Goal: Task Accomplishment & Management: Use online tool/utility

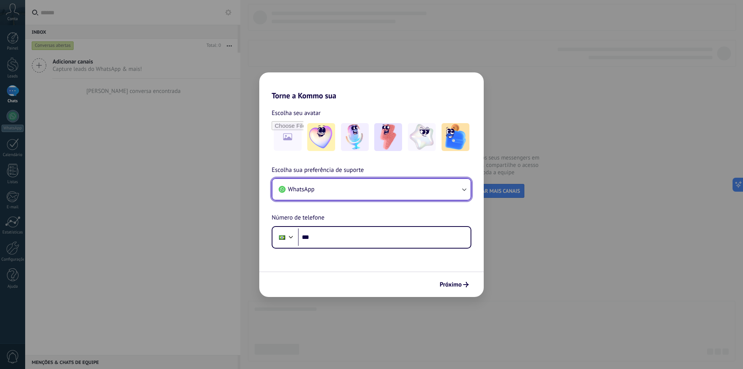
click at [337, 188] on button "WhatsApp" at bounding box center [371, 189] width 198 height 21
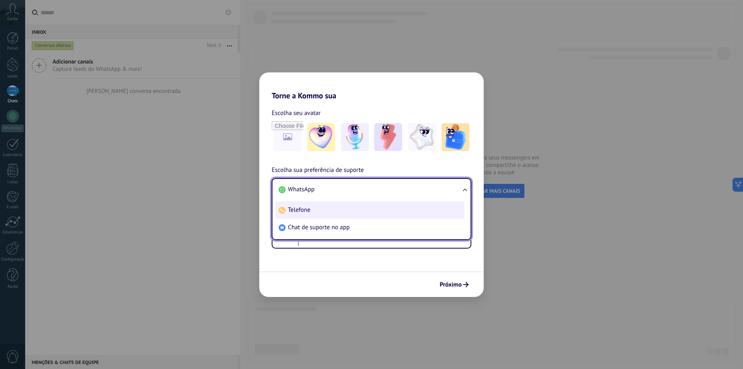
click at [314, 208] on li "Telefone" at bounding box center [369, 209] width 189 height 17
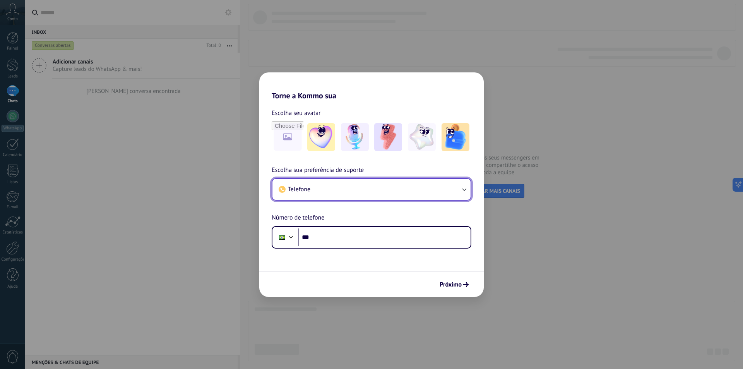
click at [331, 192] on button "Telefone" at bounding box center [371, 189] width 198 height 21
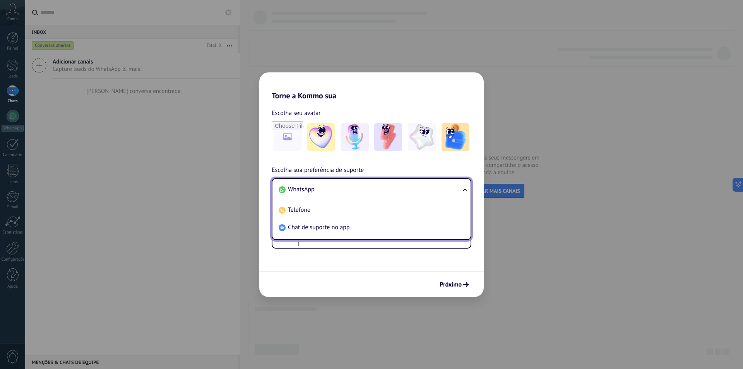
click at [318, 193] on li "WhatsApp" at bounding box center [369, 189] width 189 height 17
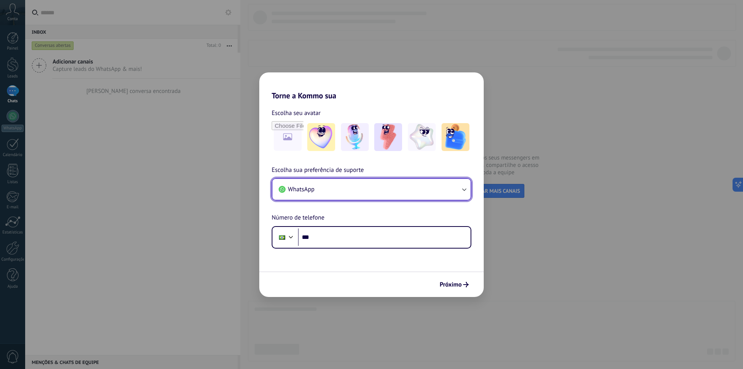
click at [352, 195] on button "WhatsApp" at bounding box center [371, 189] width 198 height 21
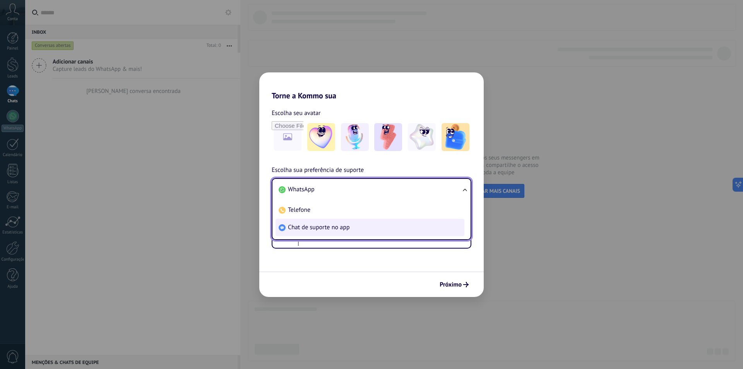
click at [329, 232] on li "Chat de suporte no app" at bounding box center [369, 227] width 189 height 17
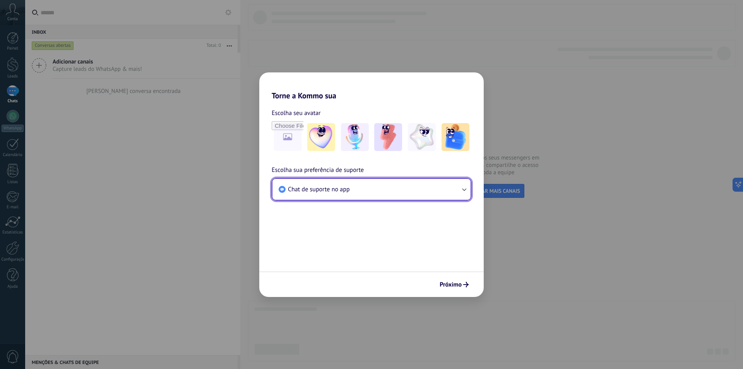
click at [335, 192] on span "Chat de suporte no app" at bounding box center [319, 189] width 62 height 8
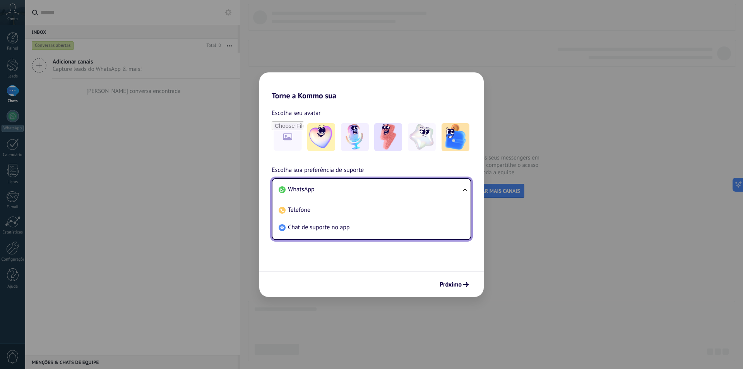
click at [323, 193] on li "WhatsApp" at bounding box center [369, 189] width 189 height 17
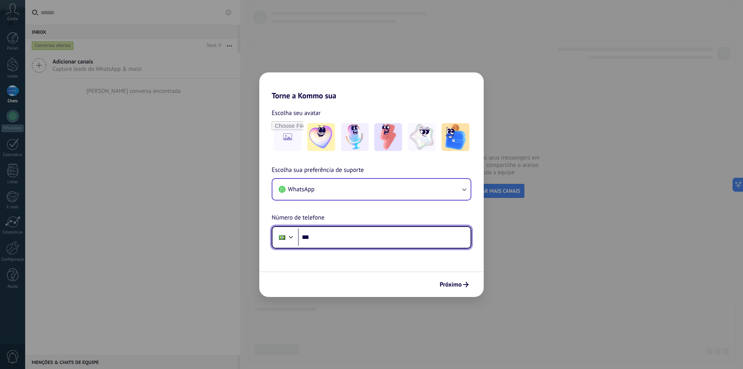
click at [341, 239] on input "***" at bounding box center [384, 237] width 172 height 18
type input "**********"
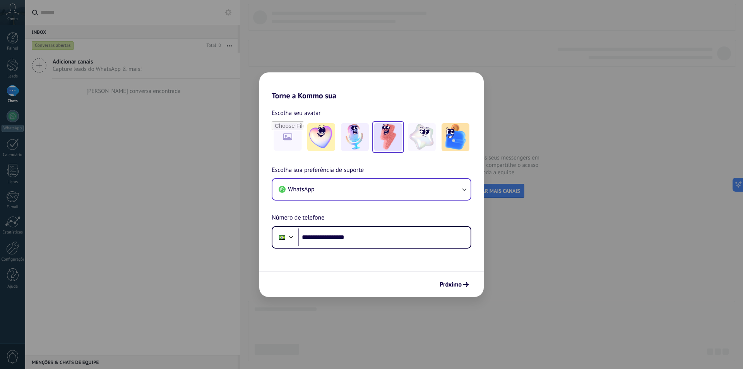
click at [386, 142] on img at bounding box center [388, 137] width 28 height 28
click at [460, 286] on span "Próximo" at bounding box center [450, 284] width 22 height 5
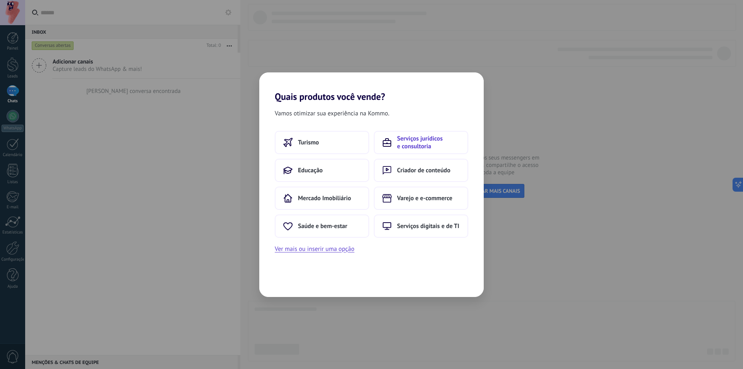
click at [408, 147] on span "Serviços jurídicos e consultoria" at bounding box center [428, 142] width 63 height 15
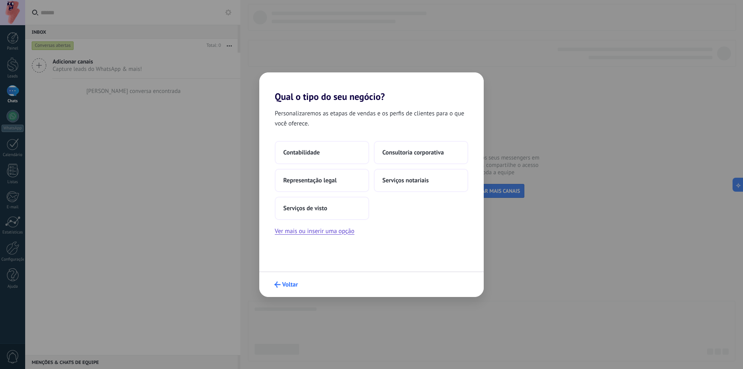
click at [290, 290] on button "Voltar" at bounding box center [286, 284] width 31 height 13
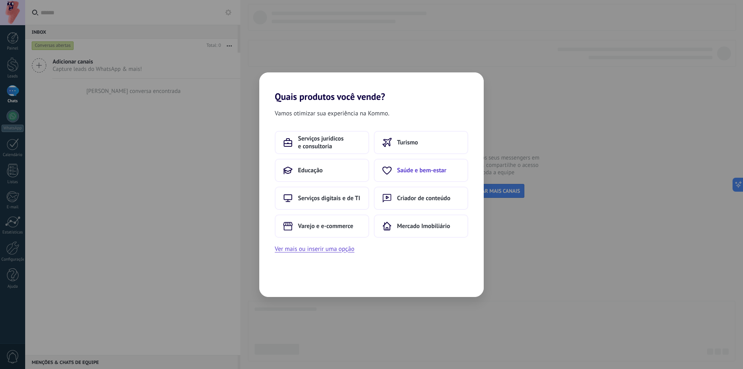
click at [411, 174] on button "Saúde e bem-estar" at bounding box center [421, 170] width 94 height 23
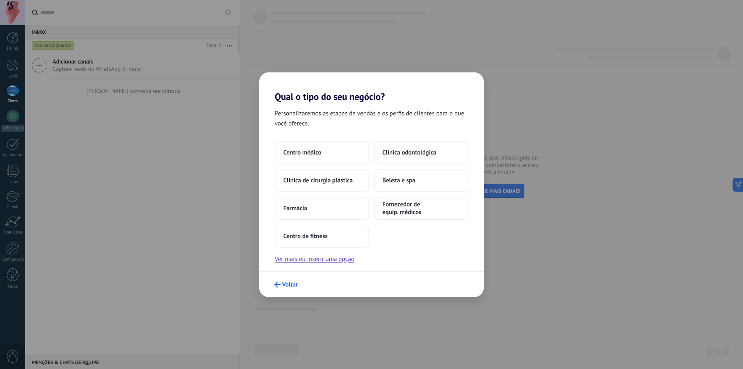
click at [287, 284] on span "Voltar" at bounding box center [290, 284] width 16 height 5
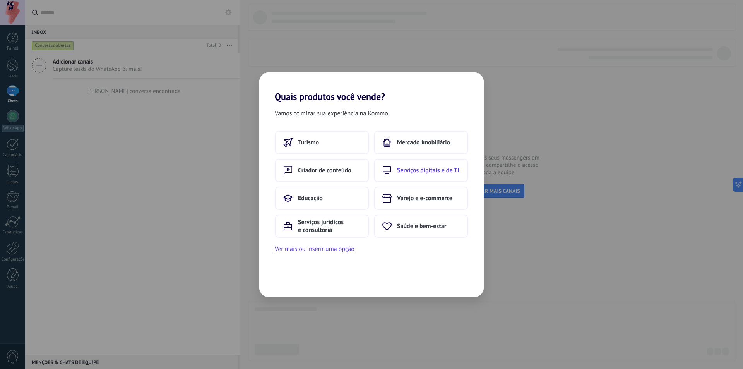
click at [394, 171] on button "Serviços digitais e de TI" at bounding box center [421, 170] width 94 height 23
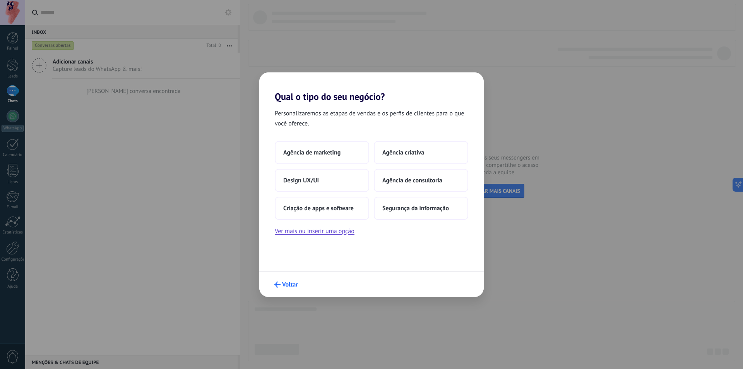
click at [290, 286] on span "Voltar" at bounding box center [290, 284] width 16 height 5
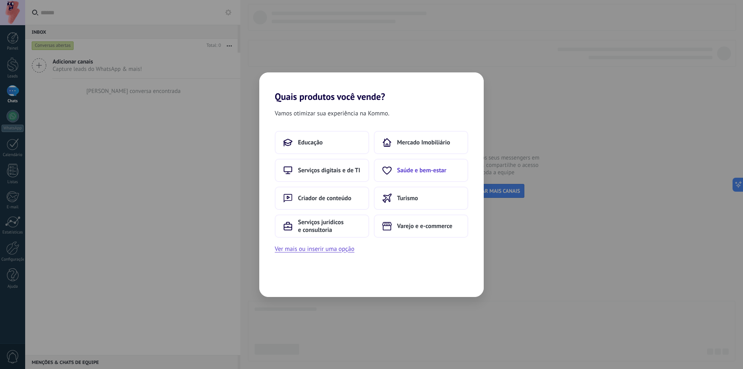
click at [412, 168] on span "Saúde e bem-estar" at bounding box center [421, 170] width 49 height 8
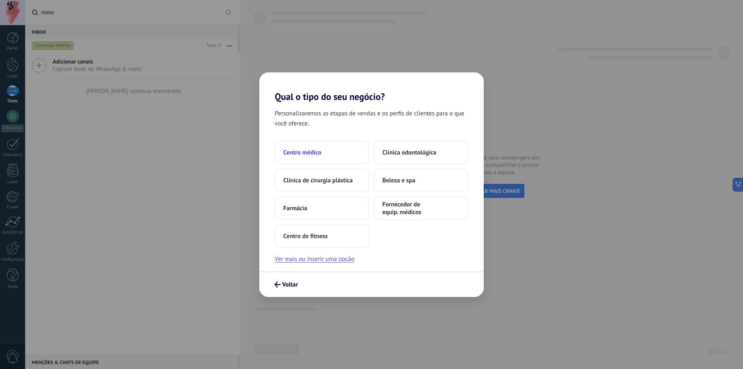
click at [326, 157] on button "Centro médico" at bounding box center [322, 152] width 94 height 23
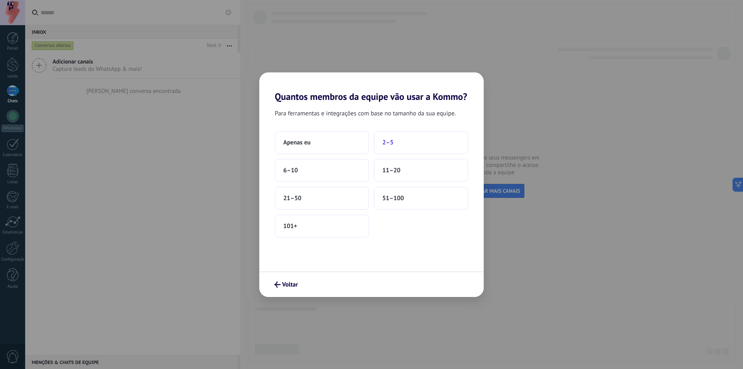
click at [397, 141] on button "2–5" at bounding box center [421, 142] width 94 height 23
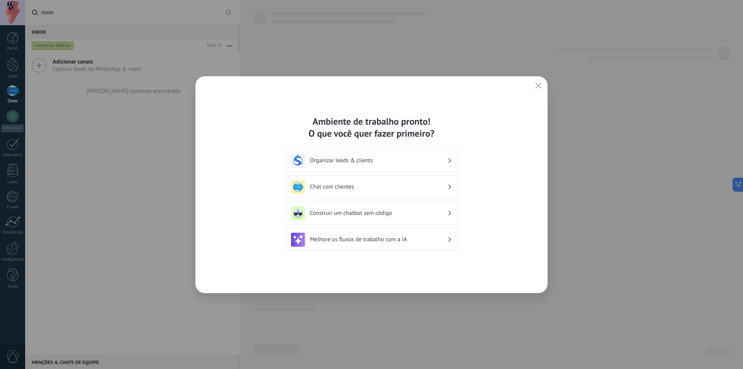
click at [383, 164] on h3 "Organizar leads & clients" at bounding box center [378, 160] width 137 height 7
drag, startPoint x: 444, startPoint y: 161, endPoint x: 440, endPoint y: 162, distance: 3.9
click at [440, 162] on h3 "Organizar leads & clients" at bounding box center [378, 160] width 137 height 7
click at [446, 160] on h3 "Organizar leads & clients" at bounding box center [378, 160] width 137 height 7
click at [447, 160] on div "Organizar leads & clients" at bounding box center [371, 161] width 161 height 14
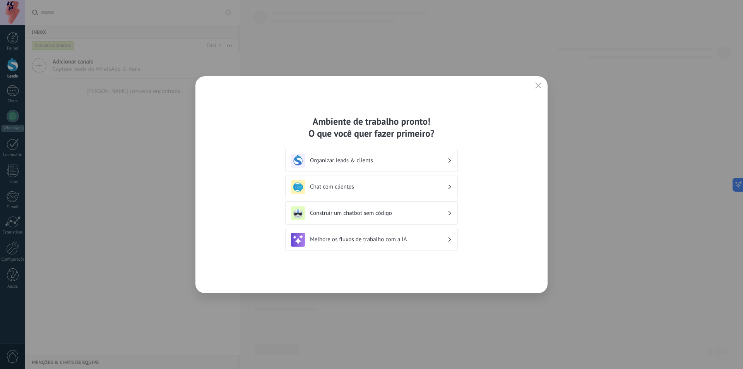
click at [450, 160] on use at bounding box center [449, 160] width 3 height 4
click at [447, 184] on h3 "Chat com clientes" at bounding box center [378, 186] width 137 height 7
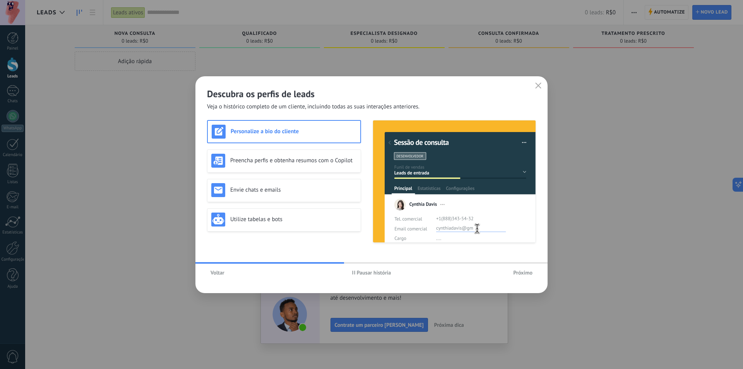
click at [521, 270] on span "Próximo" at bounding box center [522, 272] width 19 height 5
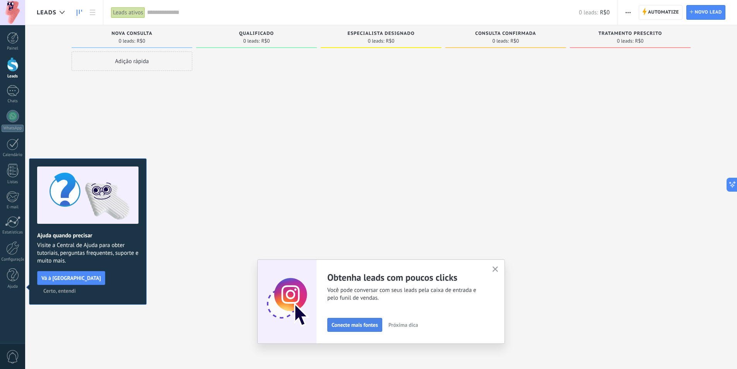
click at [362, 327] on span "Conecte mais fontes" at bounding box center [354, 324] width 46 height 5
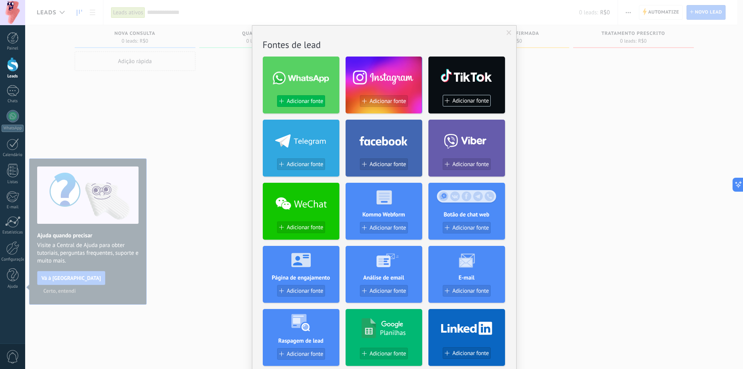
click at [309, 99] on span "Adicionar fonte" at bounding box center [305, 101] width 36 height 7
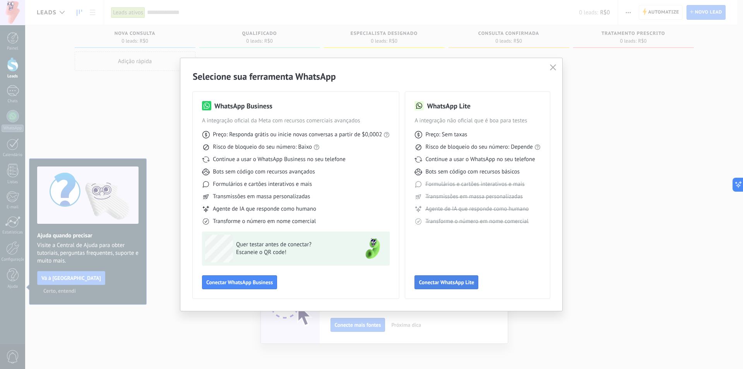
click at [457, 280] on span "Conectar WhatsApp Lite" at bounding box center [445, 281] width 55 height 5
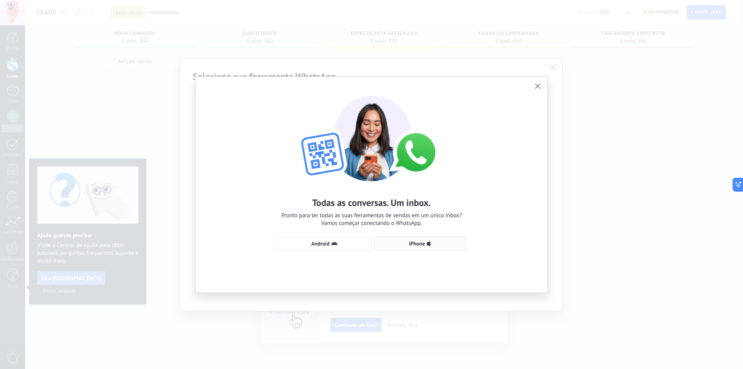
click at [418, 242] on span "iPhone" at bounding box center [417, 243] width 16 height 5
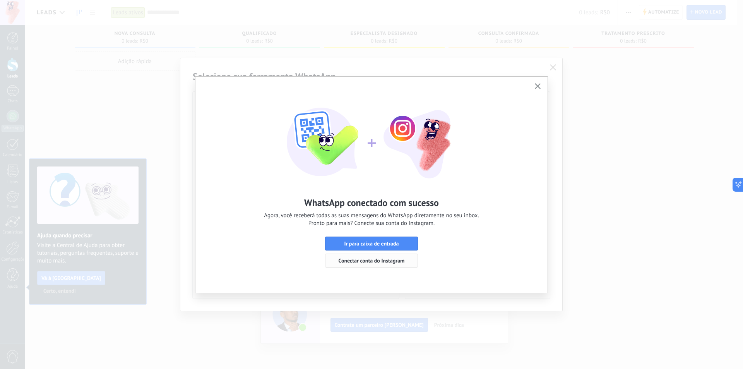
click at [381, 263] on span "Conectar conta do Instagram" at bounding box center [371, 260] width 66 height 5
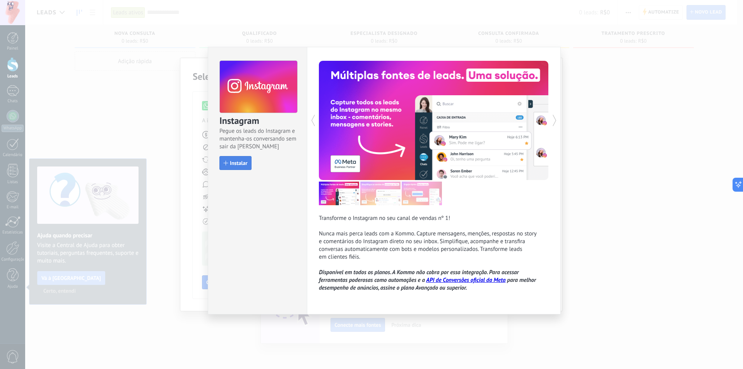
click at [242, 166] on span "Instalar" at bounding box center [238, 162] width 17 height 5
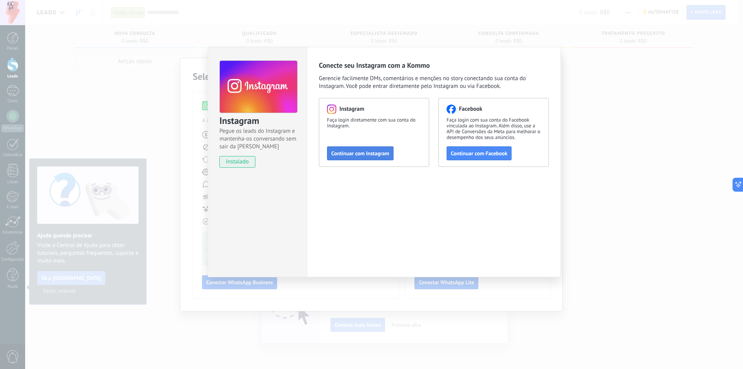
click at [370, 157] on button "Continuar com Instagram" at bounding box center [360, 153] width 67 height 14
click at [347, 156] on span "Continuar com Instagram" at bounding box center [360, 152] width 58 height 5
click at [169, 164] on div "Instagram Pegue os leads do Instagram e mantenha-os conversando sem sair da Kom…" at bounding box center [383, 184] width 717 height 369
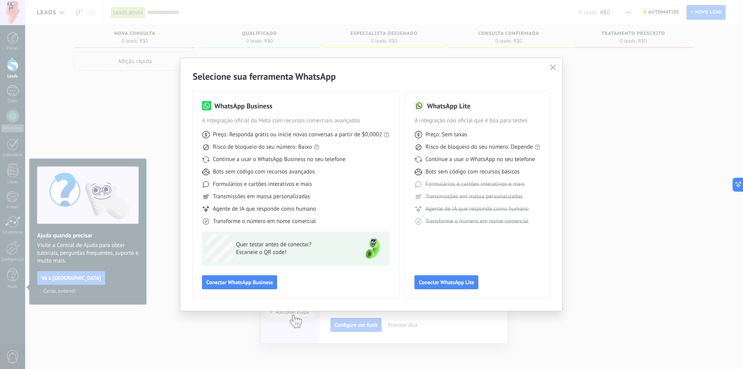
click at [553, 66] on icon "button" at bounding box center [553, 67] width 6 height 6
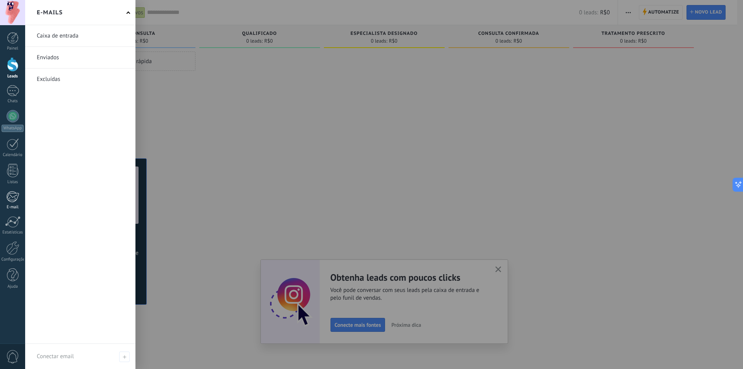
click at [10, 195] on div at bounding box center [12, 197] width 13 height 12
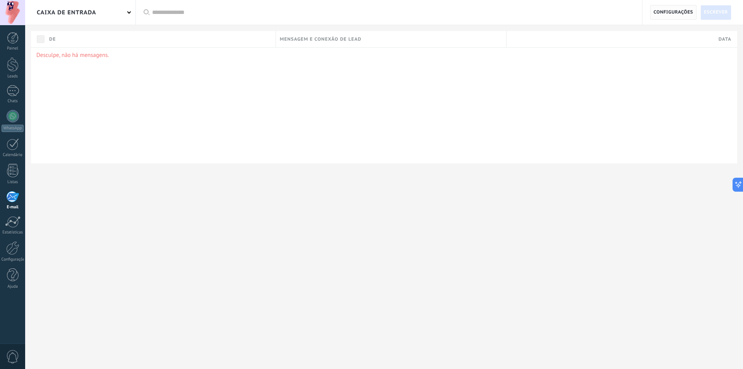
click at [674, 14] on span "Configurações" at bounding box center [672, 12] width 39 height 14
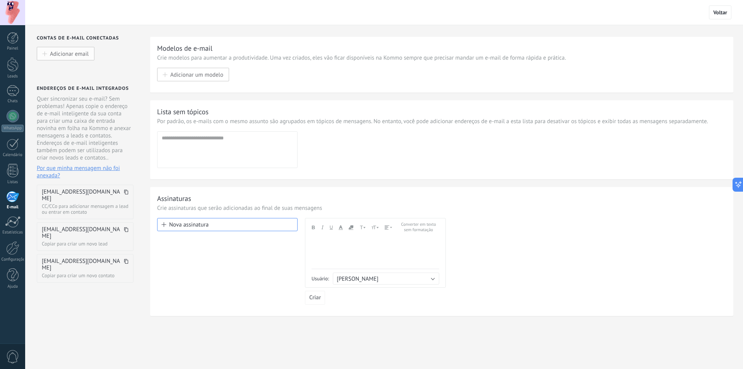
click at [67, 52] on span "Adicionar email" at bounding box center [69, 53] width 39 height 7
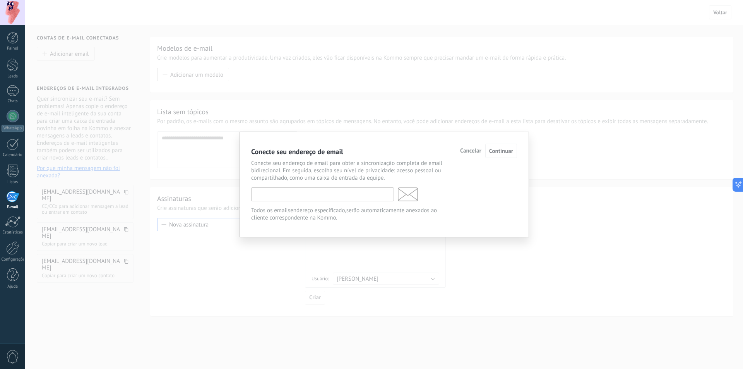
click at [297, 201] on input "text" at bounding box center [322, 194] width 143 height 14
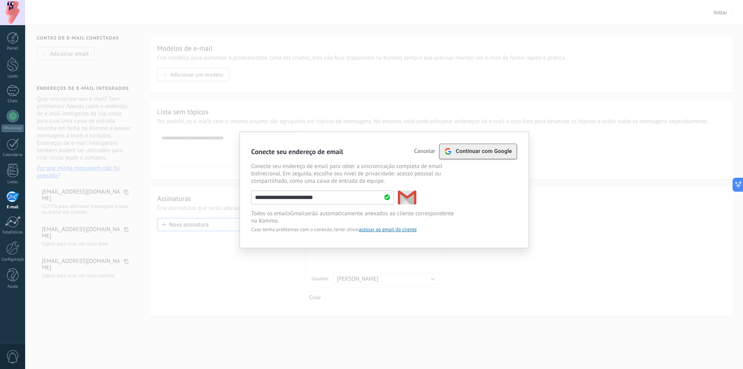
type input "**********"
click at [482, 154] on span "Continuar com Google" at bounding box center [484, 151] width 56 height 6
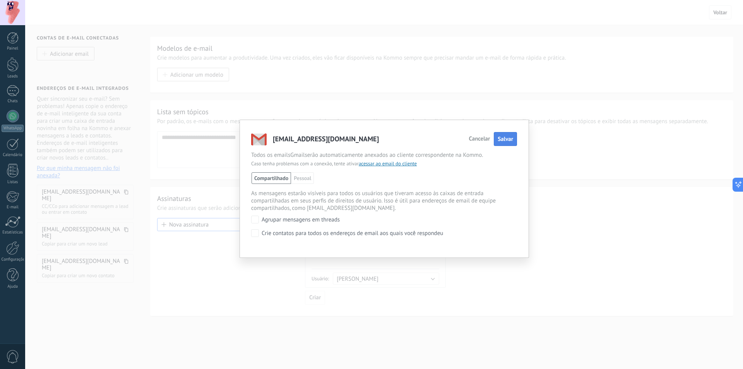
click at [505, 139] on span "Salvar" at bounding box center [504, 138] width 15 height 7
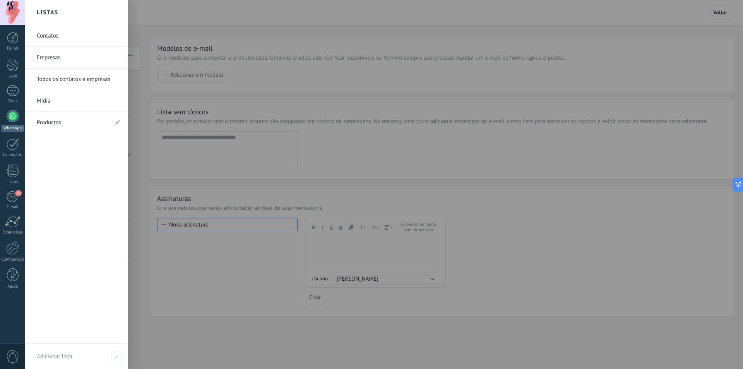
click at [13, 114] on div at bounding box center [13, 116] width 12 height 12
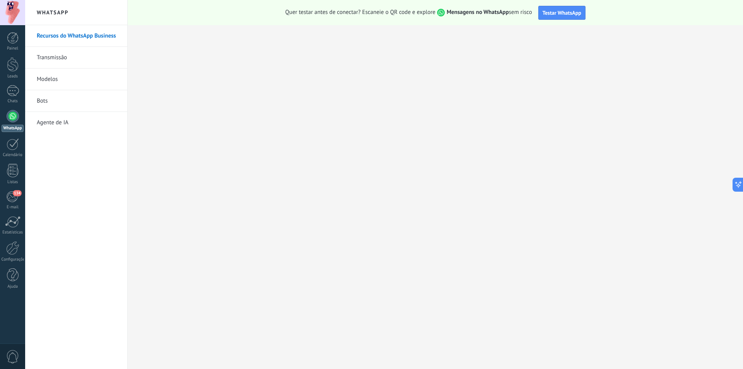
click at [70, 60] on link "Transmissão" at bounding box center [78, 58] width 83 height 22
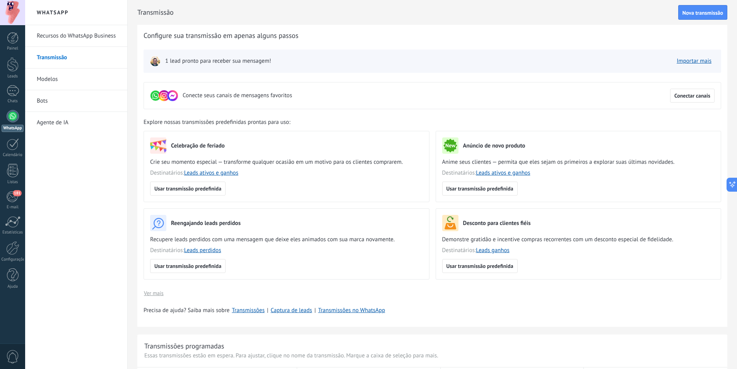
click at [155, 63] on img at bounding box center [155, 61] width 11 height 11
click at [173, 63] on span "1 lead pronto para receber sua mensagem!" at bounding box center [218, 61] width 106 height 8
click at [688, 61] on link "Importar mais" at bounding box center [693, 60] width 35 height 7
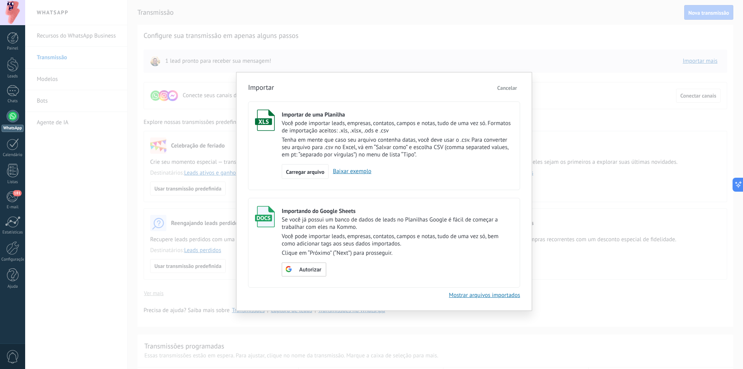
click at [511, 89] on span "Cancelar" at bounding box center [507, 87] width 20 height 7
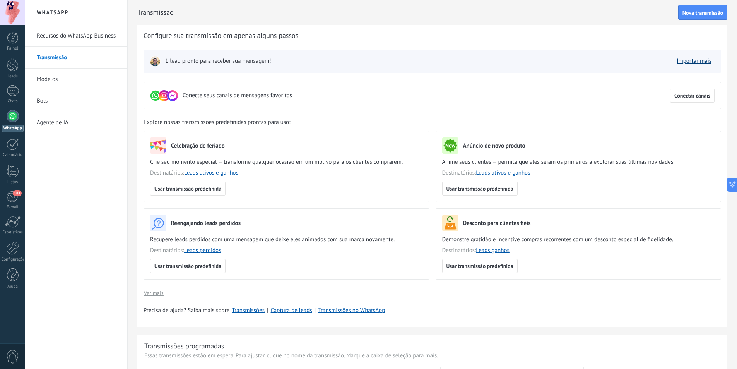
click at [684, 61] on link "Importar mais" at bounding box center [693, 60] width 35 height 7
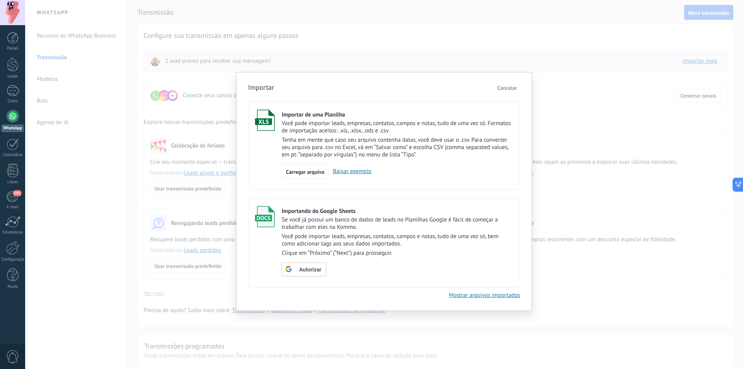
click at [508, 87] on span "Cancelar" at bounding box center [507, 87] width 20 height 7
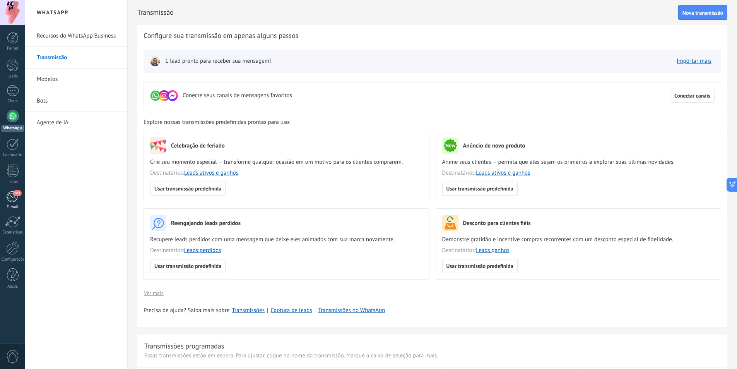
click at [15, 201] on div "181" at bounding box center [12, 197] width 13 height 12
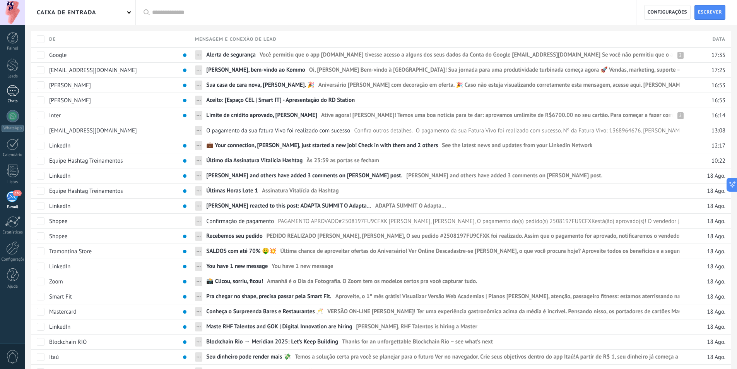
click at [14, 95] on div "1" at bounding box center [13, 90] width 12 height 11
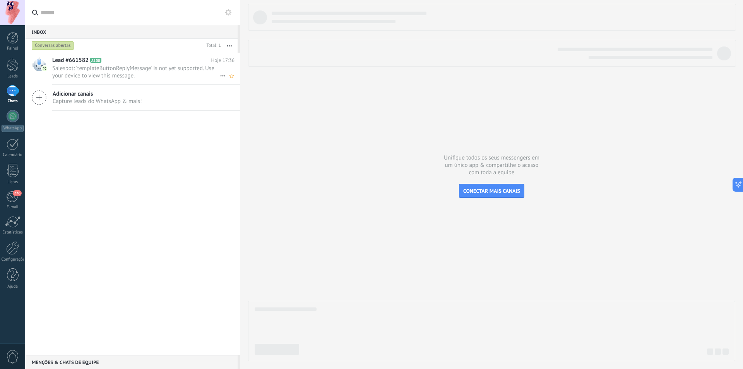
click at [127, 75] on span "Salesbot: 'templateButtonReplyMessage' is not yet supported. Use your device to…" at bounding box center [135, 72] width 167 height 15
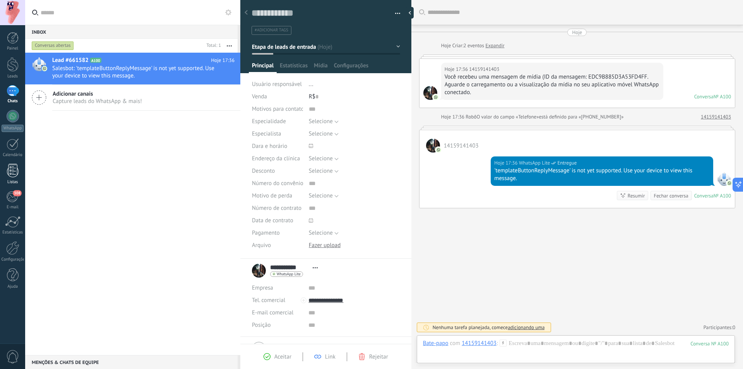
click at [14, 169] on div at bounding box center [13, 171] width 12 height 14
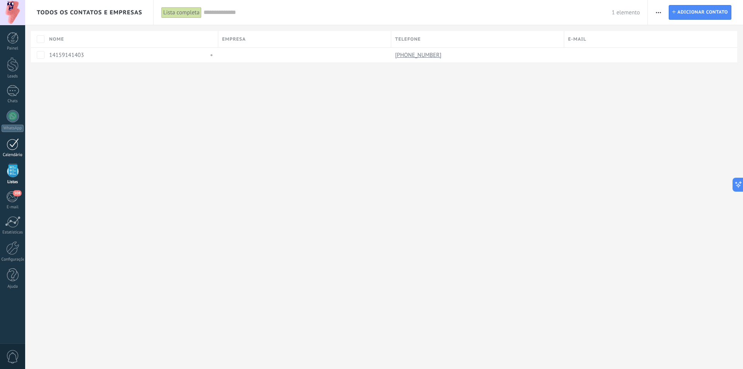
click at [14, 152] on link "Calendário" at bounding box center [12, 147] width 25 height 19
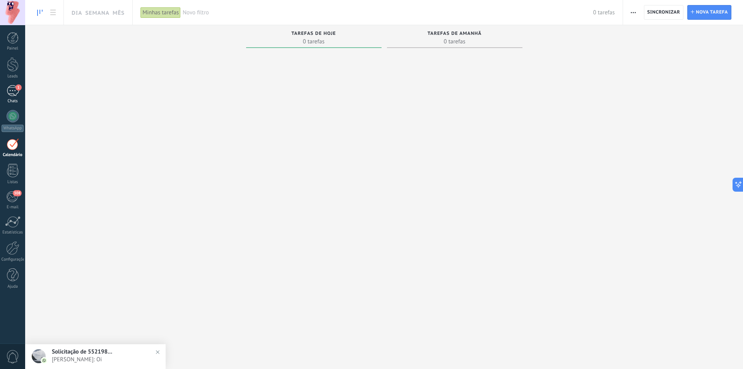
click at [17, 97] on link "1 Chats" at bounding box center [12, 94] width 25 height 19
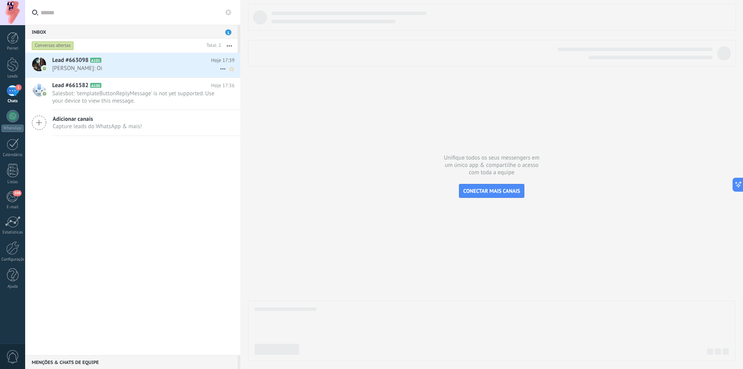
click at [123, 68] on span "Mariana: Oi" at bounding box center [135, 68] width 167 height 7
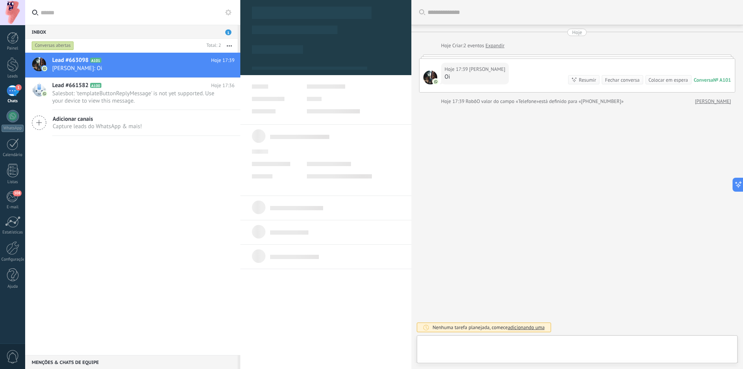
type textarea "**********"
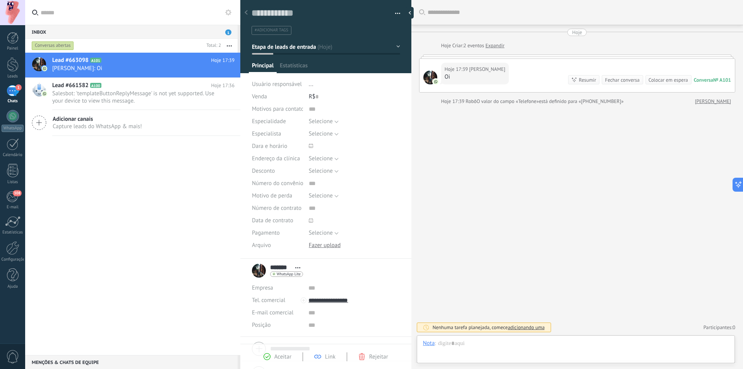
scroll to position [12, 0]
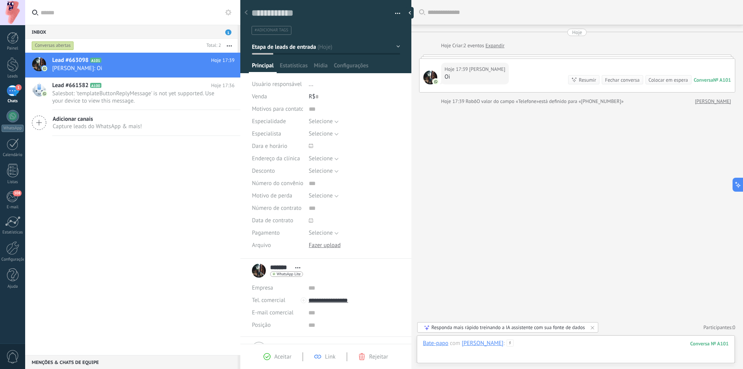
click at [517, 349] on div at bounding box center [576, 350] width 306 height 23
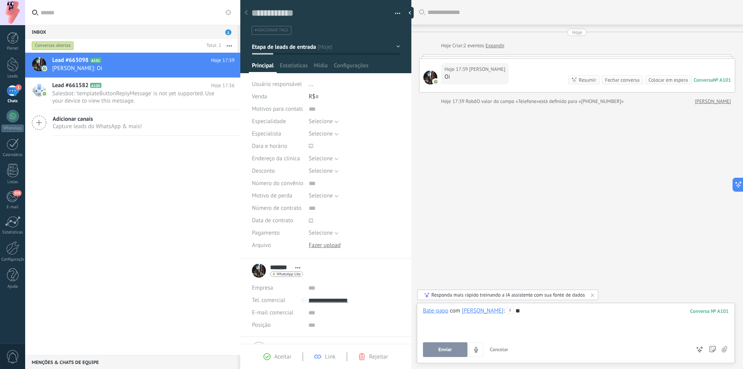
click at [439, 347] on span "Enviar" at bounding box center [445, 349] width 14 height 5
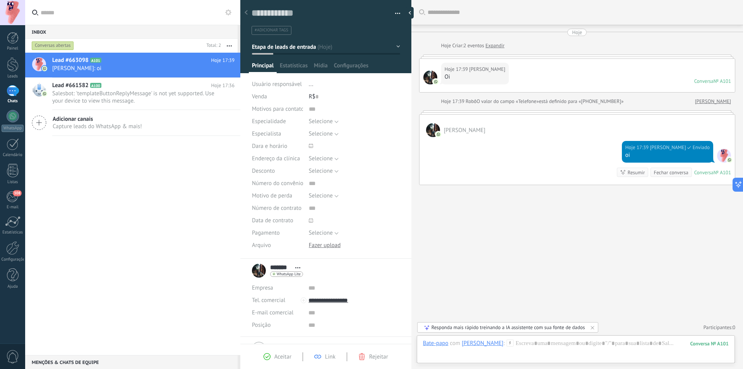
click at [433, 132] on div at bounding box center [433, 130] width 14 height 14
click at [449, 354] on div at bounding box center [576, 350] width 306 height 23
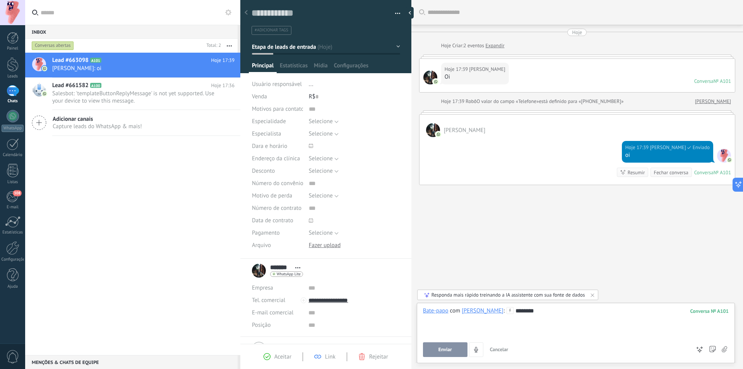
click at [451, 347] on span "Enviar" at bounding box center [445, 349] width 14 height 5
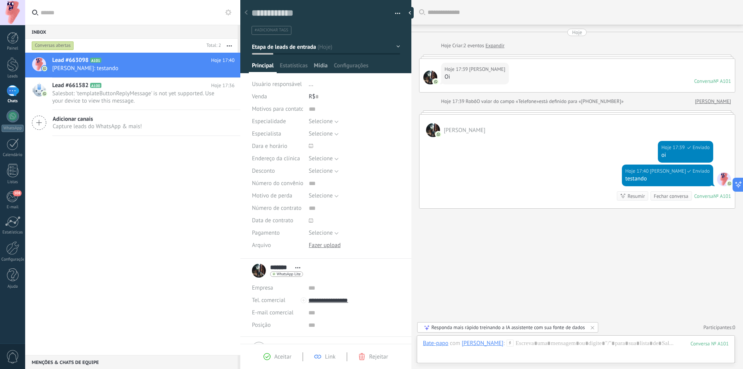
click at [322, 65] on span "Mídia" at bounding box center [321, 67] width 14 height 11
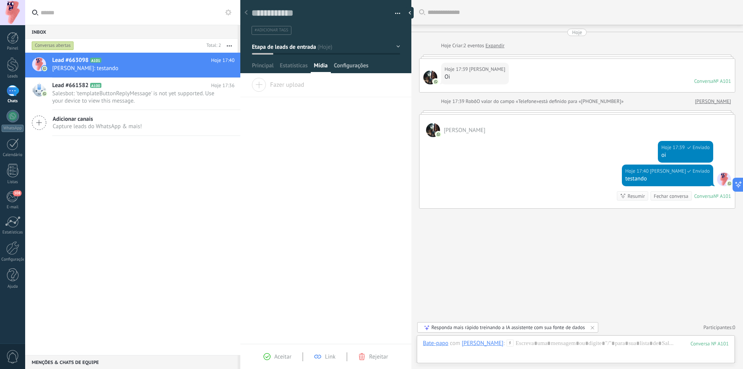
click at [340, 67] on span "Configurações" at bounding box center [351, 67] width 34 height 11
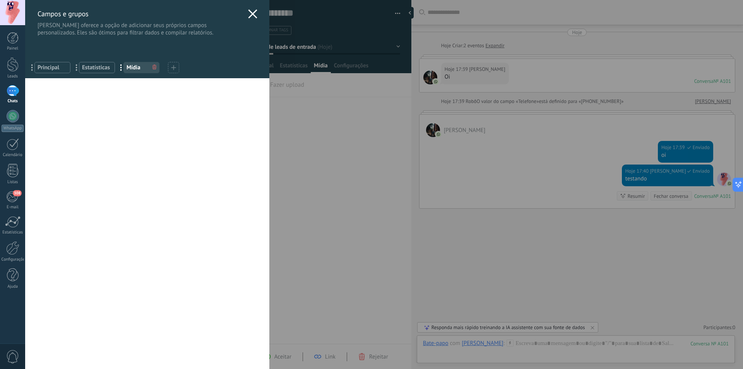
click at [248, 15] on icon at bounding box center [252, 13] width 9 height 9
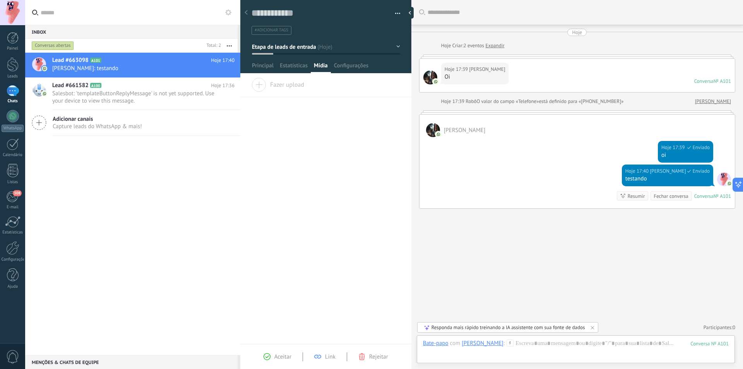
click at [297, 114] on div "Arraste e solte os arquivos aqui para anexá-los Solte o botão do mouse para ane…" at bounding box center [325, 211] width 171 height 266
click at [283, 63] on span "Estatísticas" at bounding box center [294, 67] width 28 height 11
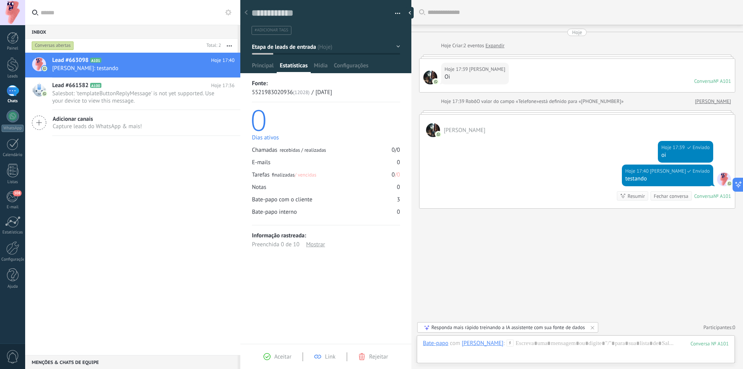
click at [270, 213] on div "Bate-papo interno" at bounding box center [274, 211] width 45 height 7
click at [258, 67] on span "Principal" at bounding box center [263, 67] width 22 height 11
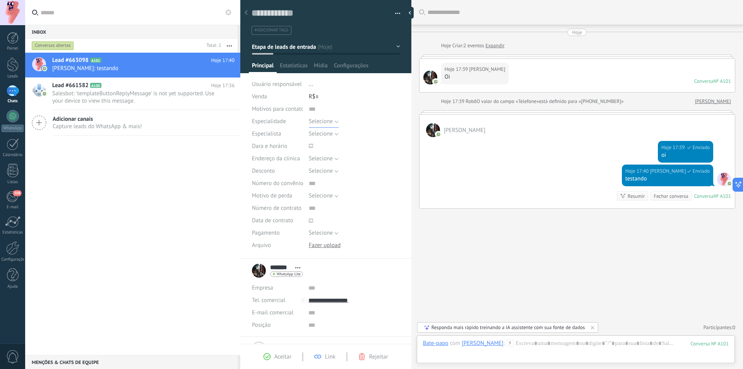
click at [329, 121] on span "Selecione" at bounding box center [321, 121] width 24 height 7
click at [356, 107] on input "text" at bounding box center [354, 109] width 91 height 12
click at [329, 131] on span "Selecione" at bounding box center [321, 133] width 24 height 7
click at [364, 92] on div "R$ 0" at bounding box center [354, 96] width 91 height 12
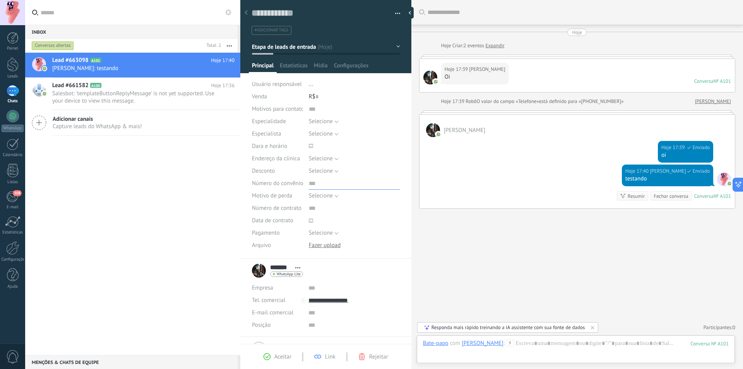
click at [311, 185] on input "text" at bounding box center [354, 183] width 91 height 12
click at [330, 197] on span "Selecione" at bounding box center [321, 195] width 24 height 7
click at [371, 185] on input "text" at bounding box center [354, 183] width 91 height 12
click at [327, 232] on span "Selecione" at bounding box center [321, 232] width 24 height 7
click at [359, 219] on div at bounding box center [354, 220] width 91 height 12
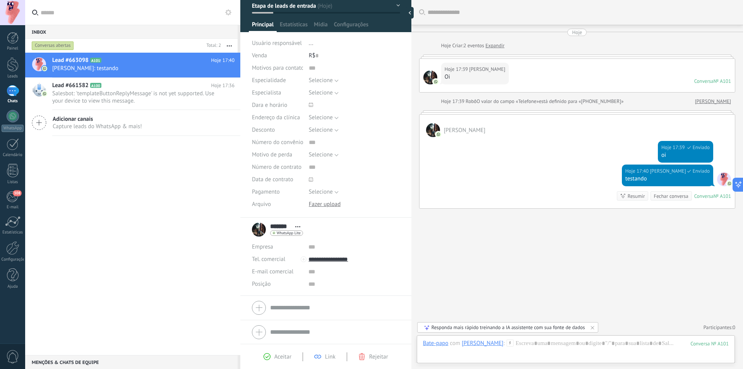
scroll to position [42, 0]
click at [297, 224] on span "Abrir detalhes Copiar nome Desvincular Contato principal" at bounding box center [297, 226] width 13 height 6
click at [312, 232] on link "Abrir detalhes" at bounding box center [323, 235] width 35 height 7
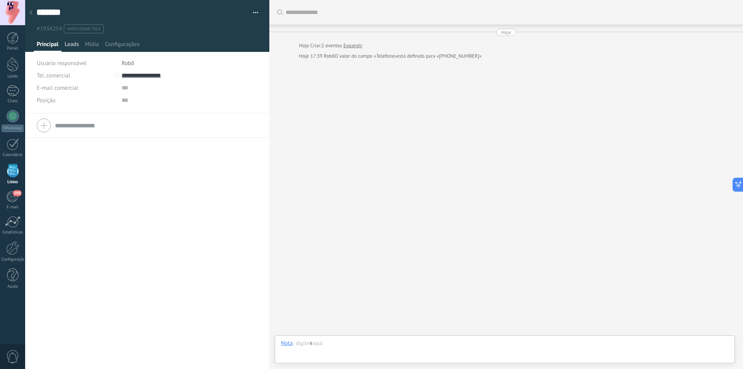
click at [74, 43] on span "Leads" at bounding box center [72, 46] width 14 height 11
click at [94, 48] on span "Mídia" at bounding box center [92, 46] width 14 height 11
click at [68, 46] on span "Leads" at bounding box center [72, 46] width 14 height 11
click at [115, 47] on span "Configurações" at bounding box center [122, 46] width 34 height 11
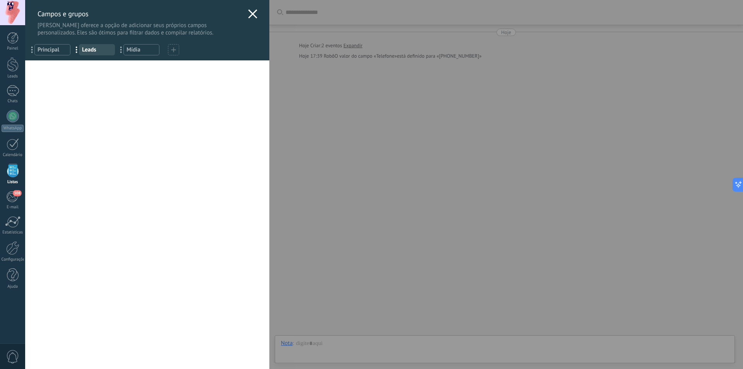
click at [66, 55] on div "... Principal" at bounding box center [52, 49] width 36 height 11
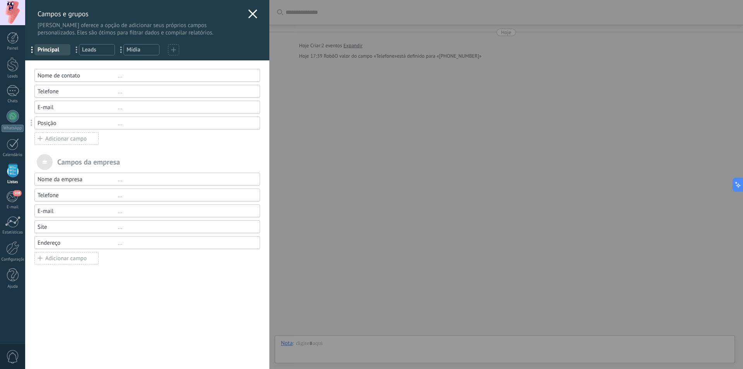
click at [80, 75] on div "Nome de contato" at bounding box center [78, 75] width 80 height 7
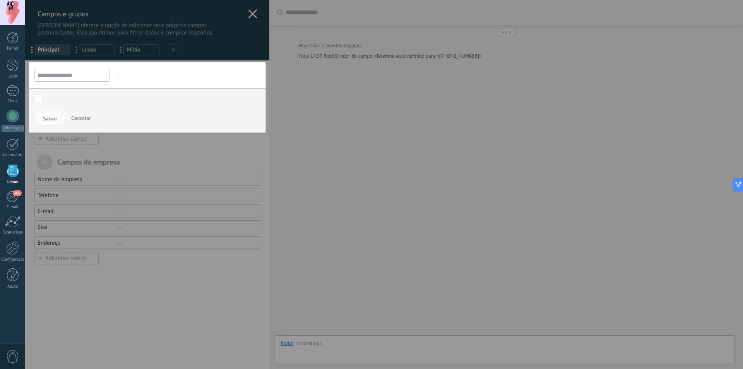
click at [89, 75] on input "**********" at bounding box center [71, 75] width 75 height 13
click at [77, 118] on span "Cancelar" at bounding box center [81, 117] width 20 height 7
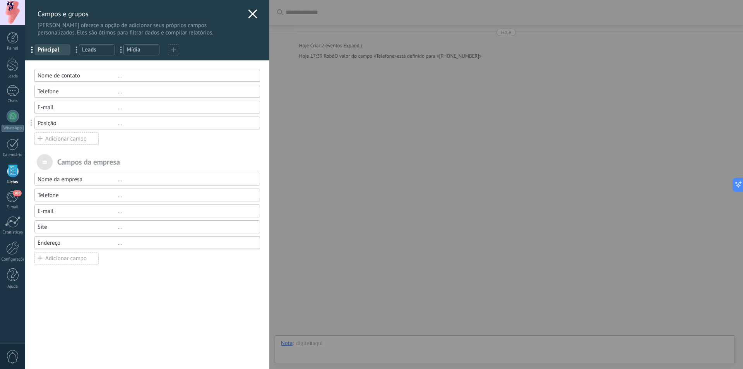
click at [251, 12] on use at bounding box center [252, 13] width 9 height 9
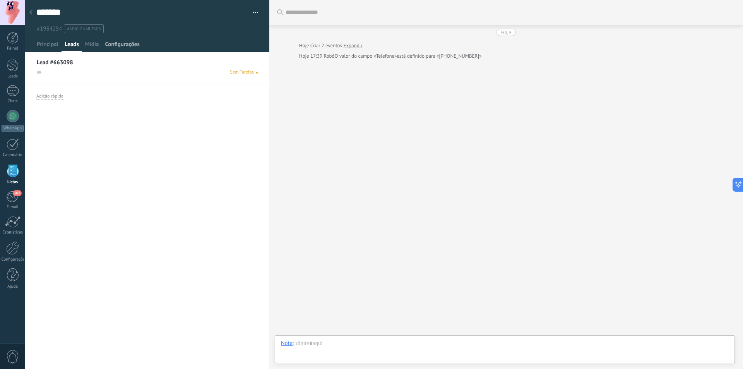
click at [124, 43] on span "Configurações" at bounding box center [122, 46] width 34 height 11
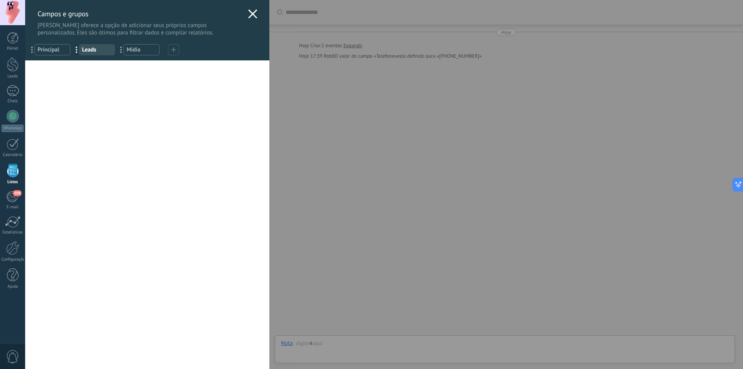
click at [251, 12] on use at bounding box center [252, 13] width 9 height 9
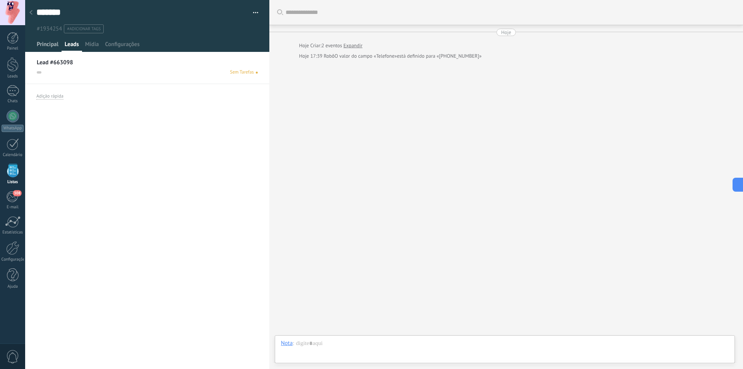
click at [49, 46] on span "Principal" at bounding box center [48, 46] width 22 height 11
click at [17, 94] on div "1" at bounding box center [13, 90] width 12 height 11
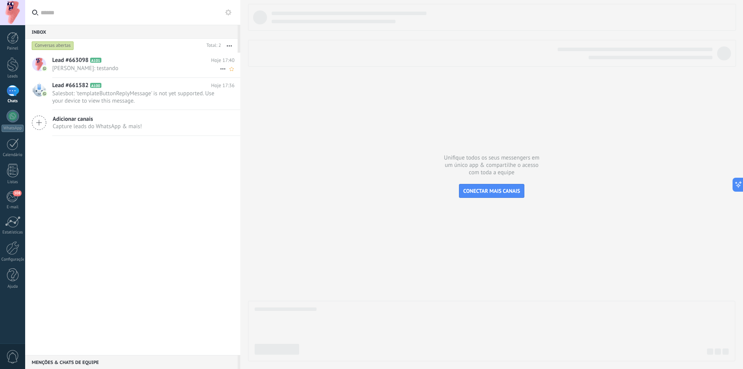
click at [120, 68] on span "Gabriel Lofiego: testando" at bounding box center [135, 68] width 167 height 7
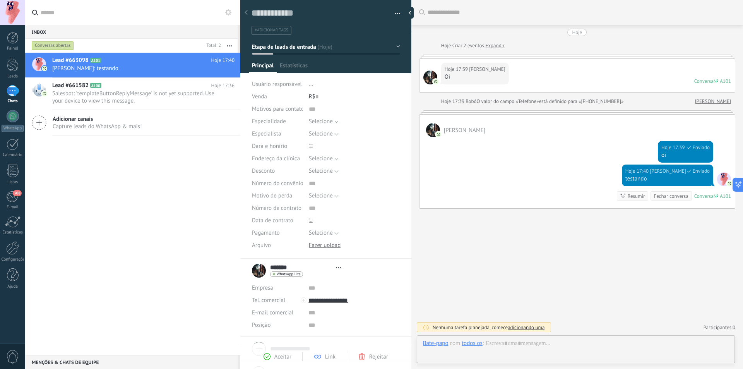
type textarea "**********"
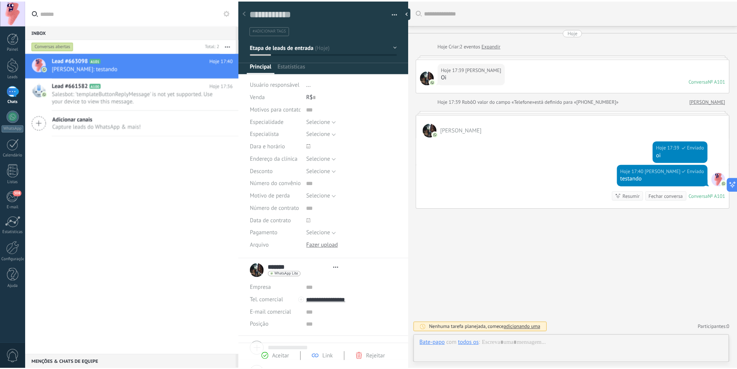
scroll to position [12, 0]
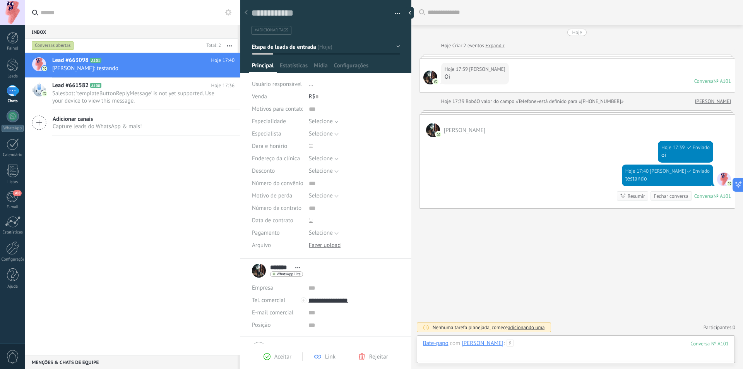
click at [551, 344] on div at bounding box center [576, 350] width 306 height 23
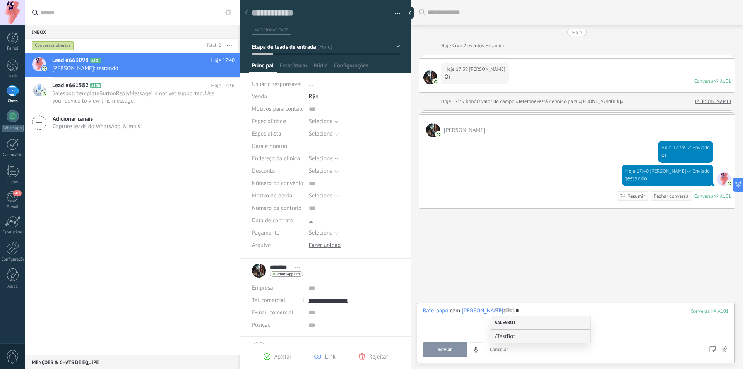
click at [537, 322] on div "Salesbot" at bounding box center [540, 322] width 99 height 13
click at [506, 324] on div "Salesbot" at bounding box center [540, 322] width 99 height 13
click at [510, 339] on span "/TestBot" at bounding box center [537, 335] width 85 height 7
click at [453, 352] on button "Executar" at bounding box center [445, 349] width 44 height 15
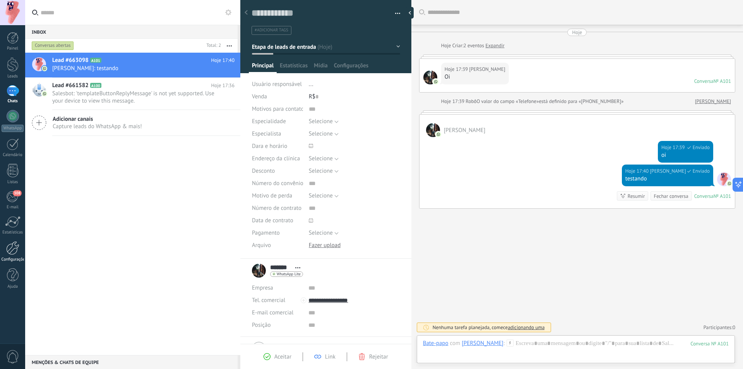
click at [9, 256] on link "Configurações" at bounding box center [12, 251] width 25 height 21
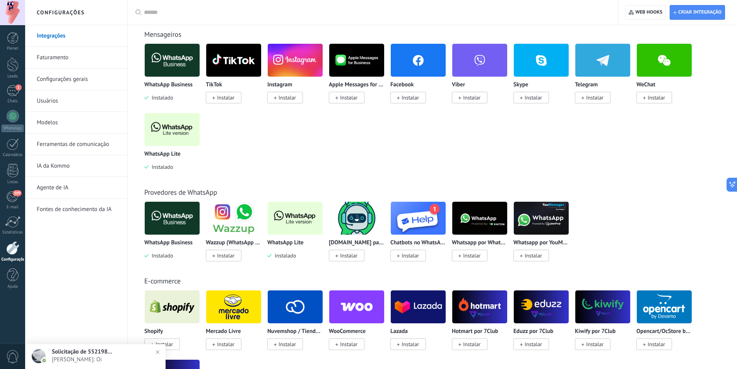
scroll to position [39, 0]
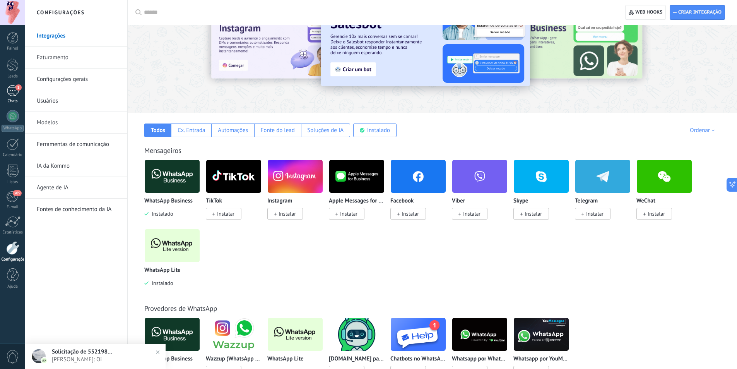
click at [14, 97] on link "1 Chats" at bounding box center [12, 94] width 25 height 19
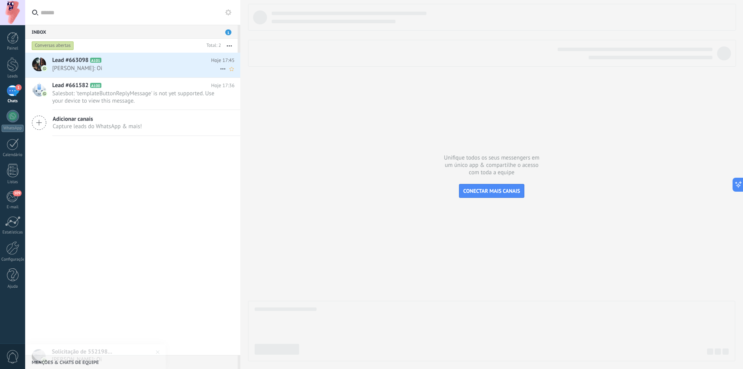
click at [150, 67] on span "Mariana: Oi" at bounding box center [135, 68] width 167 height 7
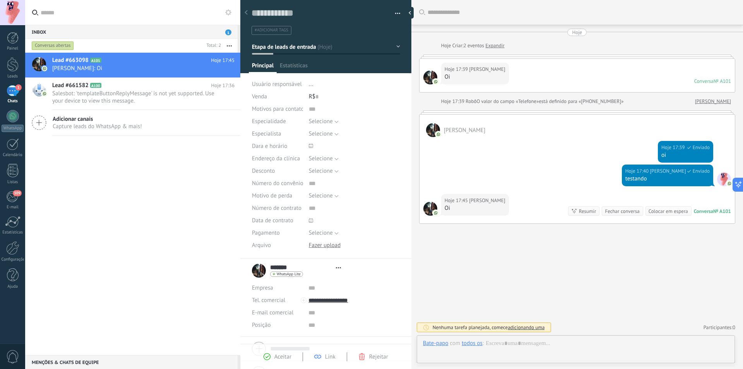
type textarea "**********"
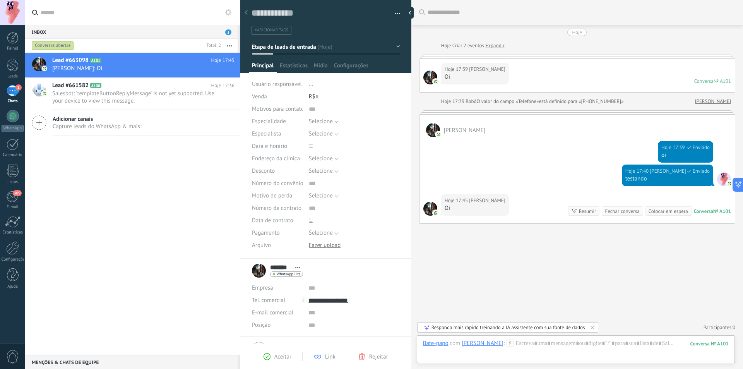
click at [554, 329] on div "Responda mais rápido treinando a IA assistente com sua fonte de dados" at bounding box center [508, 327] width 154 height 7
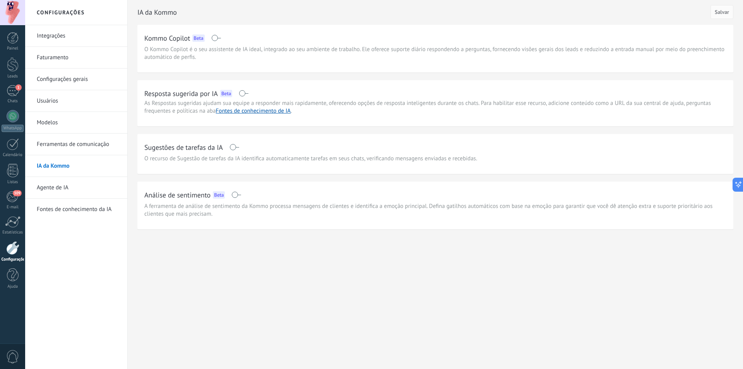
click at [242, 95] on span at bounding box center [244, 93] width 10 height 6
click at [243, 94] on span at bounding box center [244, 93] width 10 height 6
click at [243, 93] on span at bounding box center [244, 93] width 10 height 6
click at [231, 146] on span at bounding box center [234, 147] width 10 height 6
click at [62, 189] on link "Agente de IA" at bounding box center [78, 188] width 83 height 22
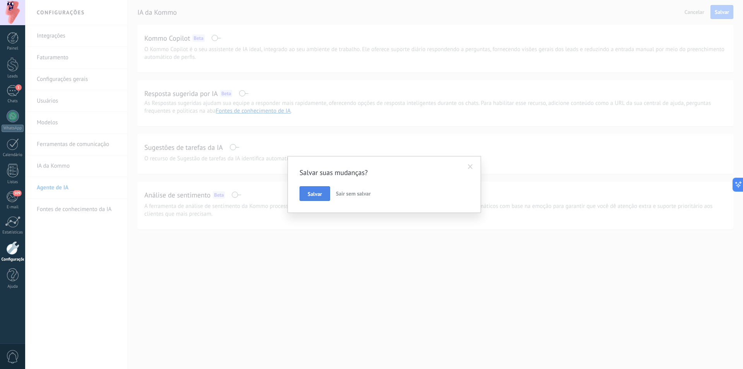
click at [318, 196] on span "Salvar" at bounding box center [314, 193] width 14 height 5
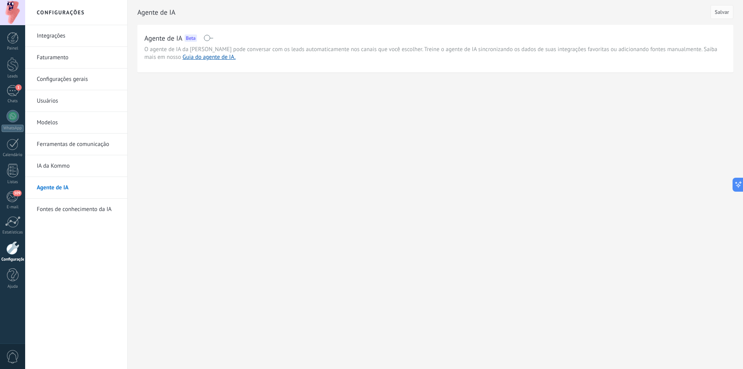
click at [209, 36] on span at bounding box center [208, 38] width 10 height 6
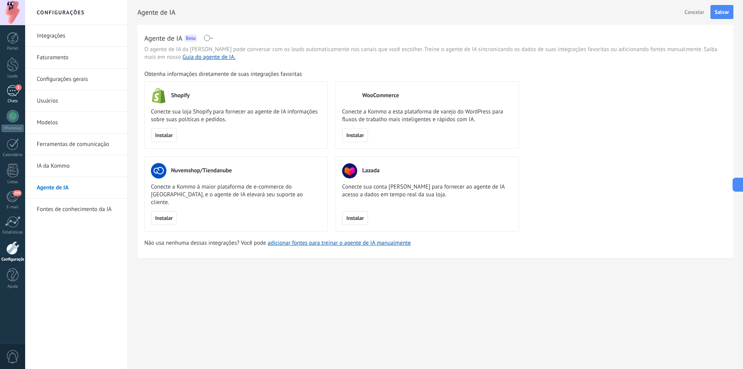
click at [9, 88] on div "1" at bounding box center [13, 90] width 12 height 11
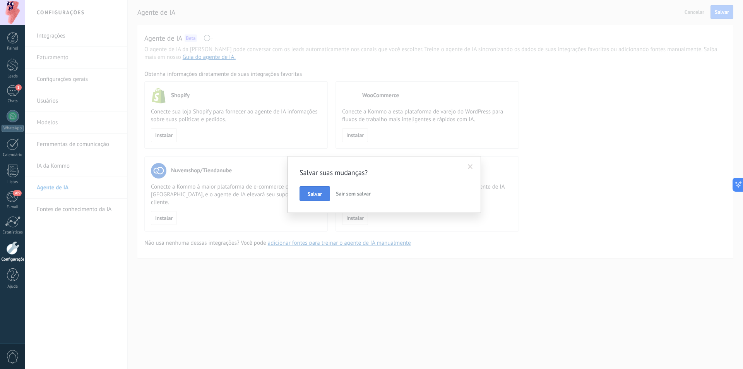
click at [321, 193] on span "Salvar" at bounding box center [314, 193] width 14 height 5
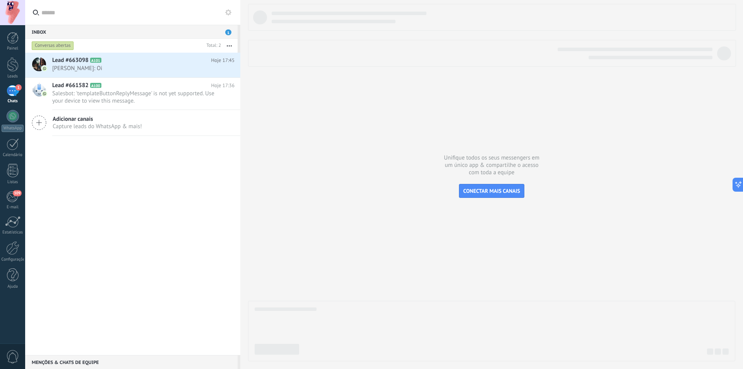
click at [229, 33] on span "1" at bounding box center [228, 32] width 6 height 6
click at [231, 47] on button "button" at bounding box center [229, 46] width 17 height 14
click at [10, 121] on div at bounding box center [13, 116] width 12 height 12
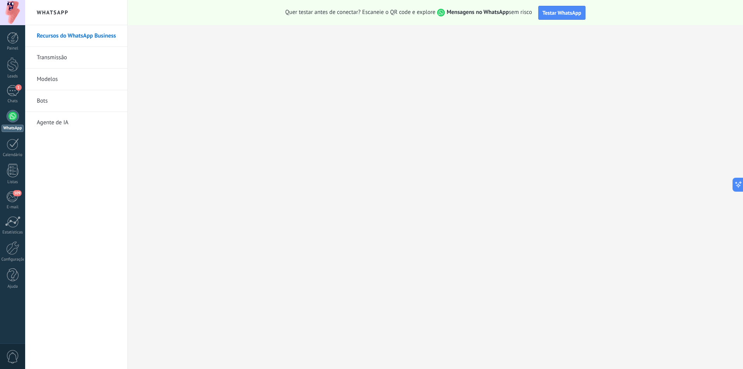
click at [68, 80] on link "Modelos" at bounding box center [78, 79] width 83 height 22
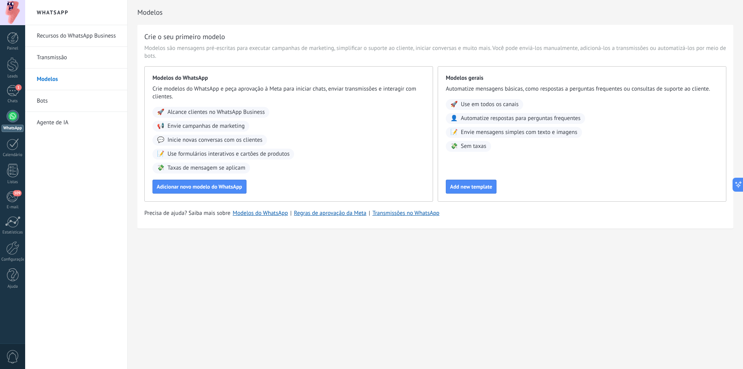
click at [46, 99] on link "Bots" at bounding box center [78, 101] width 83 height 22
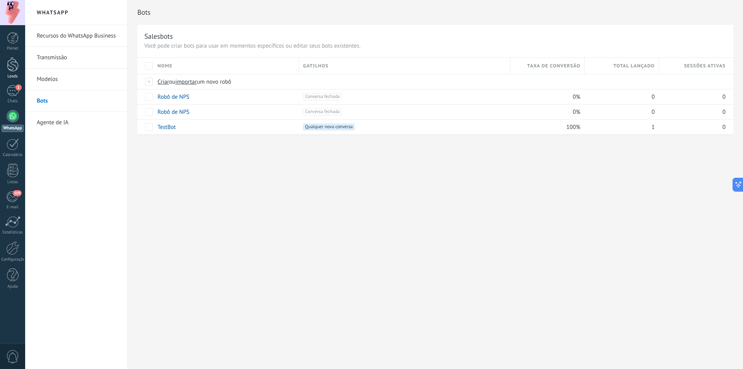
click at [17, 70] on div at bounding box center [13, 64] width 12 height 14
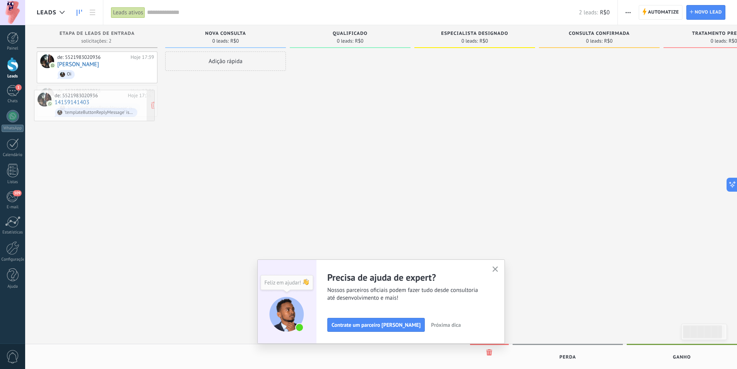
drag, startPoint x: 110, startPoint y: 89, endPoint x: 107, endPoint y: 94, distance: 5.7
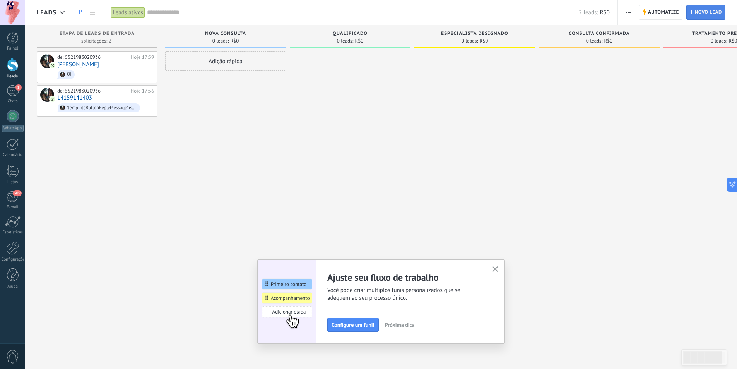
click at [703, 17] on span "Novo lead" at bounding box center [708, 12] width 27 height 14
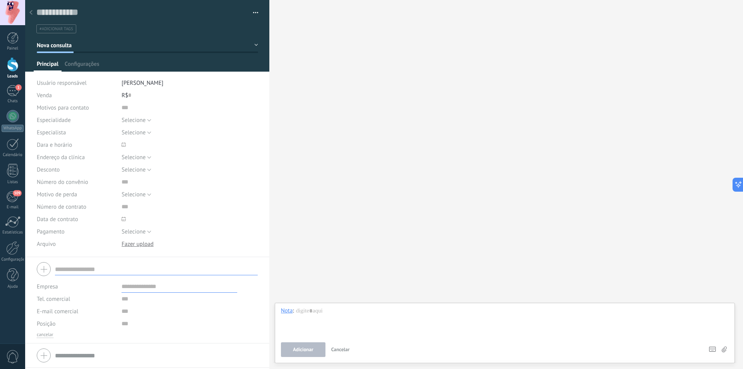
click at [46, 267] on div at bounding box center [147, 268] width 221 height 19
click at [73, 270] on input "text" at bounding box center [156, 269] width 203 height 12
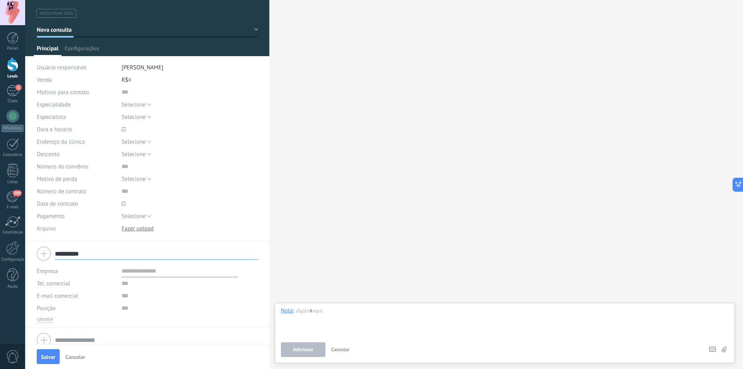
scroll to position [24, 0]
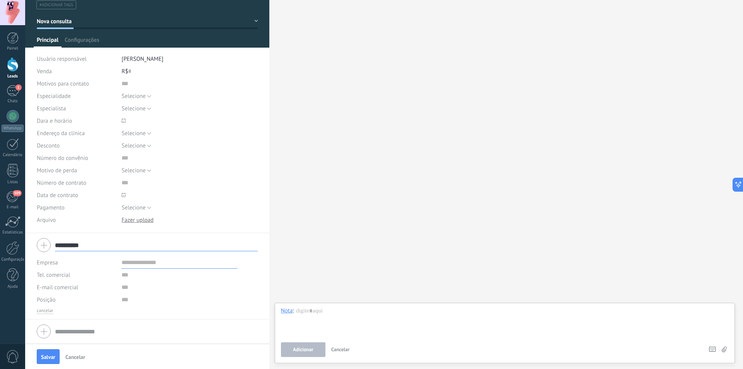
type input "**********"
click at [144, 262] on input "text" at bounding box center [179, 262] width 116 height 12
type input "**********"
click at [122, 285] on input "text" at bounding box center [179, 287] width 116 height 12
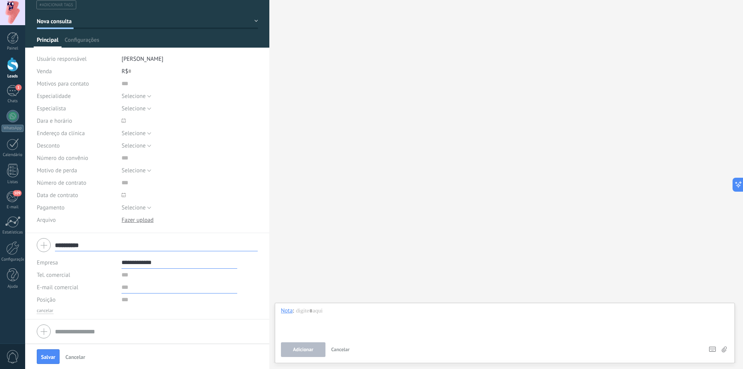
type input "**********"
drag, startPoint x: 160, startPoint y: 263, endPoint x: 152, endPoint y: 263, distance: 7.7
click at [152, 263] on input "**********" at bounding box center [179, 262] width 116 height 12
type input "**********"
click at [150, 284] on input "text" at bounding box center [179, 287] width 116 height 12
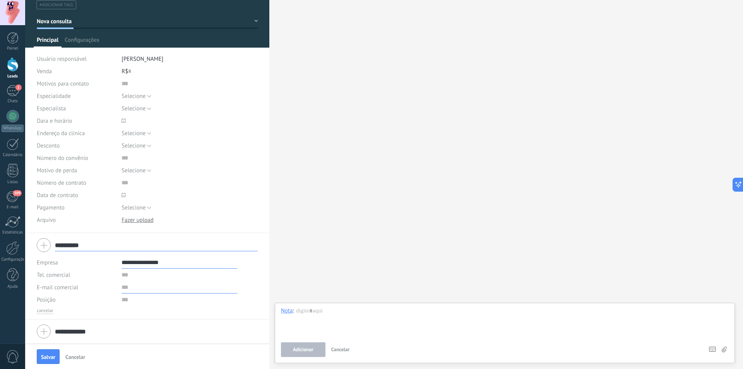
type input "**********"
drag, startPoint x: 166, startPoint y: 265, endPoint x: 155, endPoint y: 266, distance: 10.9
click at [155, 266] on input "**********" at bounding box center [179, 262] width 116 height 12
click at [153, 277] on input "text" at bounding box center [179, 274] width 116 height 12
type input "**********"
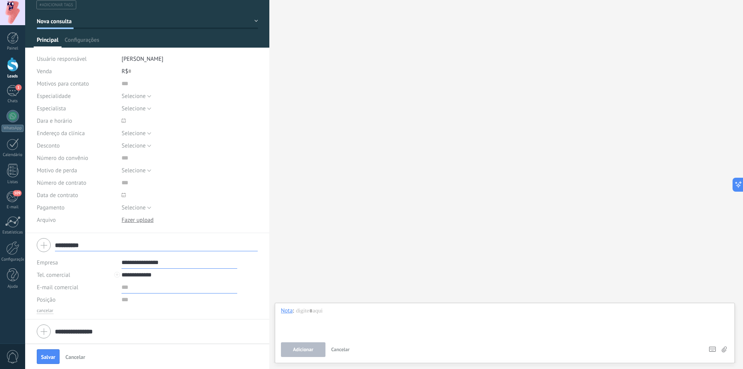
click at [139, 289] on input "text" at bounding box center [179, 287] width 116 height 12
type input "**********"
click at [51, 356] on span "Salvar" at bounding box center [48, 356] width 14 height 5
type textarea "***"
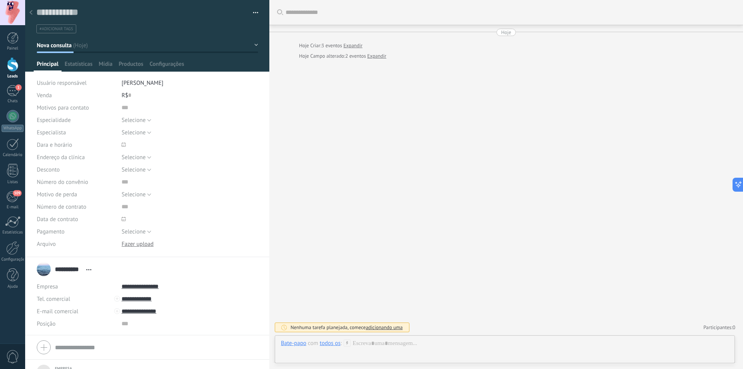
click at [16, 64] on div at bounding box center [13, 64] width 12 height 14
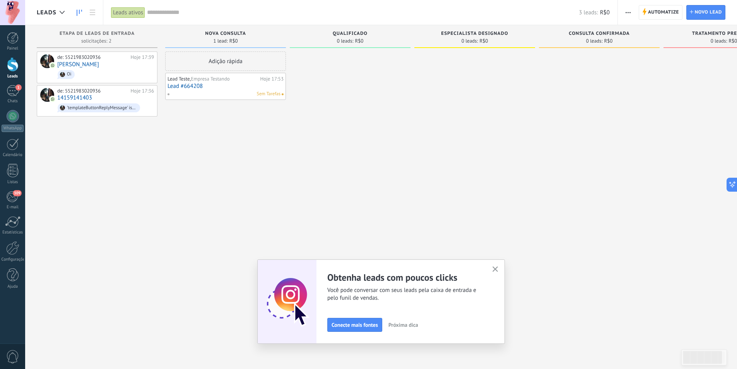
click at [276, 94] on span "Sem Tarefas" at bounding box center [269, 93] width 24 height 7
click at [371, 326] on span "Conecte mais fontes" at bounding box center [354, 324] width 46 height 5
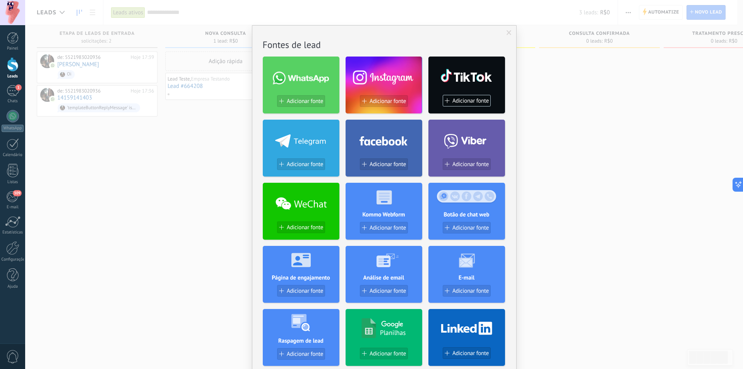
click at [504, 33] on span at bounding box center [508, 32] width 13 height 13
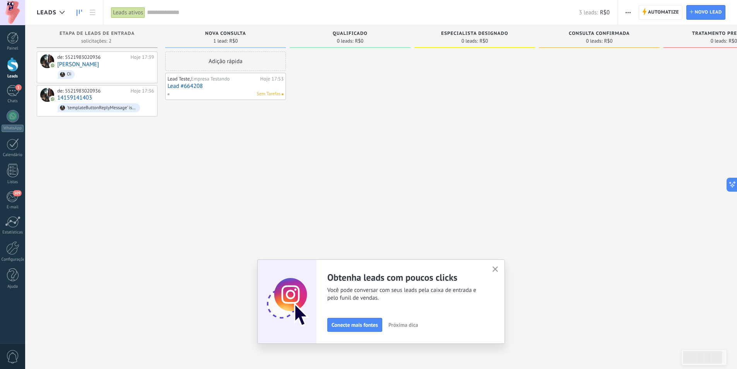
click at [408, 322] on span "Próxima dica" at bounding box center [403, 324] width 30 height 5
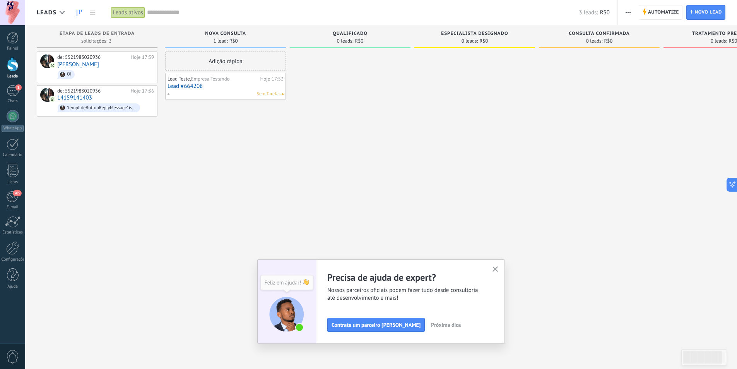
click at [431, 326] on span "Próxima dica" at bounding box center [446, 324] width 30 height 5
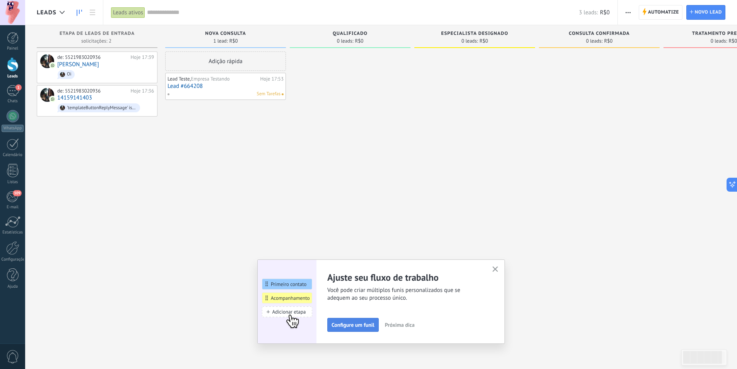
click at [370, 327] on span "Configure um funil" at bounding box center [352, 324] width 43 height 5
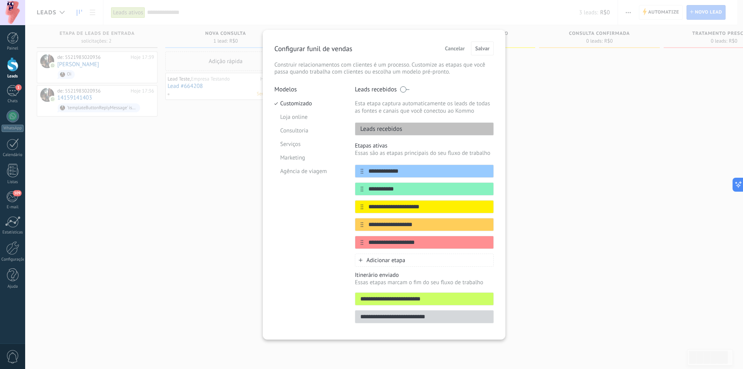
click at [405, 126] on div "Leads recebidos" at bounding box center [424, 128] width 139 height 13
click at [399, 130] on p "Leads recebidos" at bounding box center [378, 129] width 47 height 8
click at [391, 129] on p "Leads recebidos" at bounding box center [378, 129] width 47 height 8
click at [381, 128] on p "Leads recebidos" at bounding box center [378, 129] width 47 height 8
click at [376, 297] on input "**********" at bounding box center [424, 299] width 138 height 8
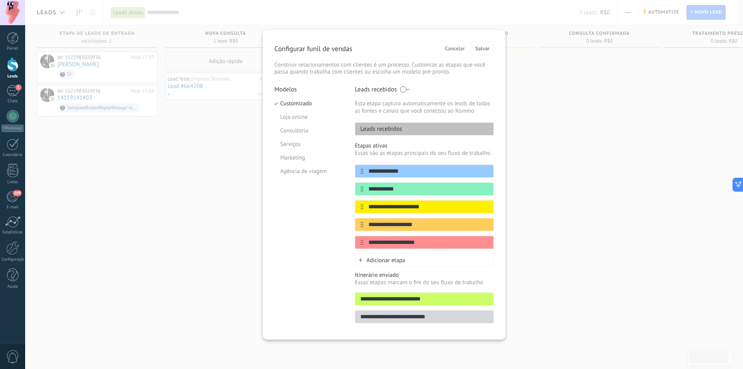
click at [406, 299] on input "**********" at bounding box center [424, 299] width 138 height 8
click at [438, 298] on input "**********" at bounding box center [424, 299] width 138 height 8
click at [458, 50] on span "Cancelar" at bounding box center [455, 48] width 20 height 5
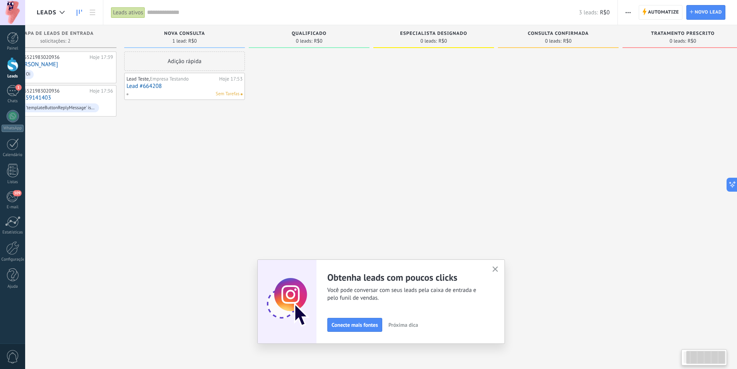
scroll to position [0, 59]
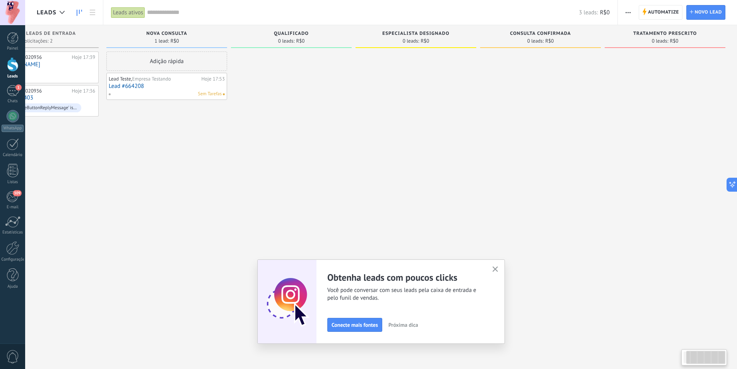
drag, startPoint x: 623, startPoint y: 116, endPoint x: 360, endPoint y: 142, distance: 264.6
click at [360, 142] on div "Etapa de leads de entrada solicitações: 2 0 0 0 2 0 0 0 2 de: 5521983020936 Hoj…" at bounding box center [357, 172] width 759 height 294
drag, startPoint x: 526, startPoint y: 133, endPoint x: 403, endPoint y: 147, distance: 123.8
click at [463, 145] on div "Etapa de leads de entrada solicitações: 2 0 0 0 2 0 0 0 2 de: 5521983020936 Hoj…" at bounding box center [357, 172] width 759 height 294
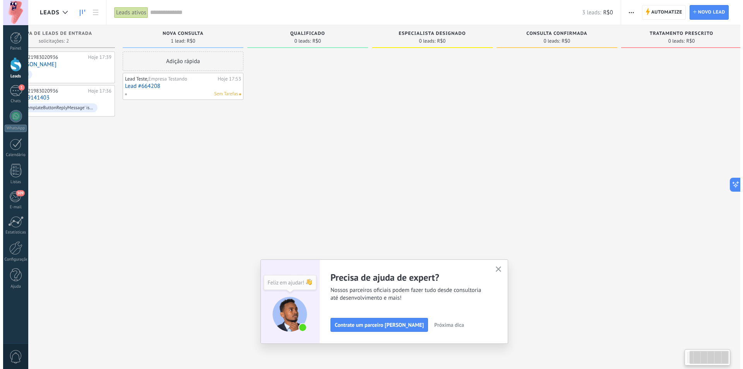
scroll to position [0, 0]
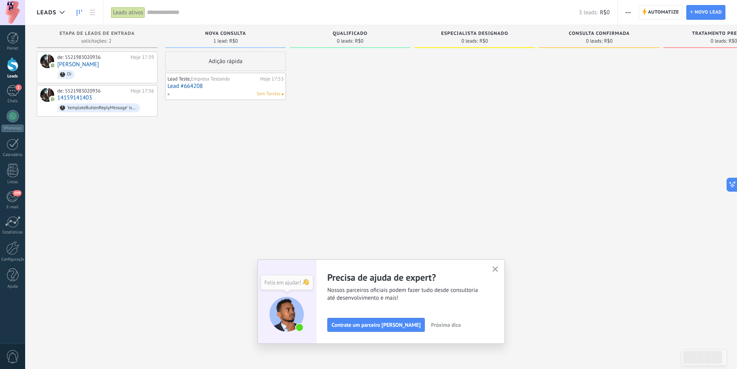
drag, startPoint x: 408, startPoint y: 151, endPoint x: 485, endPoint y: 153, distance: 77.4
click at [485, 153] on div at bounding box center [474, 185] width 121 height 268
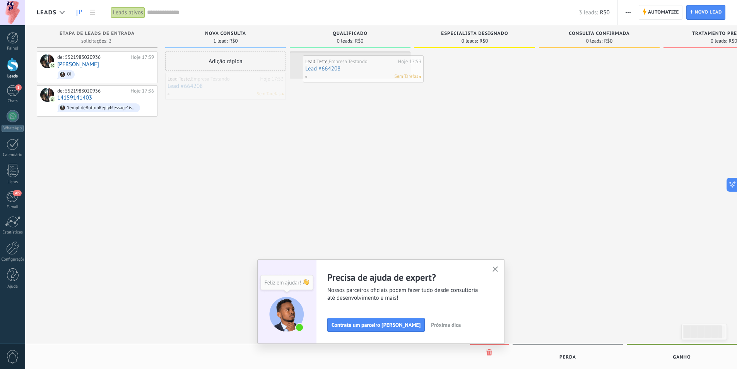
drag, startPoint x: 215, startPoint y: 85, endPoint x: 350, endPoint y: 68, distance: 136.5
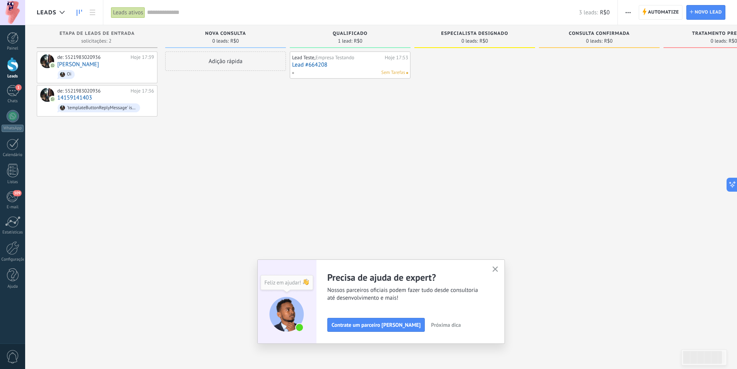
click at [374, 67] on link "Lead #664208" at bounding box center [350, 64] width 116 height 7
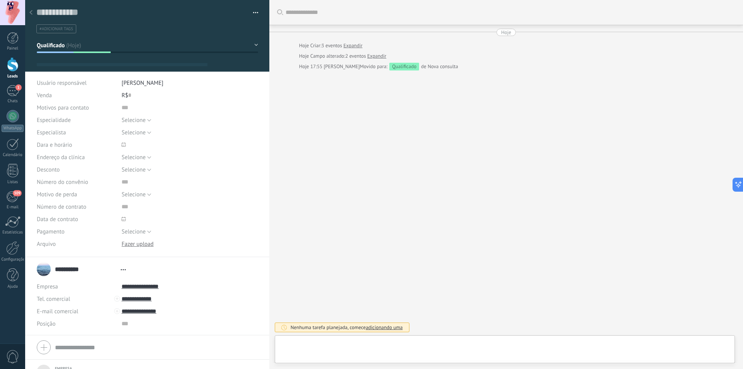
type textarea "***"
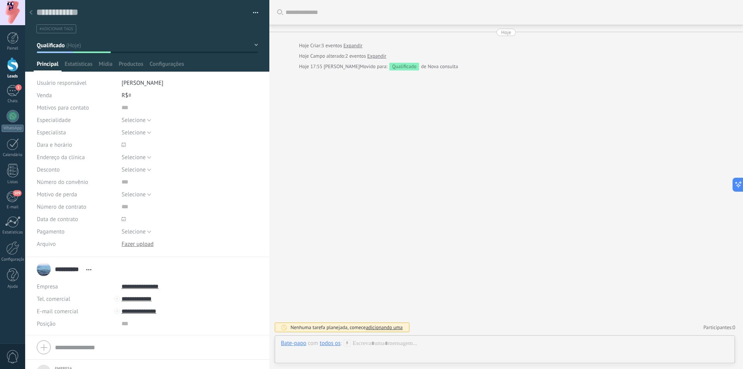
click at [335, 345] on div "todos os" at bounding box center [329, 342] width 21 height 7
click at [375, 349] on div at bounding box center [504, 350] width 447 height 23
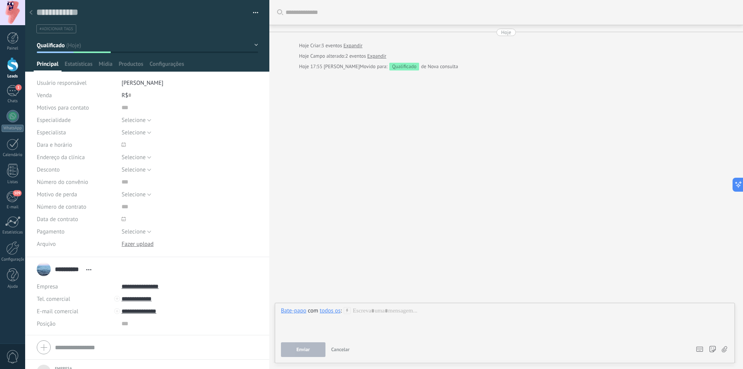
click at [465, 236] on div "Buscar Carregar mais Hoje Hoje Criar: 3 eventos Expandir Hoje Campo alterado: 2…" at bounding box center [505, 184] width 473 height 369
click at [453, 252] on div "Buscar Carregar mais Hoje Hoje Criar: 3 eventos Expandir Hoje Campo alterado: 2…" at bounding box center [505, 184] width 473 height 369
click at [387, 312] on div at bounding box center [504, 321] width 447 height 29
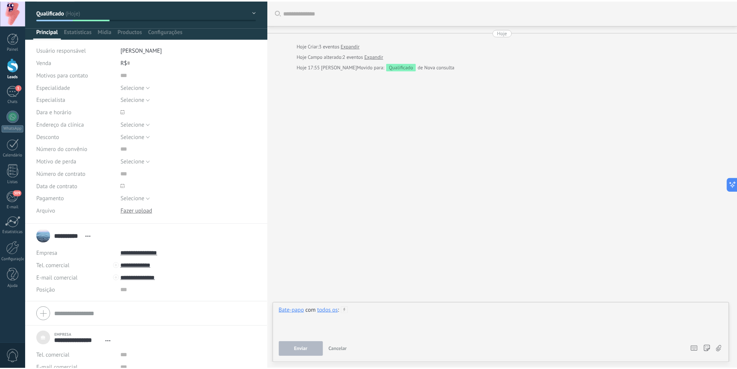
scroll to position [0, 0]
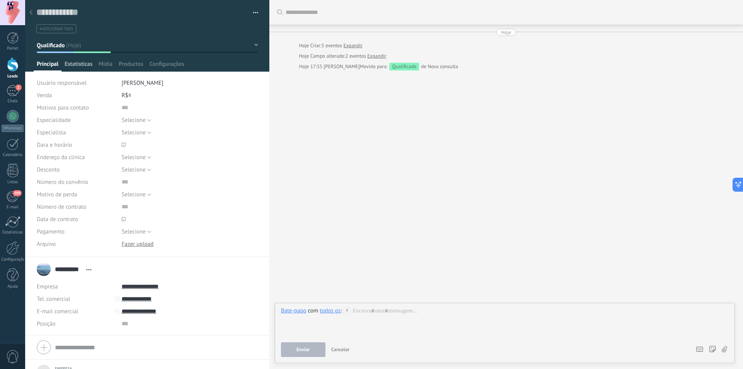
click at [77, 67] on span "Estatísticas" at bounding box center [79, 65] width 28 height 11
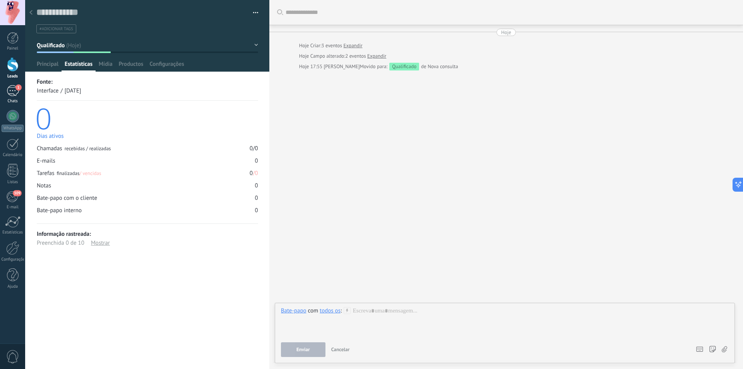
click at [16, 95] on div "1" at bounding box center [13, 90] width 12 height 11
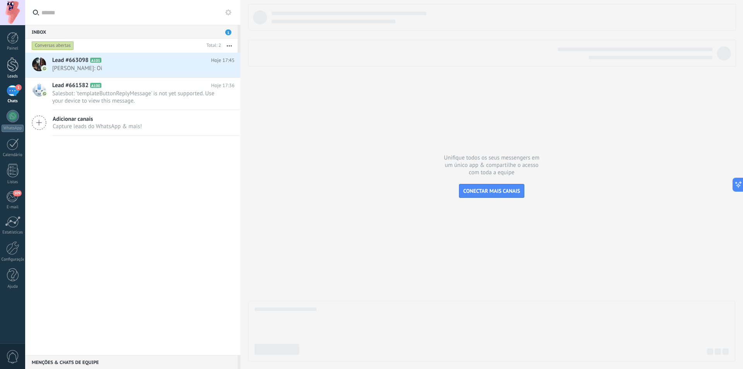
click at [17, 70] on div at bounding box center [13, 64] width 12 height 14
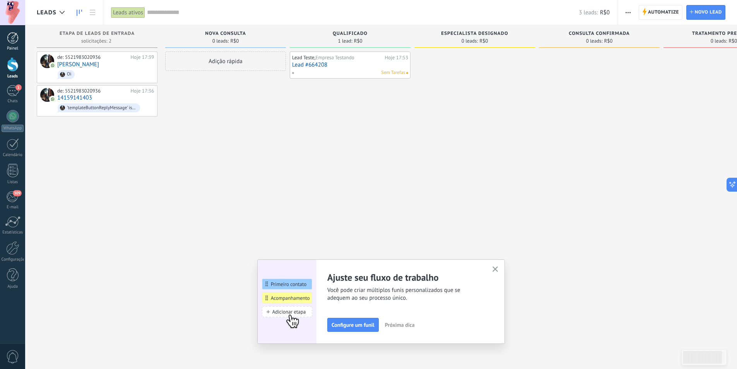
click at [15, 45] on link "Painel" at bounding box center [12, 41] width 25 height 19
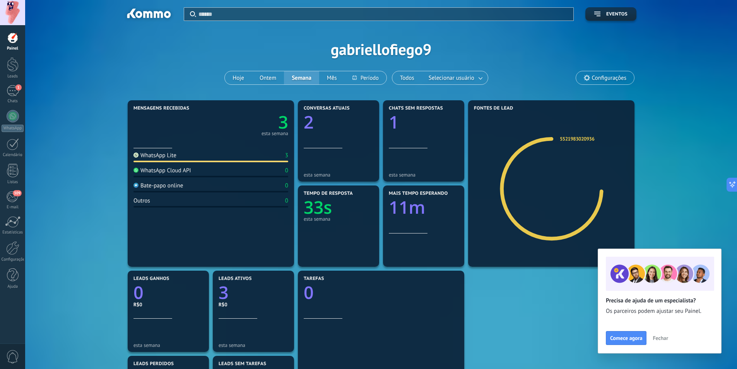
click at [697, 224] on div "Mensagens recebidas 3 esta semana WhatsApp Lite 3 WhatsApp Cloud API 0 Bate-pap…" at bounding box center [381, 310] width 688 height 425
click at [579, 137] on link "5521983020936" at bounding box center [577, 138] width 34 height 7
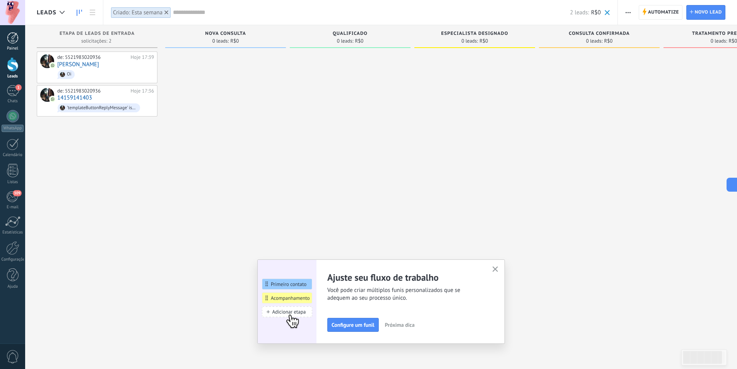
click at [8, 46] on div "Painel" at bounding box center [13, 48] width 22 height 5
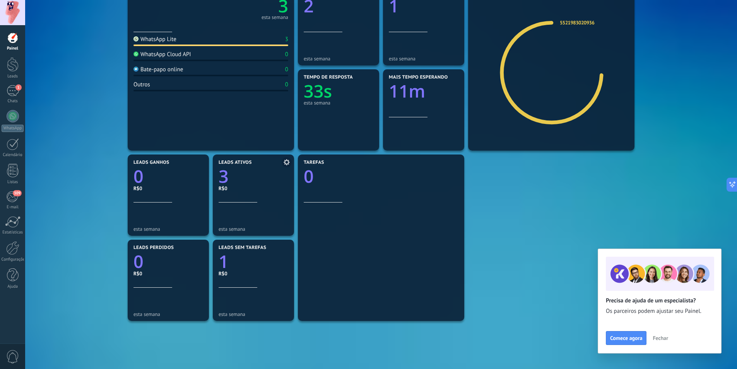
scroll to position [155, 0]
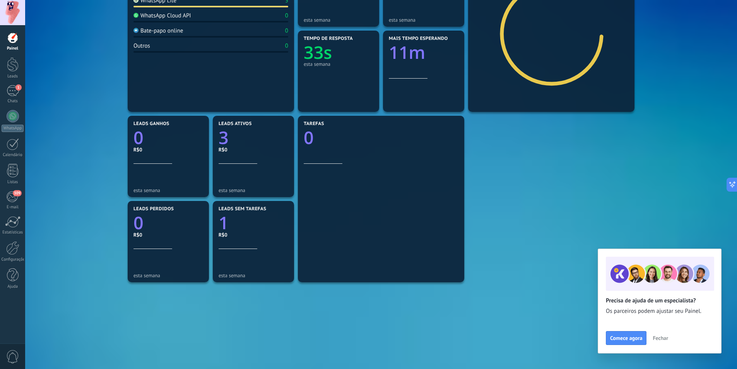
click at [661, 336] on span "Fechar" at bounding box center [659, 337] width 15 height 5
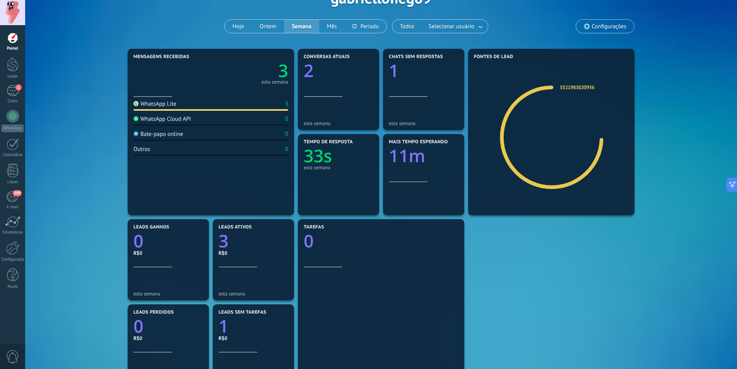
scroll to position [0, 0]
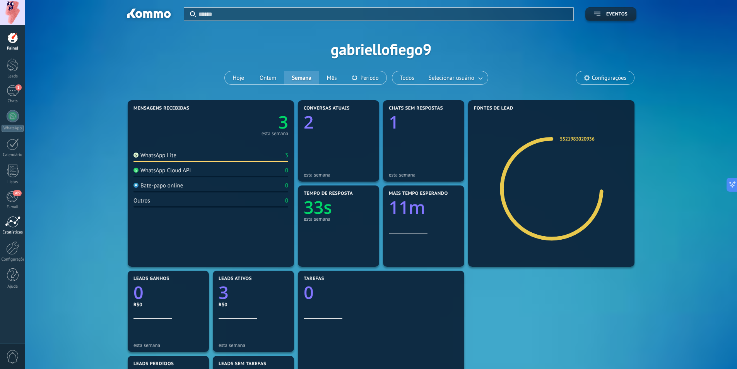
click at [17, 229] on link "Estatísticas" at bounding box center [12, 225] width 25 height 19
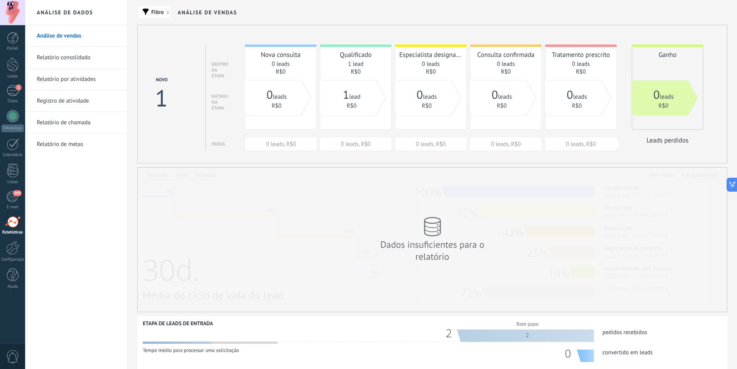
click at [161, 11] on span "Filtro" at bounding box center [157, 11] width 12 height 5
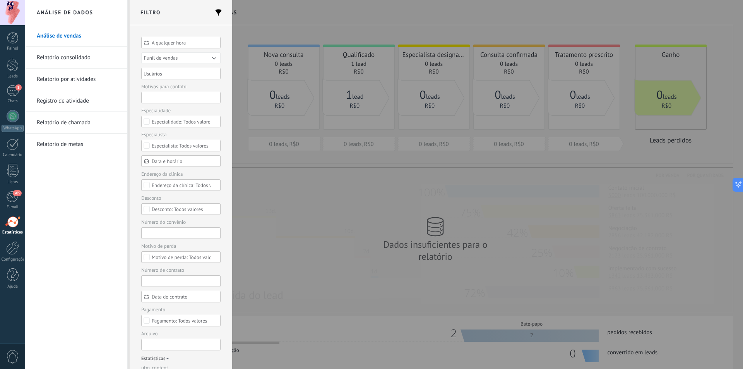
click at [178, 43] on span "A qualquer hora" at bounding box center [184, 43] width 65 height 6
click at [193, 39] on div "A qualquer hora" at bounding box center [180, 43] width 79 height 12
click at [192, 30] on div "A qualquer hora A qualquer hora Hoje Ontem Últimos ** 30 dias Esta semana Últim…" at bounding box center [181, 196] width 102 height 343
click at [186, 58] on button "Funil de vendas" at bounding box center [180, 58] width 79 height 12
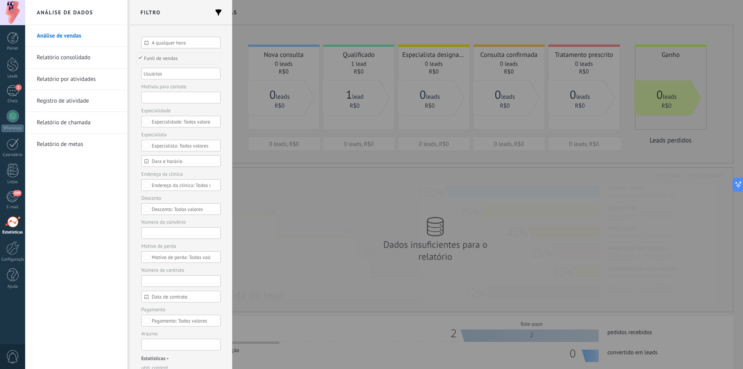
click at [186, 58] on span "Funil de vendas" at bounding box center [177, 58] width 81 height 6
click at [207, 58] on button "Funil de vendas" at bounding box center [180, 58] width 79 height 12
click at [208, 57] on span "Funil de vendas" at bounding box center [177, 58] width 81 height 6
click at [200, 75] on div at bounding box center [178, 73] width 72 height 9
click at [196, 21] on h2 "Filtro" at bounding box center [181, 12] width 102 height 25
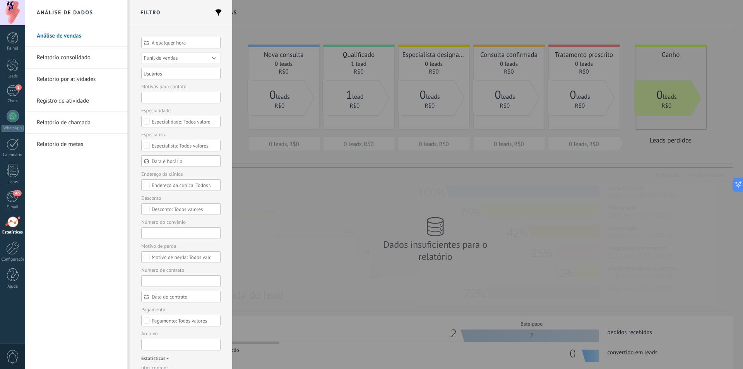
click at [194, 99] on input "text" at bounding box center [180, 98] width 79 height 12
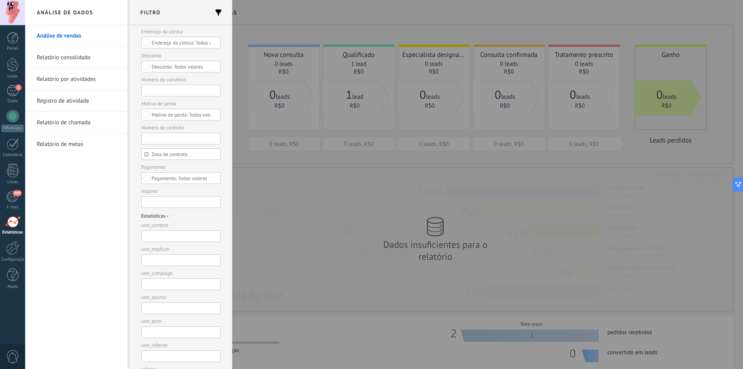
scroll to position [26, 0]
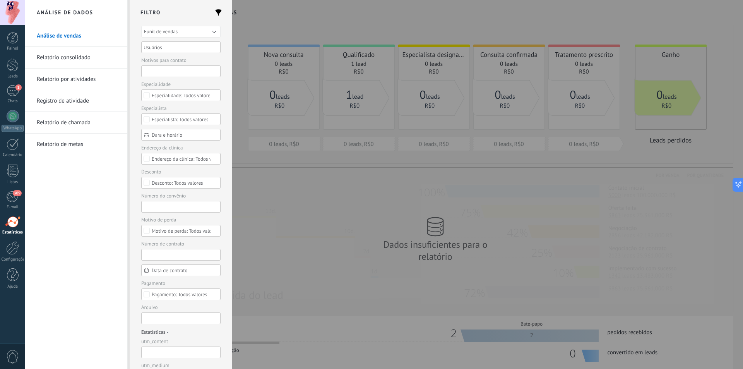
click at [89, 61] on link "Relatório consolidado" at bounding box center [78, 58] width 83 height 22
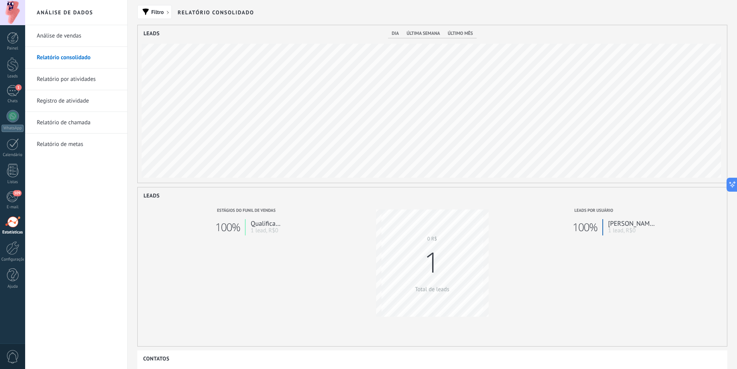
scroll to position [157, 589]
click at [14, 71] on div at bounding box center [13, 64] width 12 height 14
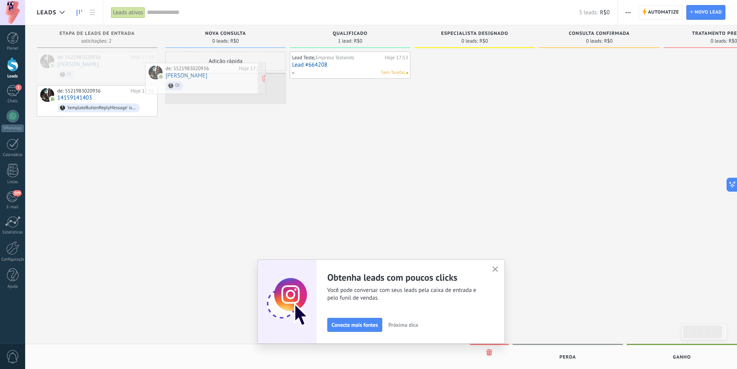
drag, startPoint x: 110, startPoint y: 71, endPoint x: 219, endPoint y: 82, distance: 108.9
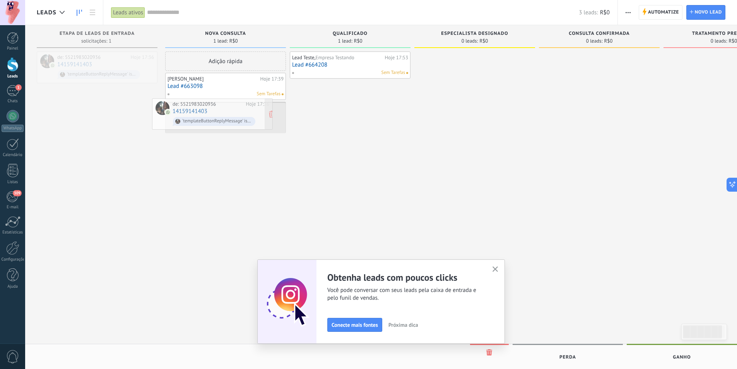
drag, startPoint x: 107, startPoint y: 62, endPoint x: 222, endPoint y: 109, distance: 124.4
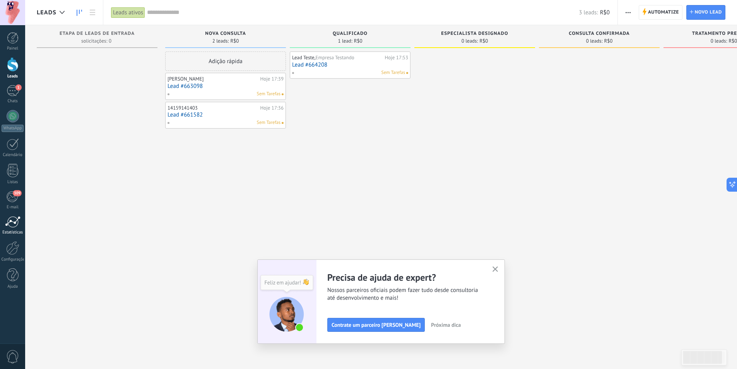
click at [17, 225] on div at bounding box center [12, 222] width 15 height 12
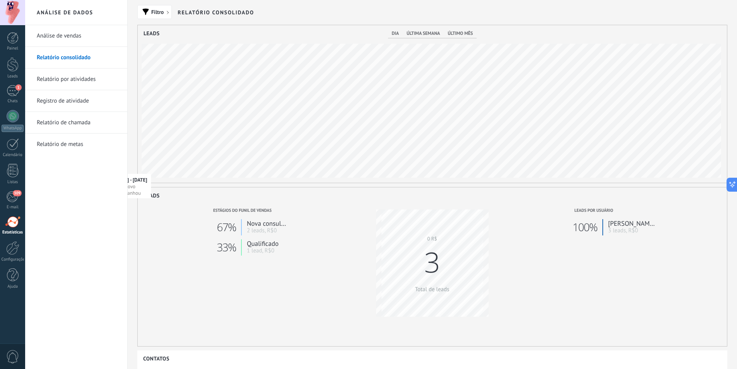
scroll to position [157, 589]
click at [400, 37] on div "dia última semana último mês" at bounding box center [432, 33] width 89 height 9
click at [397, 34] on span "dia" at bounding box center [395, 34] width 7 height 6
click at [72, 81] on link "Relatório por atividades" at bounding box center [78, 79] width 83 height 22
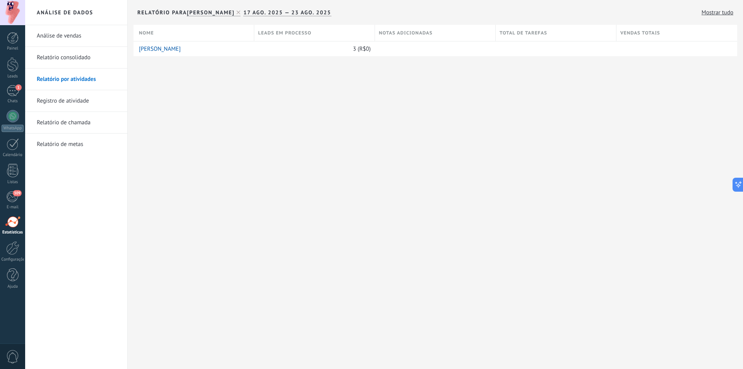
click at [80, 99] on link "Registro de atividade" at bounding box center [78, 101] width 83 height 22
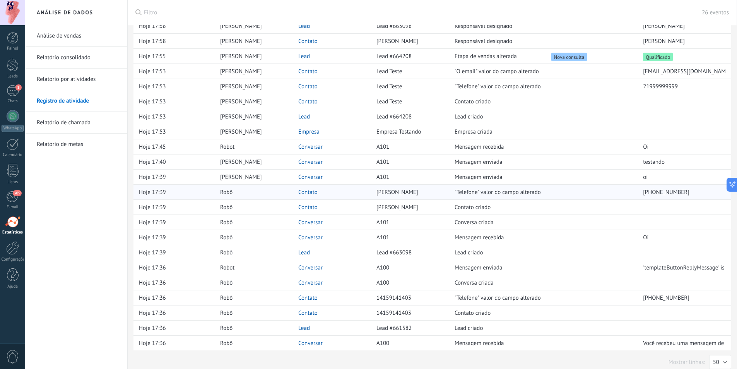
scroll to position [96, 0]
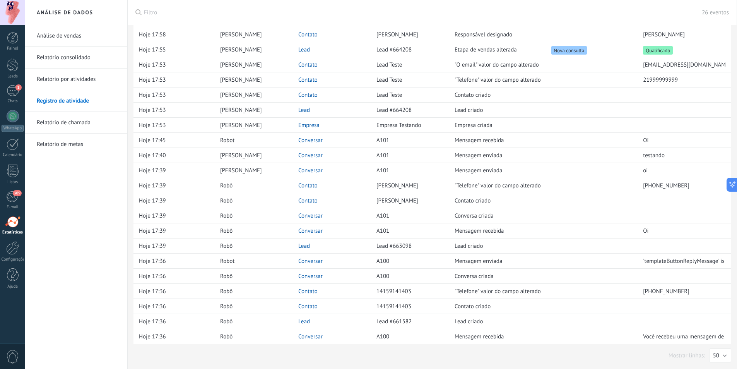
click at [77, 128] on link "Relatório de chamada" at bounding box center [78, 123] width 83 height 22
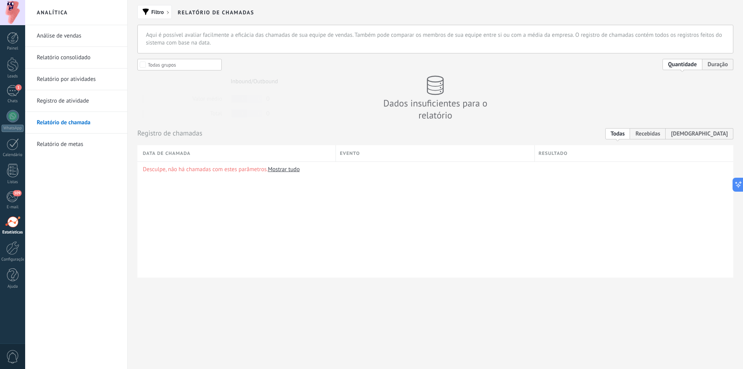
click at [53, 143] on link "Relatório de metas" at bounding box center [78, 144] width 83 height 22
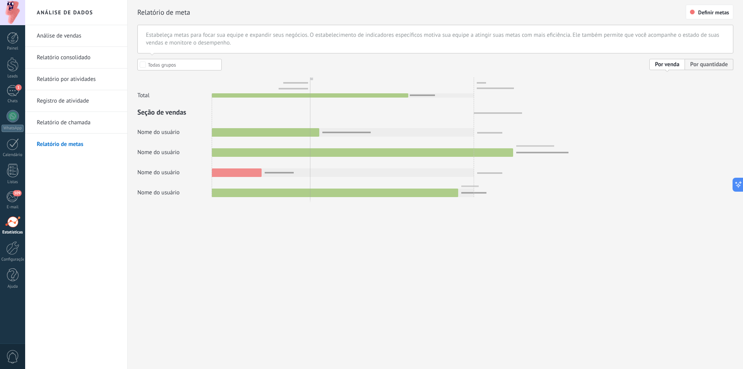
click at [166, 110] on div at bounding box center [435, 128] width 596 height 138
click at [169, 128] on div at bounding box center [435, 128] width 596 height 138
click at [696, 14] on span "Definir metas" at bounding box center [709, 12] width 39 height 5
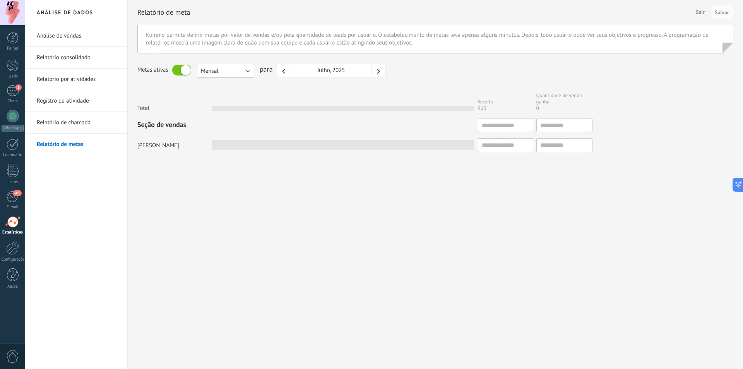
click at [244, 72] on button "Mensal" at bounding box center [225, 71] width 57 height 14
click at [305, 97] on div "Total Receita R$0 Quantidade de venda ganha 0" at bounding box center [435, 100] width 596 height 20
click at [512, 141] on input "text" at bounding box center [506, 145] width 56 height 14
click at [503, 125] on input "text" at bounding box center [506, 125] width 56 height 14
type input "*"
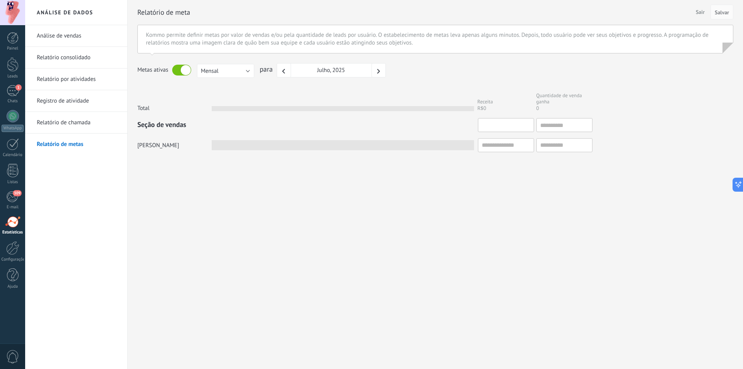
type input "*"
type input "**"
type input "***"
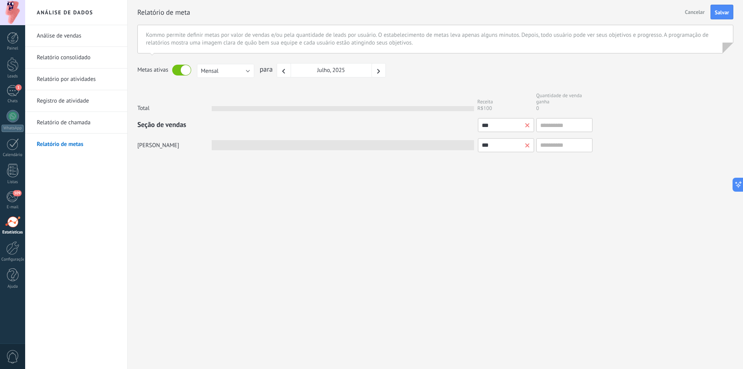
type input "***"
click at [550, 122] on input "text" at bounding box center [564, 125] width 56 height 14
type input "*"
type input "**"
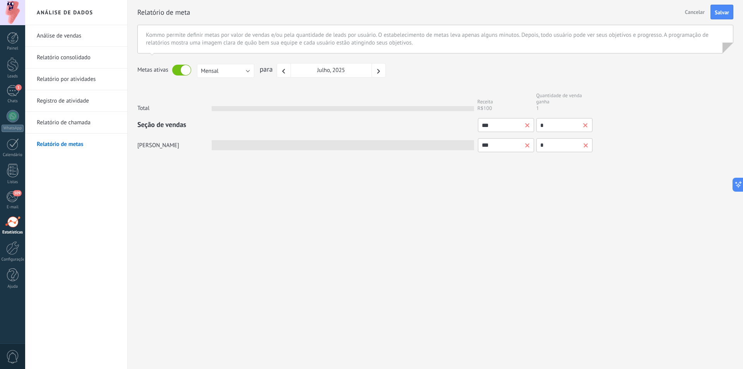
type input "**"
type input "***"
type input "****"
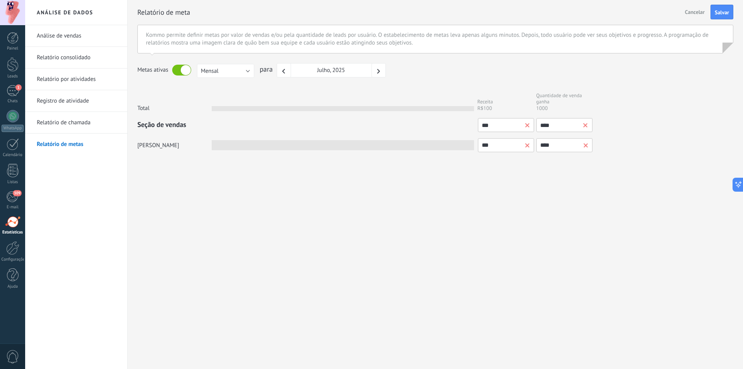
type input "*****"
type input "******"
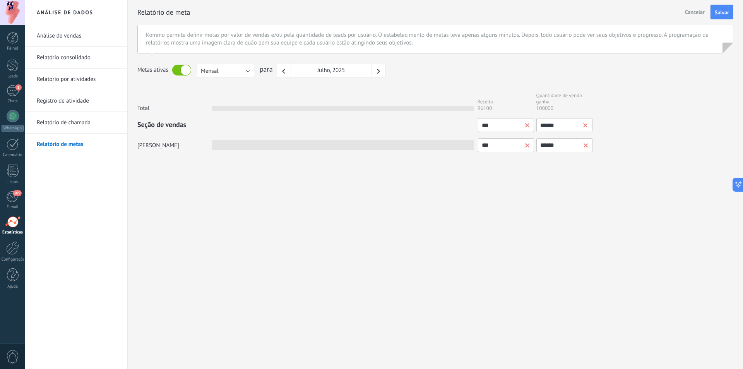
click at [502, 142] on input "***" at bounding box center [506, 145] width 56 height 14
type input "**"
click at [570, 145] on input "******" at bounding box center [564, 145] width 56 height 14
type input "*****"
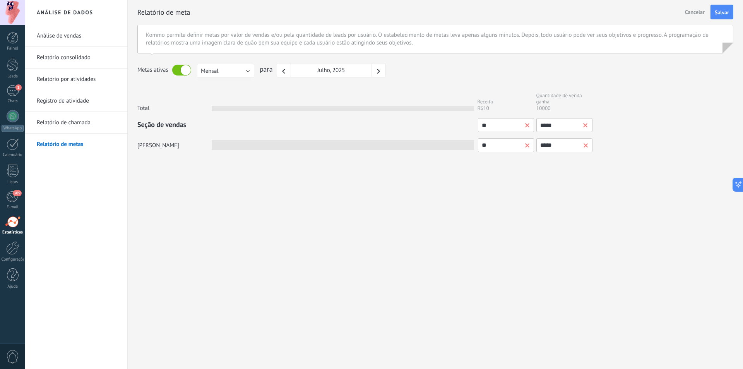
type input "*****"
click at [157, 145] on label "[PERSON_NAME]" at bounding box center [174, 145] width 74 height 7
click at [497, 145] on input "**" at bounding box center [506, 145] width 56 height 14
click at [500, 192] on div "Análise de dados Análise de vendas Relatório consolidado Relatório por atividad…" at bounding box center [383, 184] width 717 height 369
click at [526, 145] on span at bounding box center [527, 145] width 5 height 5
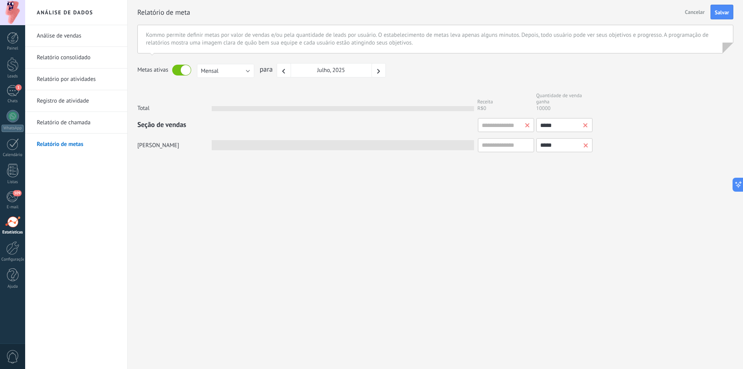
click at [585, 143] on span at bounding box center [585, 145] width 5 height 5
click at [500, 147] on input "text" at bounding box center [506, 145] width 56 height 14
type input "*"
type input "**"
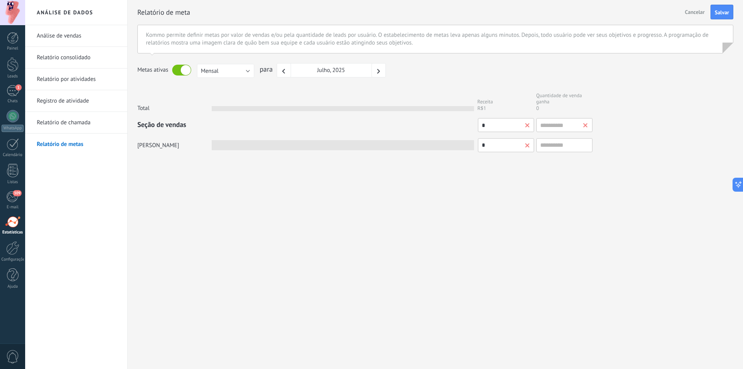
type input "**"
type input "***"
type input "****"
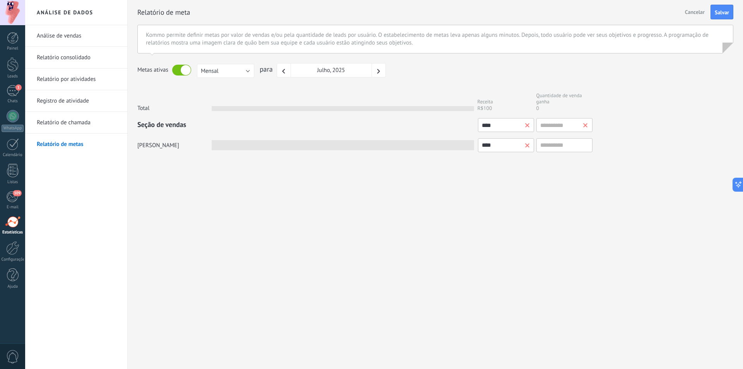
type input "*****"
click at [545, 144] on input "text" at bounding box center [564, 145] width 56 height 14
type input "*"
type input "**"
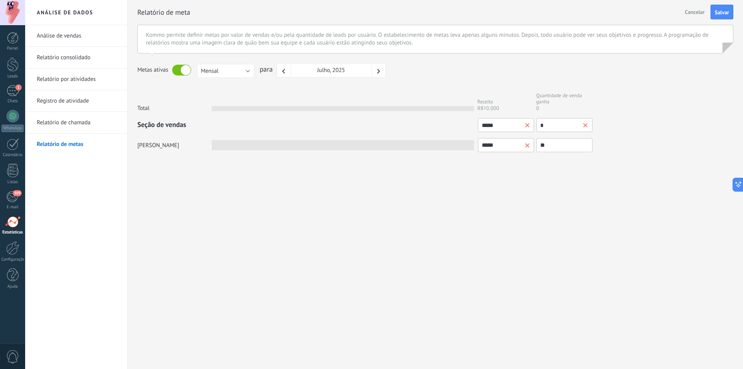
type input "**"
click at [551, 192] on div "Análise de dados Análise de vendas Relatório consolidado Relatório por atividad…" at bounding box center [383, 184] width 717 height 369
click at [726, 13] on span "Salvar" at bounding box center [721, 12] width 14 height 5
click at [730, 12] on button "Salvar" at bounding box center [721, 12] width 23 height 15
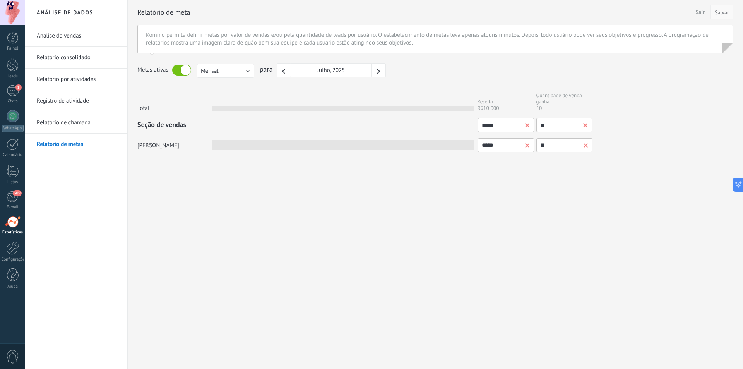
click at [720, 14] on span "Salvar" at bounding box center [721, 12] width 14 height 5
click at [239, 73] on button "Mensal" at bounding box center [225, 71] width 57 height 14
click at [233, 87] on span "Por trimestre" at bounding box center [221, 83] width 59 height 7
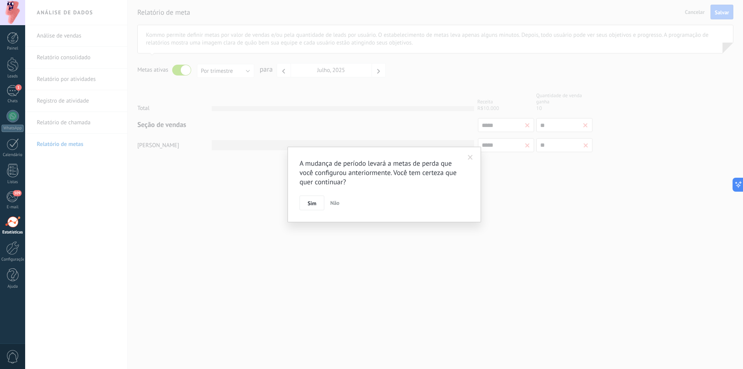
click at [340, 205] on button "Não" at bounding box center [334, 202] width 15 height 15
click at [338, 203] on span "Não" at bounding box center [334, 202] width 9 height 7
click at [471, 158] on span at bounding box center [470, 157] width 5 height 5
click at [471, 157] on span at bounding box center [470, 157] width 5 height 5
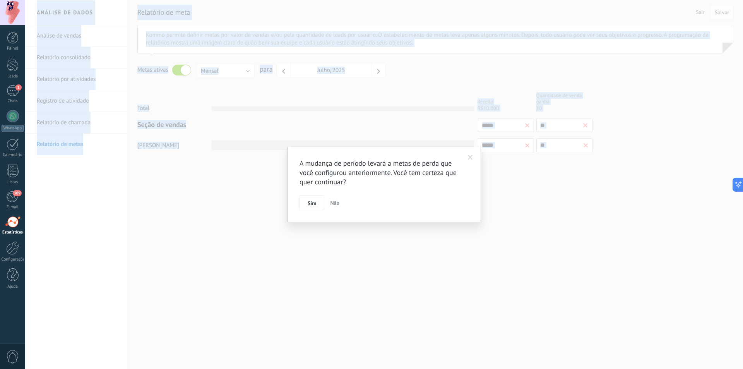
click at [471, 157] on span at bounding box center [470, 157] width 5 height 5
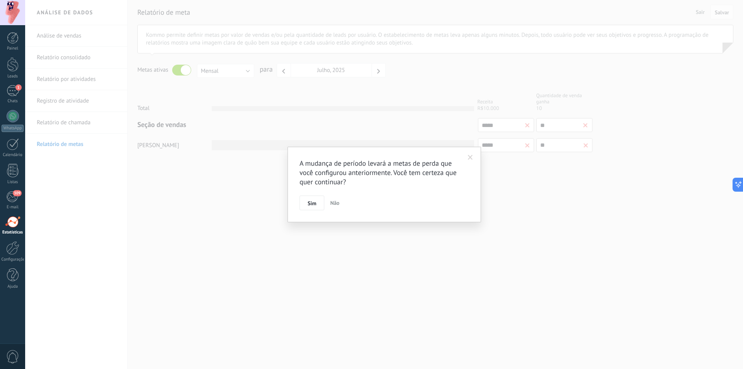
click at [471, 157] on span at bounding box center [470, 157] width 5 height 5
click at [340, 203] on button "Não" at bounding box center [334, 202] width 15 height 15
click at [339, 203] on span "Não" at bounding box center [334, 202] width 9 height 7
click at [316, 204] on button "Sim" at bounding box center [311, 202] width 25 height 15
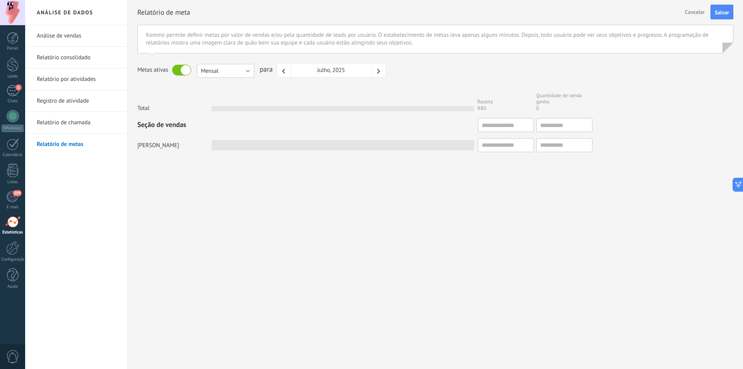
click at [246, 69] on button "Mensal" at bounding box center [225, 71] width 57 height 14
click at [230, 85] on span "Por trimestre" at bounding box center [221, 83] width 59 height 7
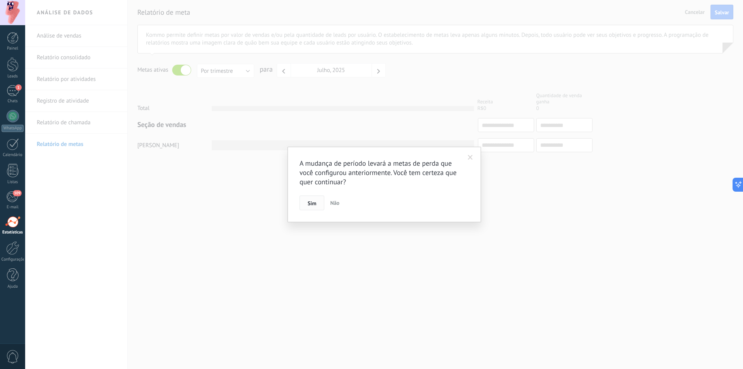
click at [317, 202] on button "Sim" at bounding box center [311, 202] width 25 height 15
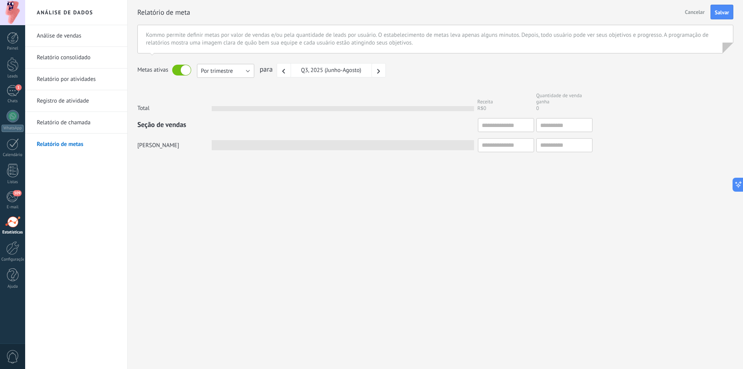
click at [243, 73] on button "Por trimestre" at bounding box center [225, 71] width 57 height 14
click at [229, 100] on span "Por ano" at bounding box center [221, 97] width 59 height 7
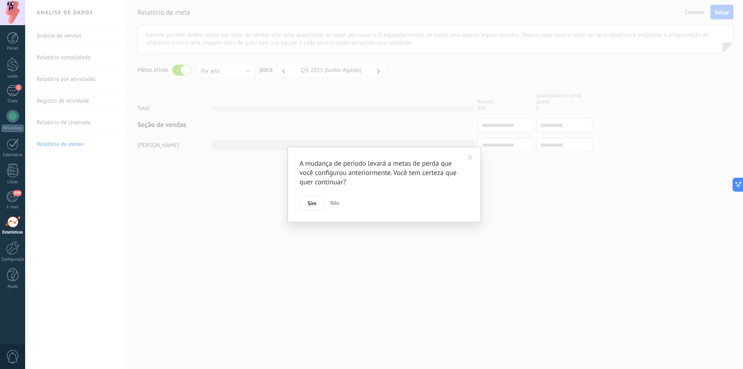
click at [312, 205] on span "Sim" at bounding box center [311, 202] width 9 height 5
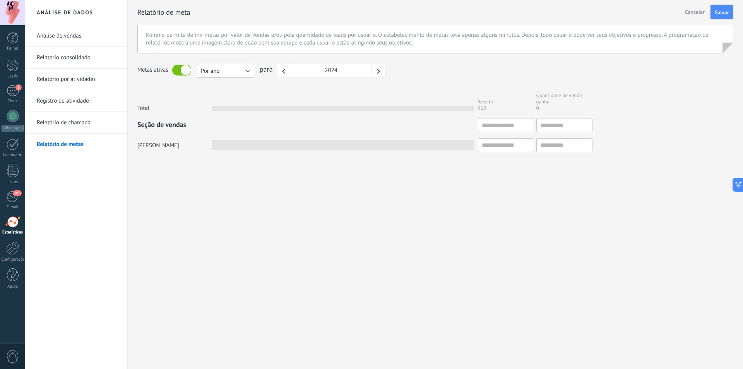
click at [242, 73] on button "Por ano" at bounding box center [225, 71] width 57 height 14
click at [229, 73] on span "Mensal" at bounding box center [221, 70] width 59 height 7
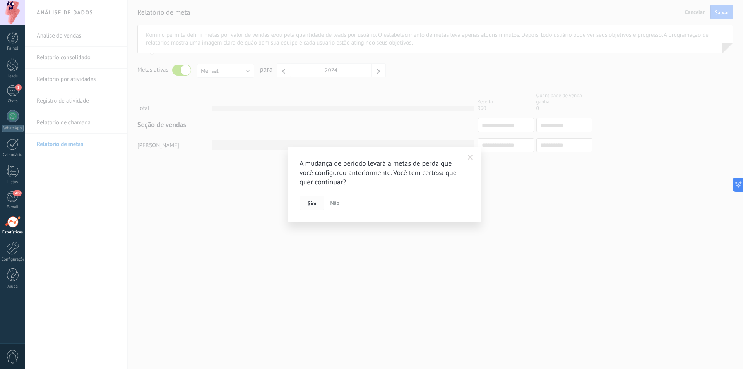
click at [316, 201] on button "Sim" at bounding box center [311, 202] width 25 height 15
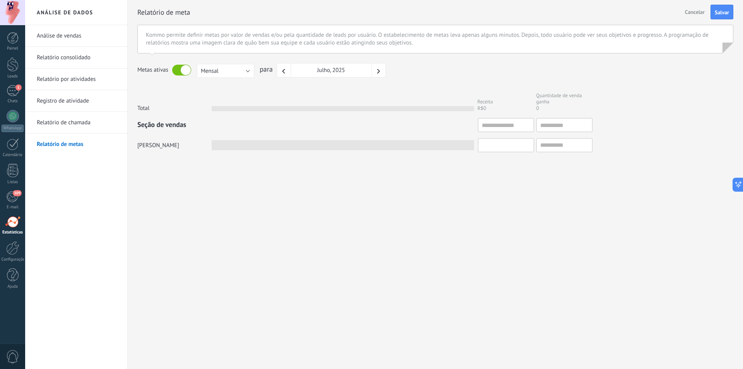
click at [501, 148] on input "text" at bounding box center [506, 145] width 56 height 14
type input "*"
type input "**"
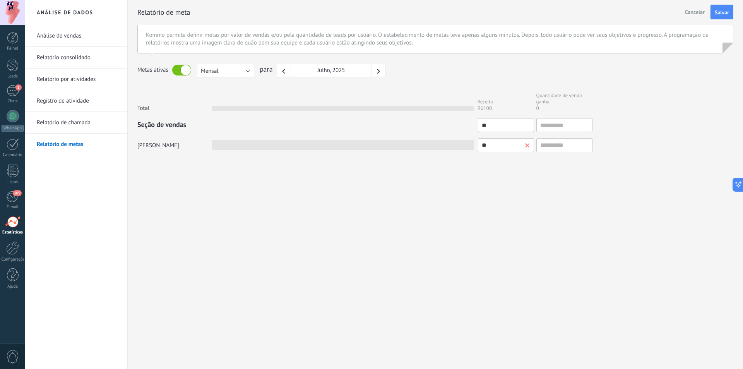
type input "***"
type input "****"
type input "*****"
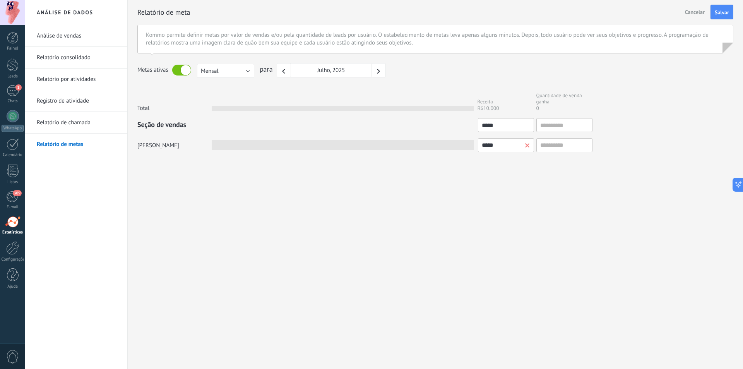
type input "*****"
click at [558, 150] on input "text" at bounding box center [564, 145] width 56 height 14
type input "*"
type input "**"
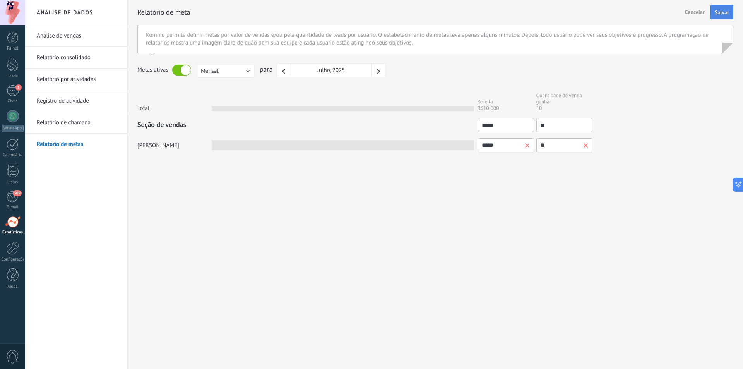
type input "**"
click at [715, 13] on span "Salvar" at bounding box center [721, 12] width 14 height 5
click at [698, 12] on span "Sair" at bounding box center [699, 12] width 15 height 12
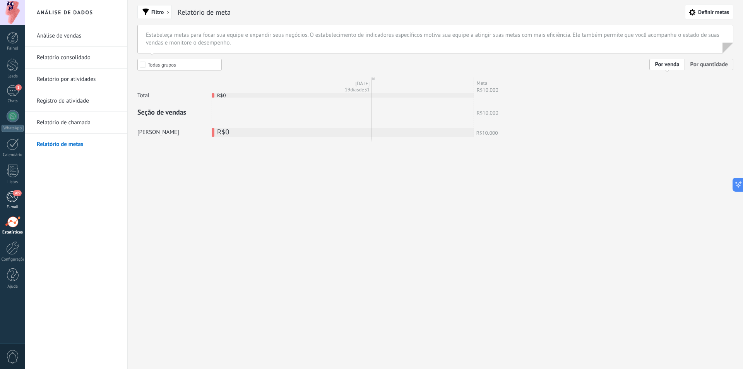
click at [14, 203] on link "309 E-mail" at bounding box center [12, 200] width 25 height 19
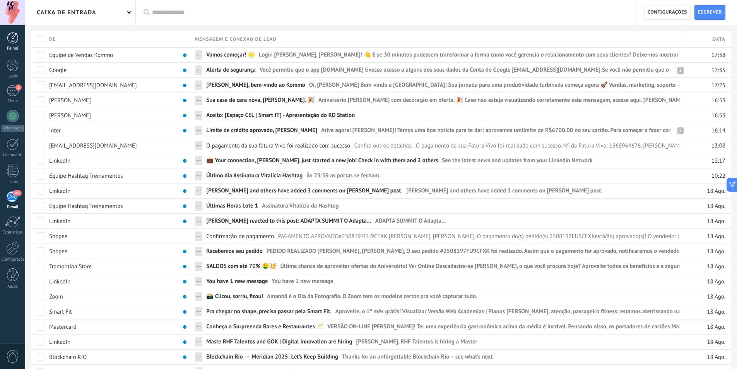
click at [14, 48] on div "Painel" at bounding box center [13, 48] width 22 height 5
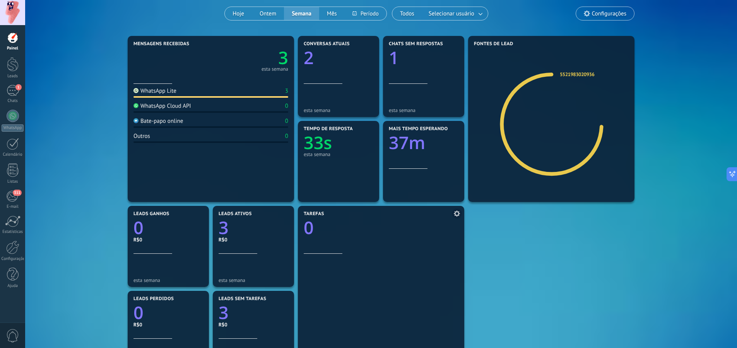
scroll to position [39, 0]
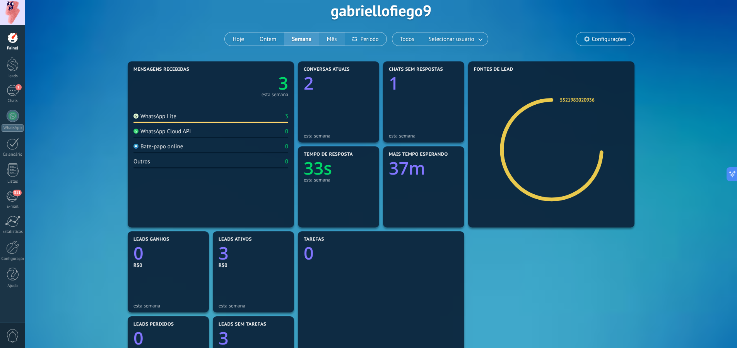
click at [329, 41] on button "Mês" at bounding box center [332, 38] width 26 height 13
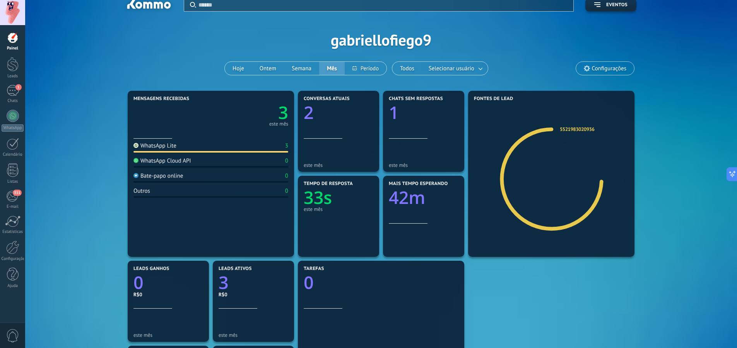
scroll to position [39, 0]
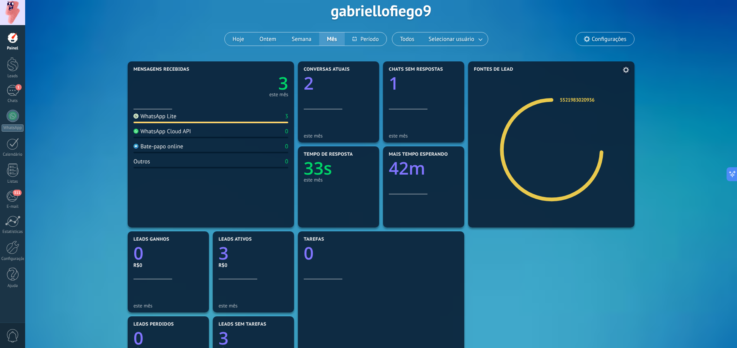
click at [626, 70] on icon at bounding box center [626, 70] width 6 height 6
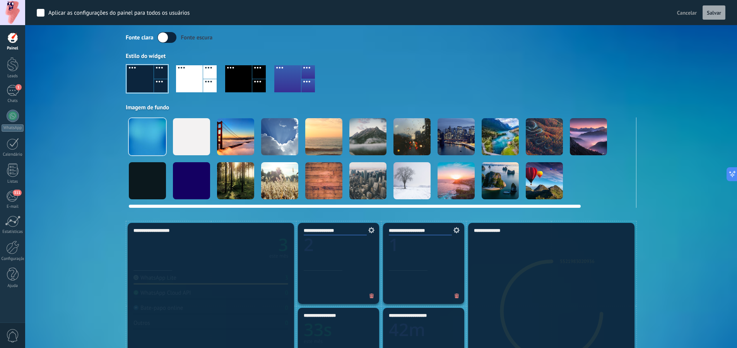
click at [371, 136] on div at bounding box center [367, 136] width 37 height 37
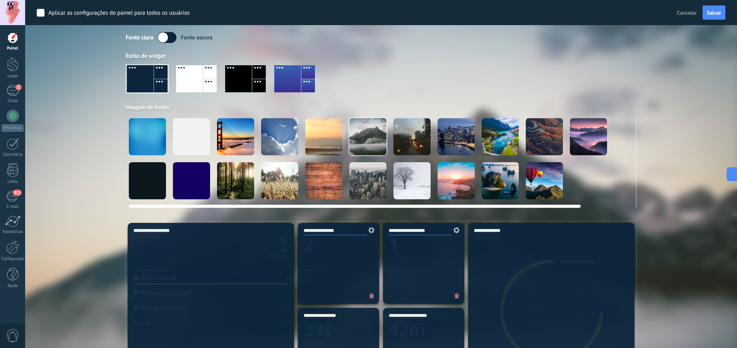
click at [229, 137] on div at bounding box center [235, 136] width 37 height 37
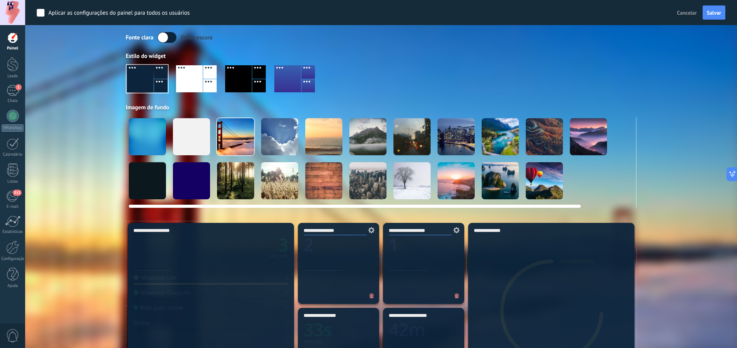
click at [450, 180] on div at bounding box center [455, 180] width 37 height 37
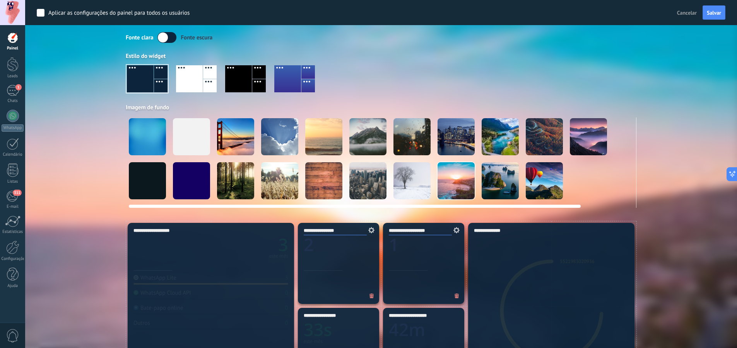
click at [140, 137] on div at bounding box center [147, 136] width 37 height 37
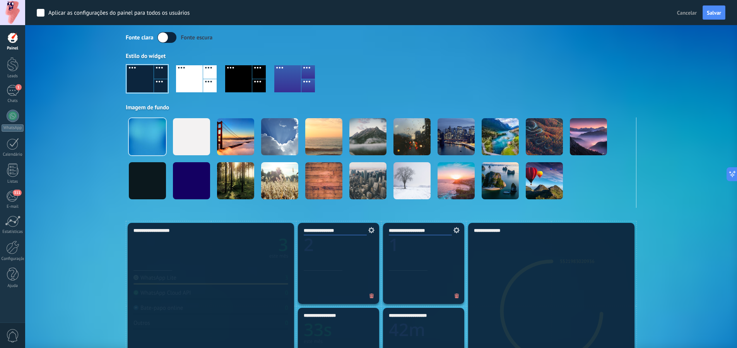
click at [179, 80] on div at bounding box center [189, 78] width 27 height 27
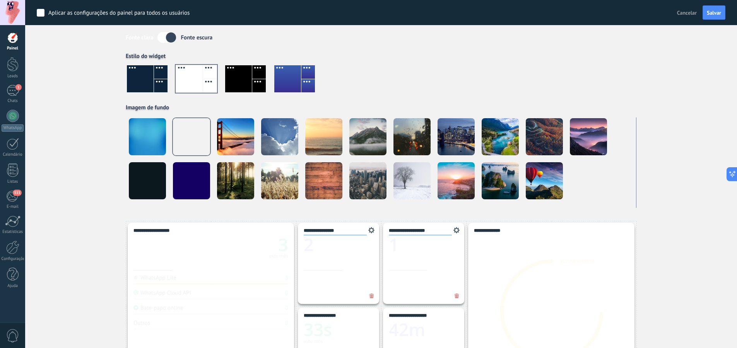
click at [239, 82] on div at bounding box center [238, 78] width 27 height 27
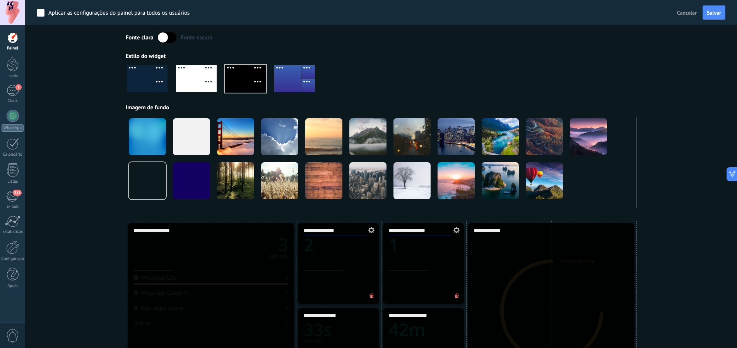
click at [289, 83] on div at bounding box center [287, 78] width 27 height 27
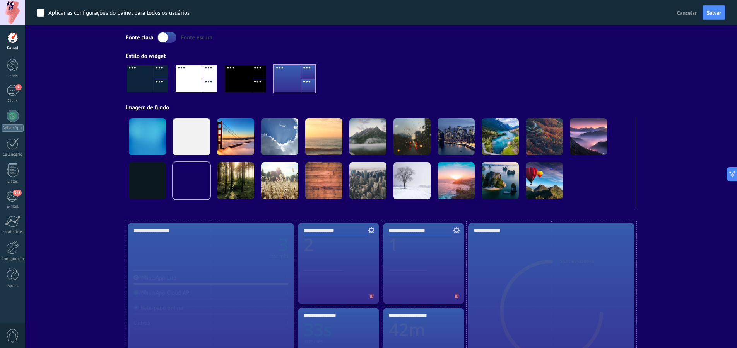
click at [156, 80] on div at bounding box center [161, 86] width 14 height 14
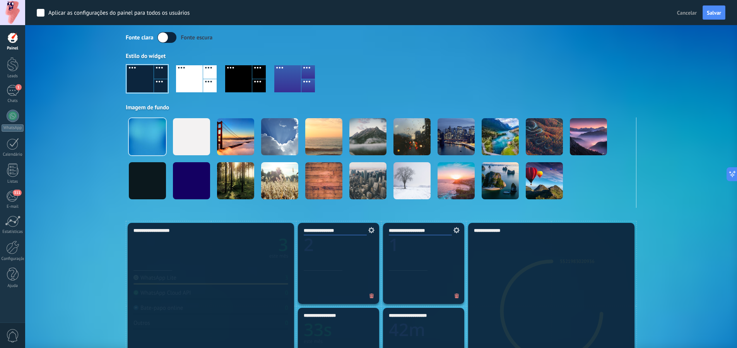
click at [167, 36] on label at bounding box center [166, 37] width 19 height 11
click at [170, 39] on label at bounding box center [166, 37] width 19 height 11
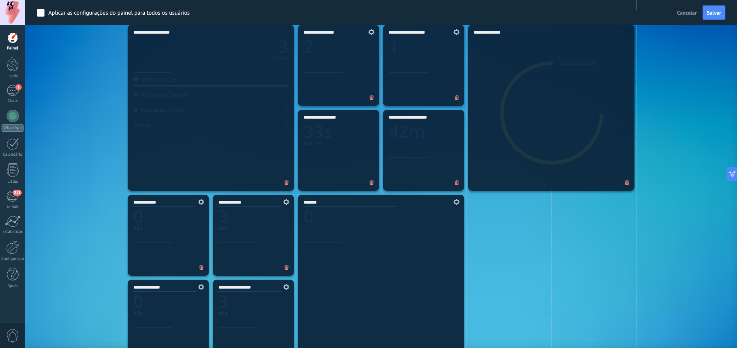
scroll to position [271, 0]
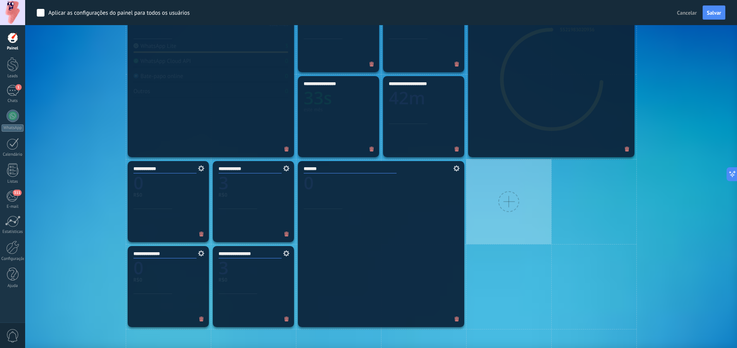
click at [516, 205] on div at bounding box center [508, 201] width 21 height 21
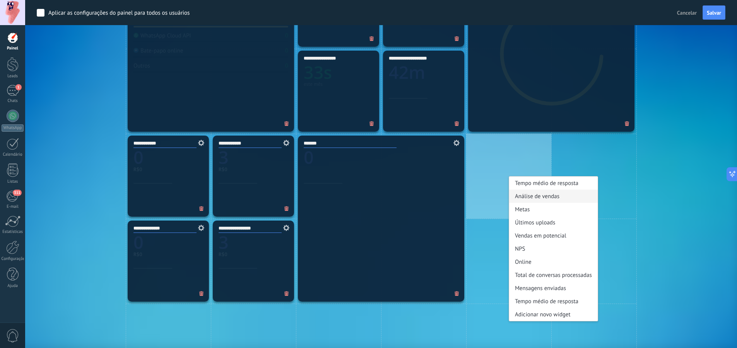
scroll to position [309, 0]
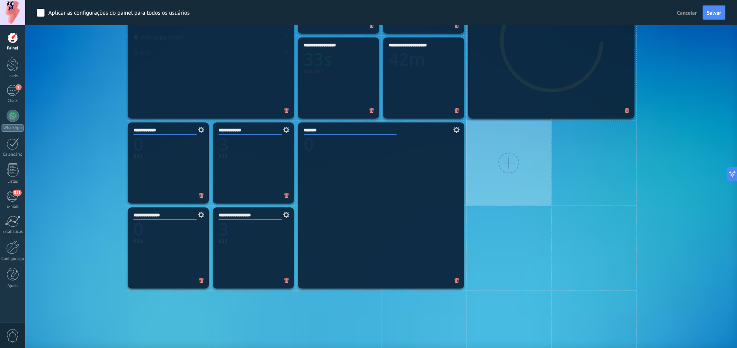
click at [508, 164] on div at bounding box center [508, 163] width 21 height 21
click at [529, 163] on div at bounding box center [508, 163] width 85 height 85
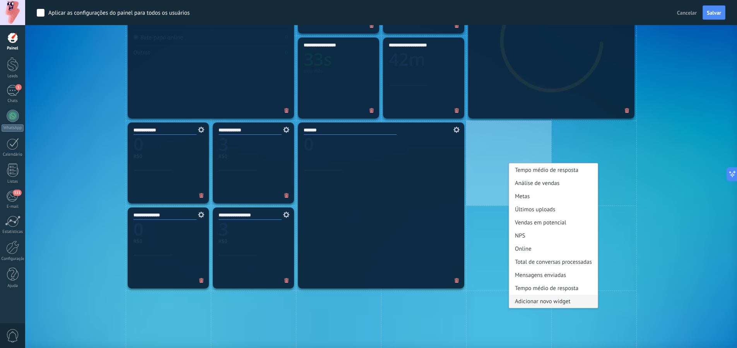
click at [546, 304] on div "Adicionar novo widget" at bounding box center [553, 301] width 89 height 13
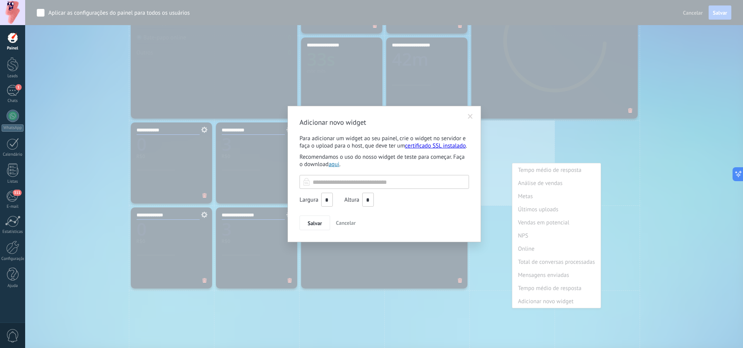
click at [473, 116] on span at bounding box center [470, 116] width 13 height 13
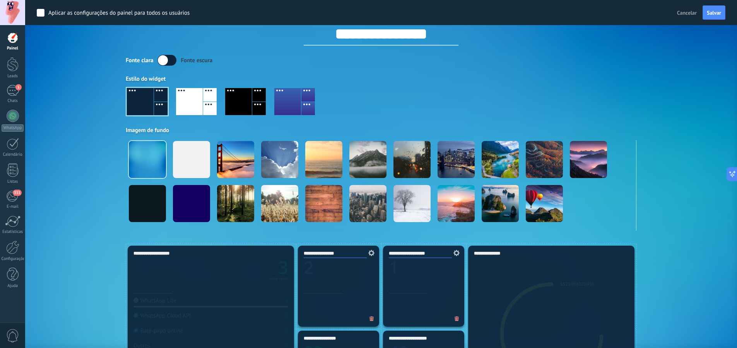
scroll to position [0, 0]
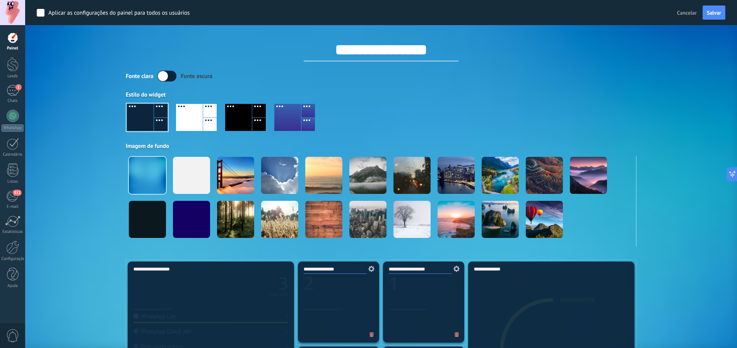
click at [686, 14] on span "Cancelar" at bounding box center [687, 12] width 20 height 7
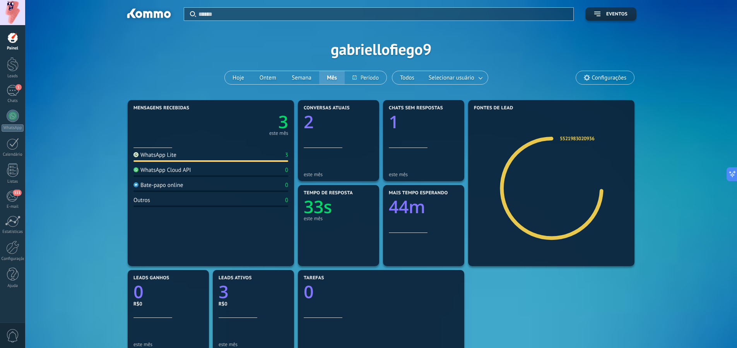
click at [600, 73] on span "Configurações" at bounding box center [605, 77] width 58 height 13
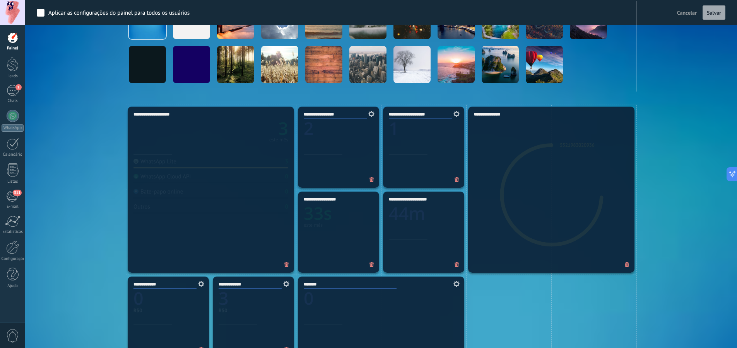
scroll to position [309, 0]
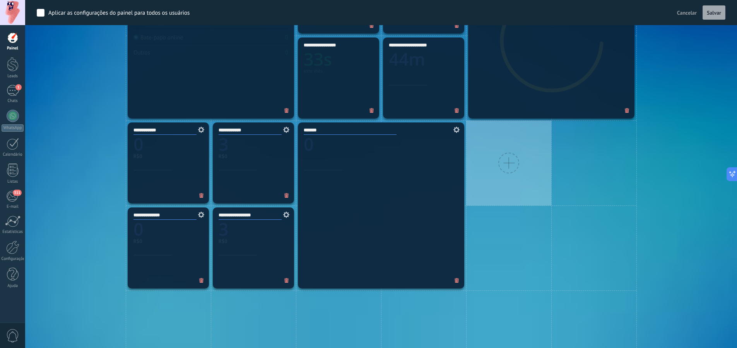
click at [512, 160] on div at bounding box center [508, 163] width 21 height 21
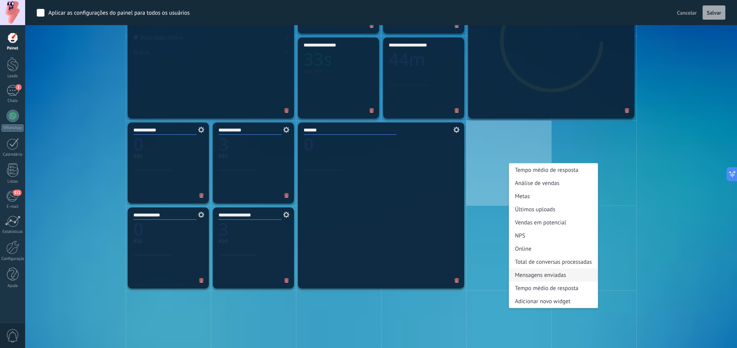
click at [548, 276] on div "Mensagens enviadas" at bounding box center [553, 275] width 89 height 13
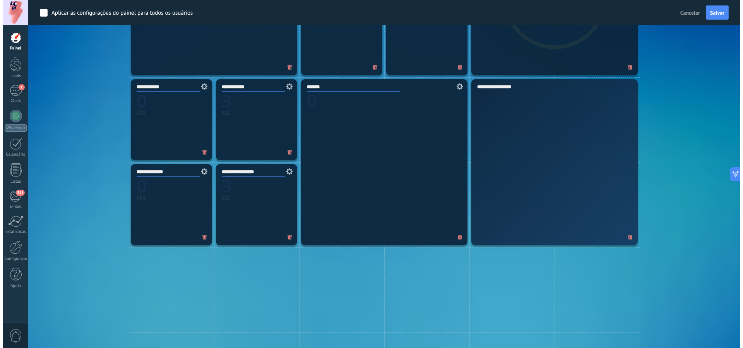
scroll to position [425, 0]
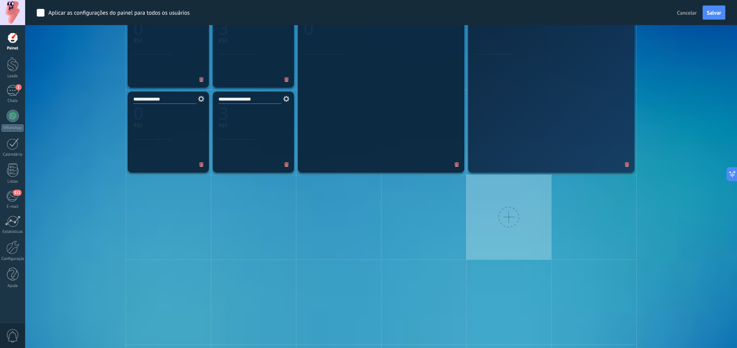
click at [513, 219] on div at bounding box center [508, 217] width 21 height 21
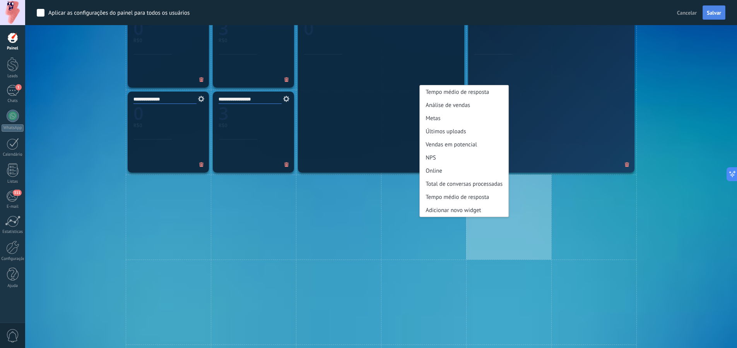
click at [715, 17] on button "Salvar" at bounding box center [713, 12] width 23 height 15
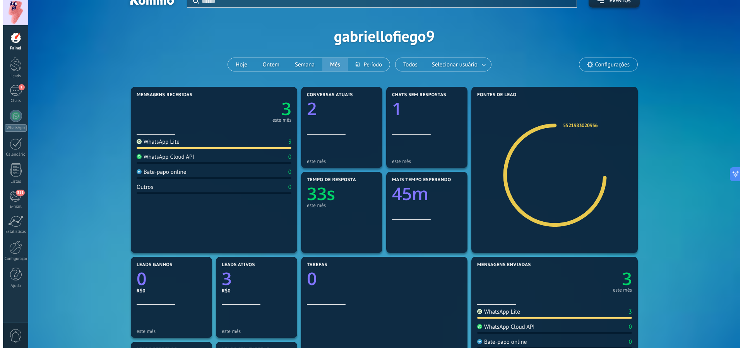
scroll to position [0, 0]
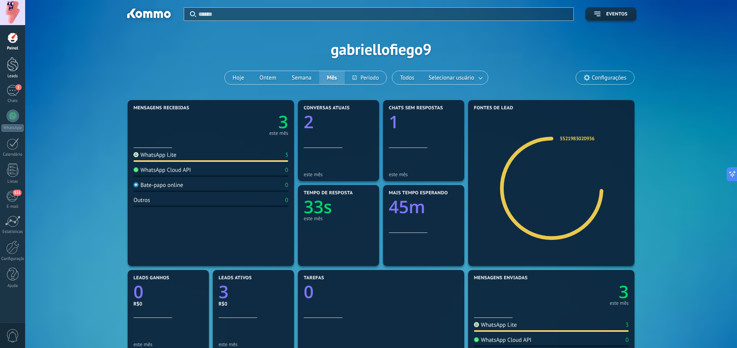
click at [8, 70] on div at bounding box center [13, 64] width 12 height 14
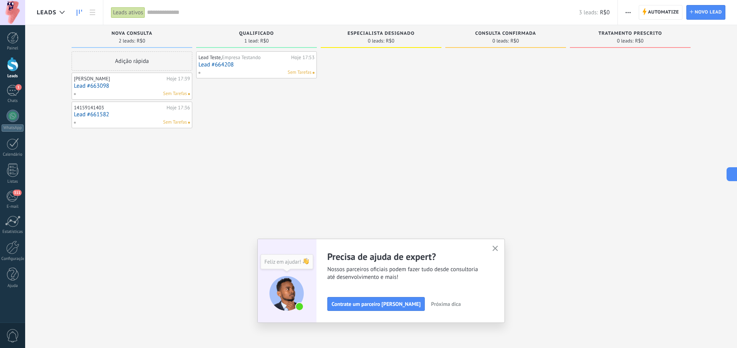
click at [131, 88] on link "Lead #663098" at bounding box center [132, 86] width 116 height 7
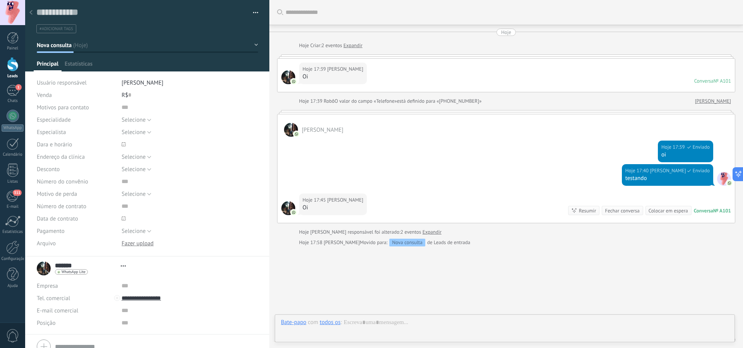
type textarea "**********"
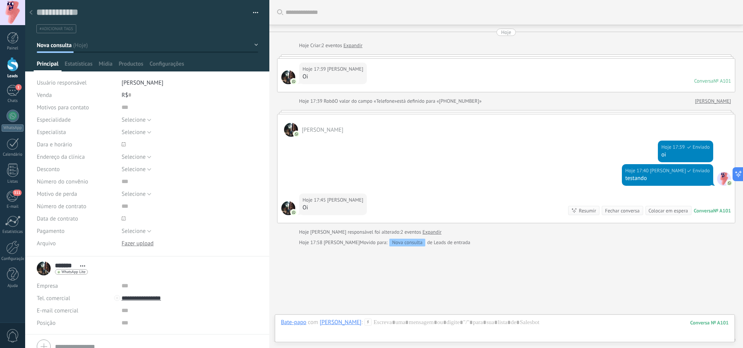
scroll to position [33, 0]
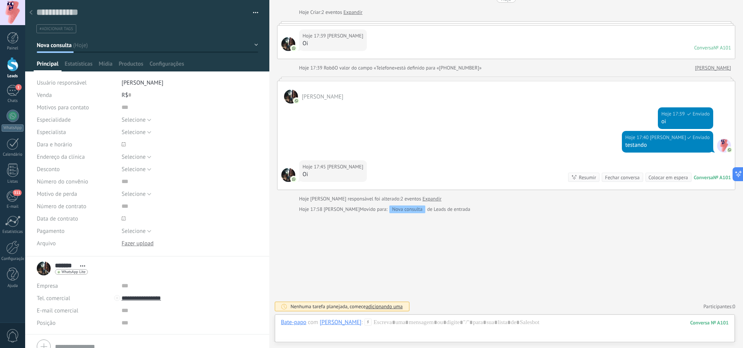
click at [335, 99] on div "Mariana" at bounding box center [505, 92] width 457 height 22
click at [405, 321] on div at bounding box center [504, 330] width 447 height 23
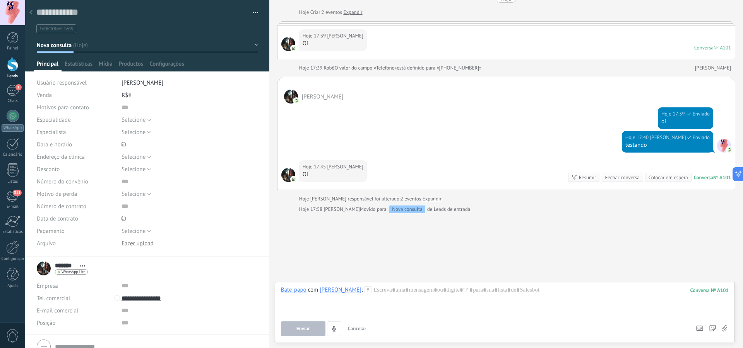
click at [136, 84] on span "[PERSON_NAME]" at bounding box center [142, 82] width 42 height 7
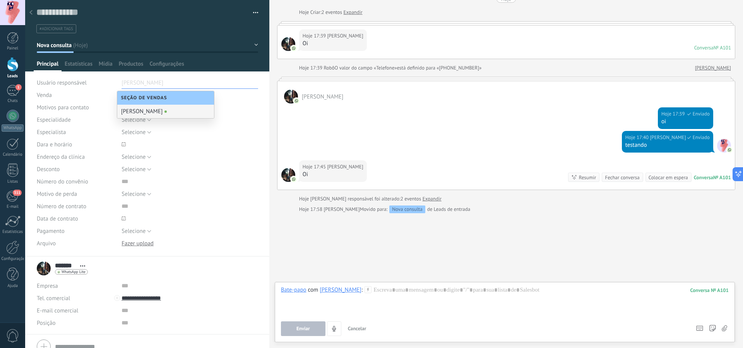
click at [168, 113] on div "[PERSON_NAME]" at bounding box center [165, 112] width 97 height 14
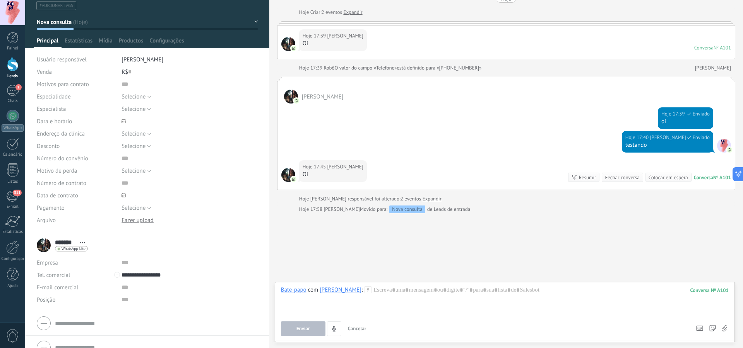
scroll to position [35, 0]
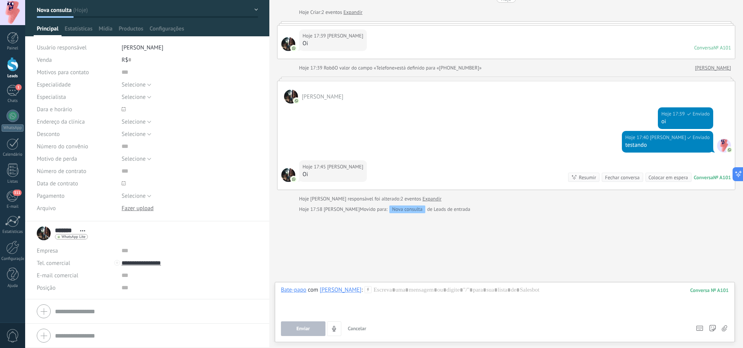
click at [131, 61] on div "R$ 0" at bounding box center [189, 60] width 136 height 12
type input "******"
click at [210, 67] on input "text" at bounding box center [179, 72] width 116 height 12
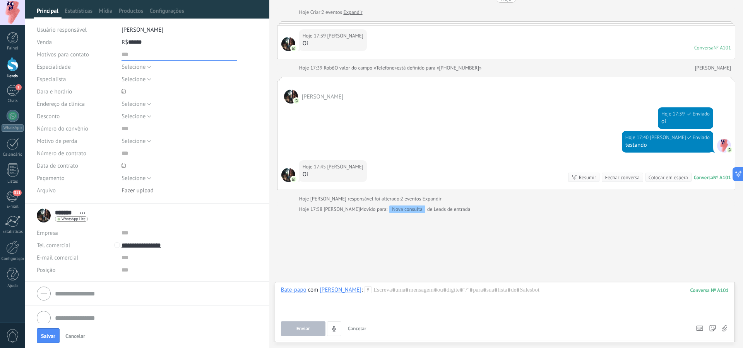
scroll to position [60, 0]
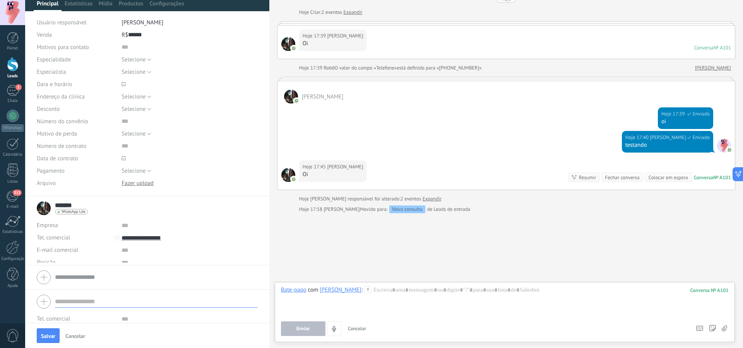
click at [90, 311] on form "Tel. comercial Comercial direto Celular Faz Casa Outros Tel. comercial Ligar Co…" at bounding box center [147, 331] width 221 height 79
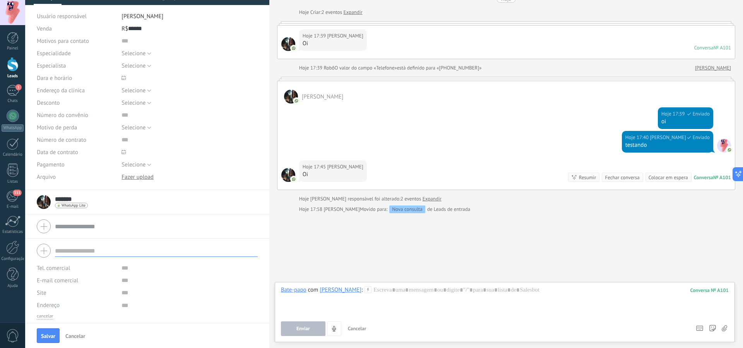
scroll to position [68, 0]
click at [12, 61] on div at bounding box center [13, 64] width 12 height 14
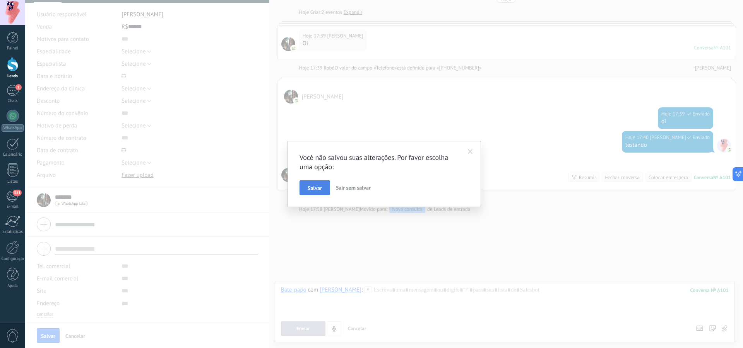
click at [322, 187] on button "Salvar" at bounding box center [314, 188] width 31 height 15
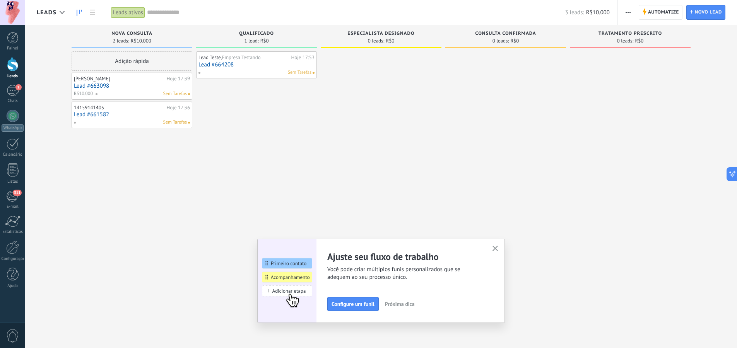
click at [253, 65] on link "Lead #664208" at bounding box center [256, 64] width 116 height 7
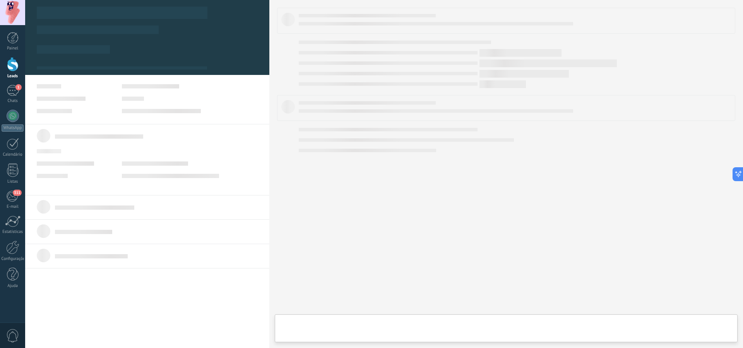
type textarea "***"
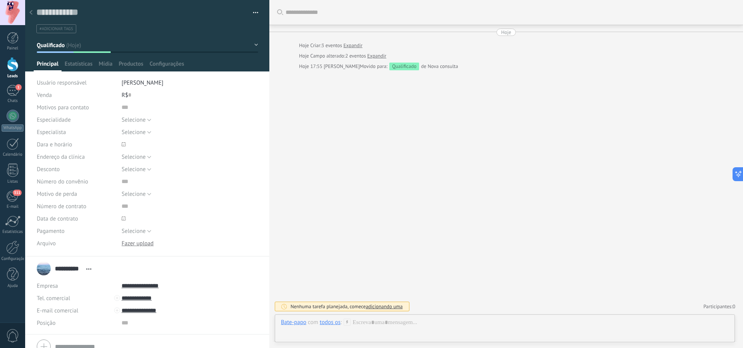
click at [11, 72] on link "Leads" at bounding box center [12, 68] width 25 height 22
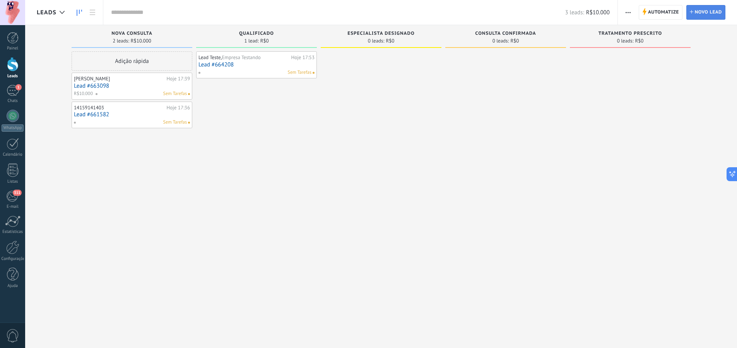
click at [708, 14] on span "Novo lead" at bounding box center [708, 12] width 27 height 14
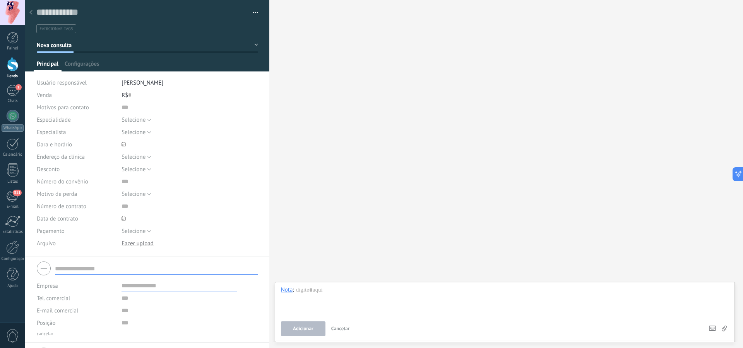
click at [109, 264] on input "text" at bounding box center [156, 269] width 203 height 12
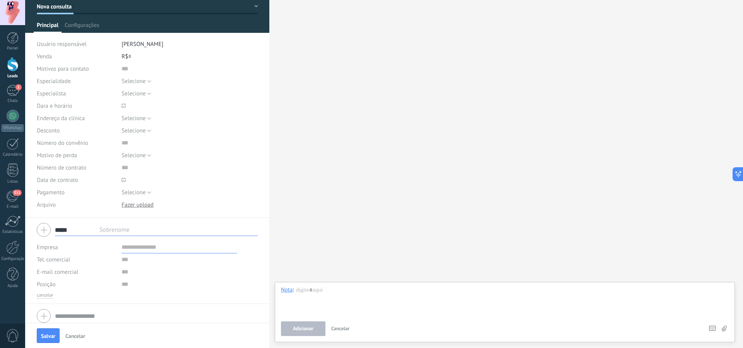
type input "*****"
click at [137, 261] on input "text" at bounding box center [179, 260] width 116 height 12
type input "**********"
click at [167, 251] on input "text" at bounding box center [179, 247] width 116 height 12
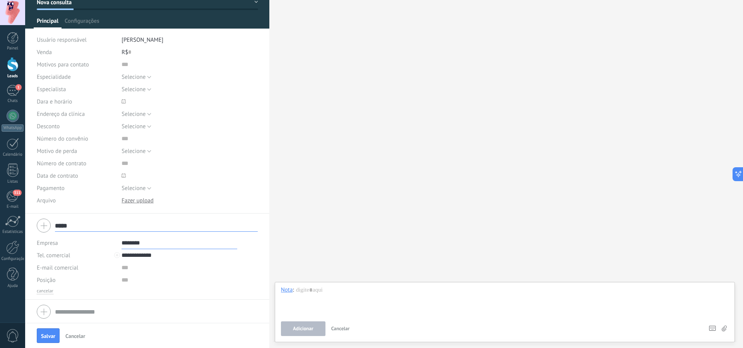
scroll to position [44, 0]
type input "********"
click at [48, 338] on span "Salvar" at bounding box center [48, 336] width 14 height 5
type input "********"
type textarea "***"
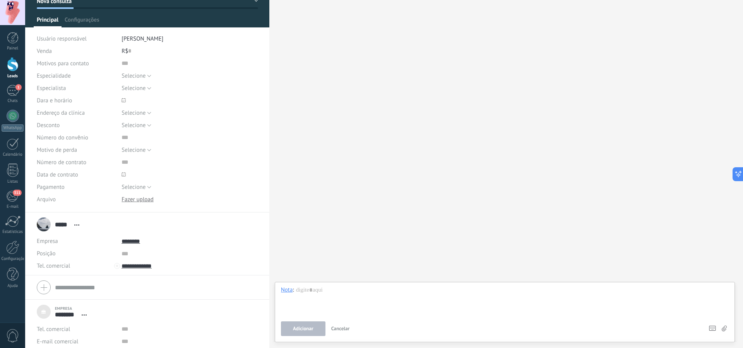
scroll to position [44, 0]
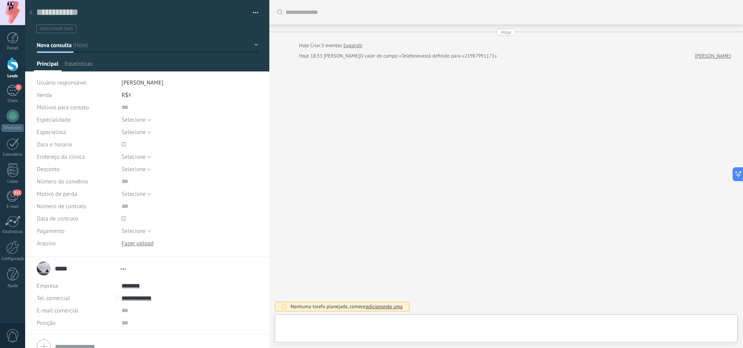
type textarea "***"
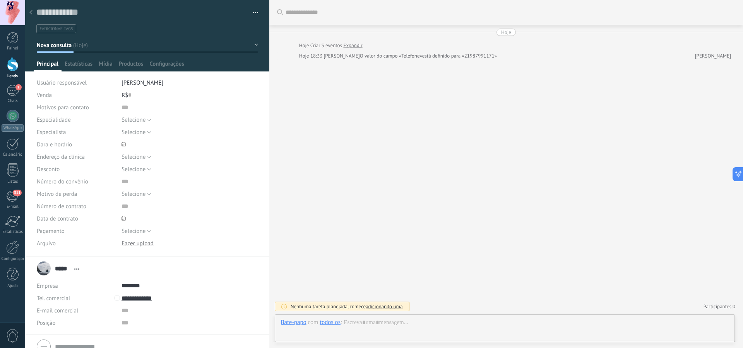
scroll to position [8, 0]
click at [381, 321] on div at bounding box center [504, 330] width 447 height 23
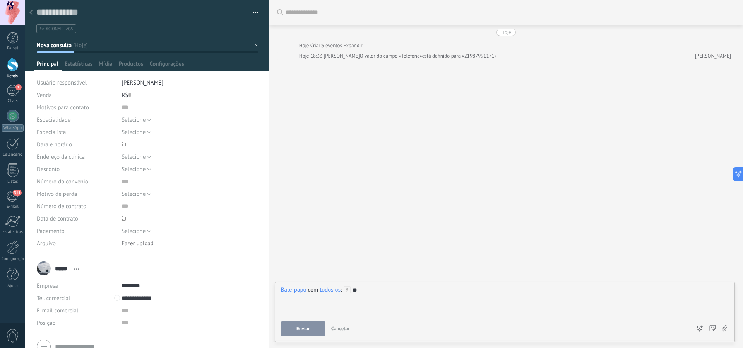
click at [302, 334] on button "Enviar" at bounding box center [303, 329] width 44 height 15
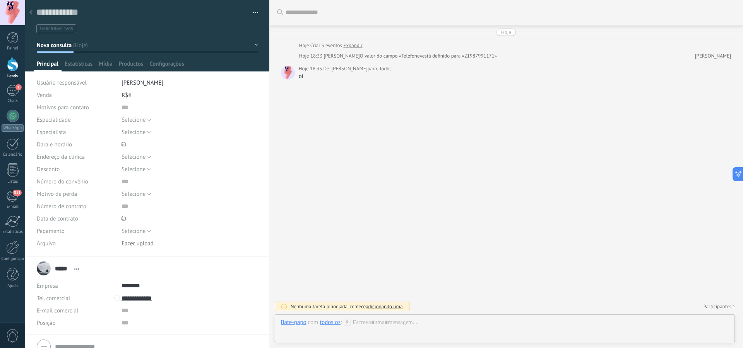
click at [117, 300] on div at bounding box center [117, 298] width 6 height 6
click at [149, 297] on input "**********" at bounding box center [179, 298] width 116 height 12
type input "**********"
click at [154, 260] on div "5521983020936 (WhatsApp)" at bounding box center [170, 259] width 96 height 13
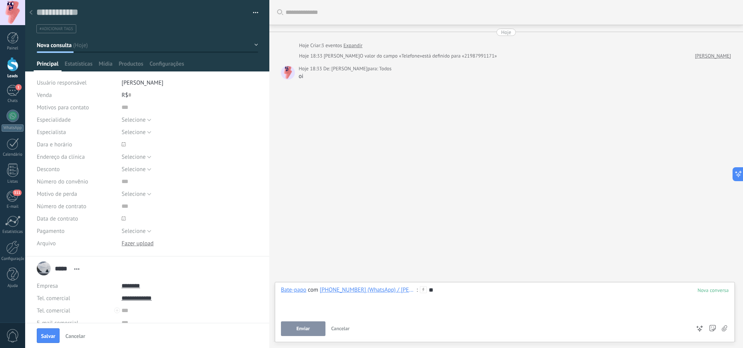
click at [309, 330] on span "Enviar" at bounding box center [303, 328] width 14 height 5
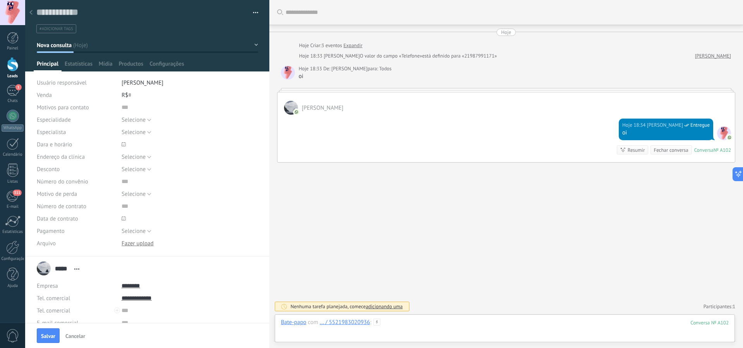
click at [410, 327] on div at bounding box center [504, 330] width 447 height 23
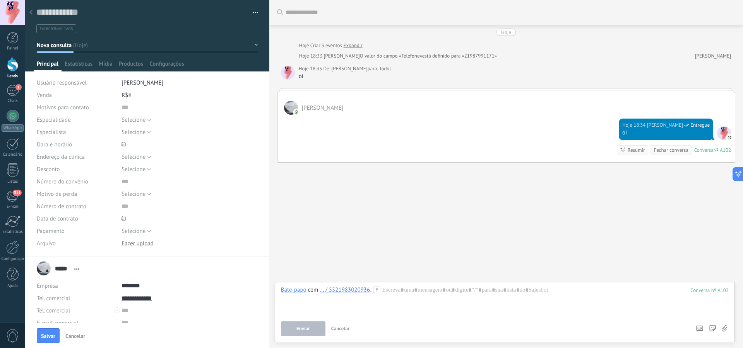
click at [343, 291] on div "... / 5521983020936" at bounding box center [344, 290] width 50 height 7
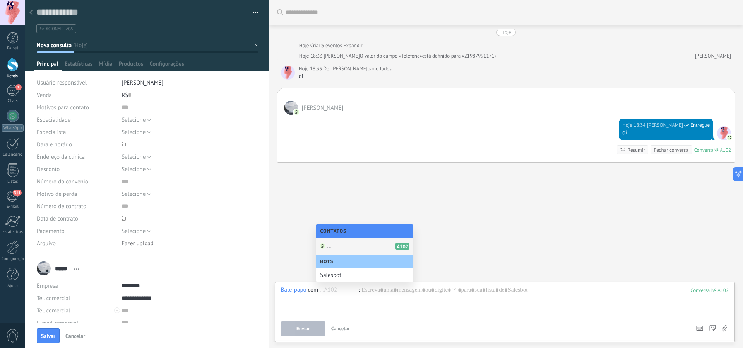
click at [338, 246] on div "... A102" at bounding box center [364, 246] width 97 height 17
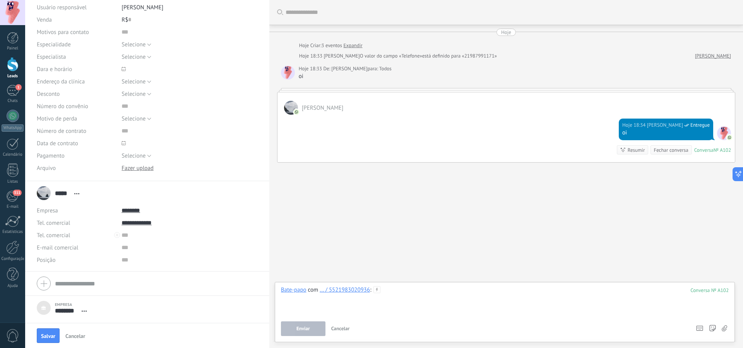
scroll to position [77, 0]
click at [309, 330] on span "Enviar" at bounding box center [303, 328] width 14 height 5
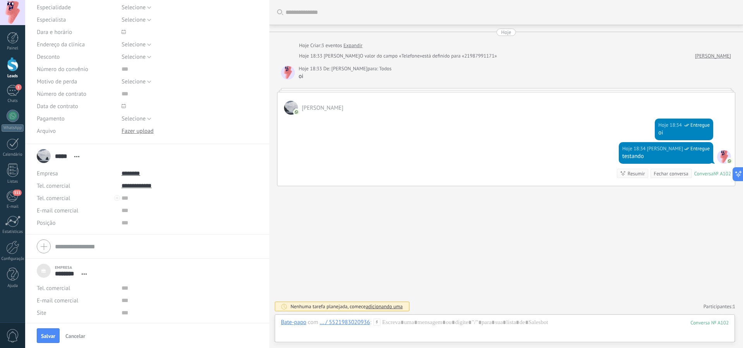
scroll to position [126, 0]
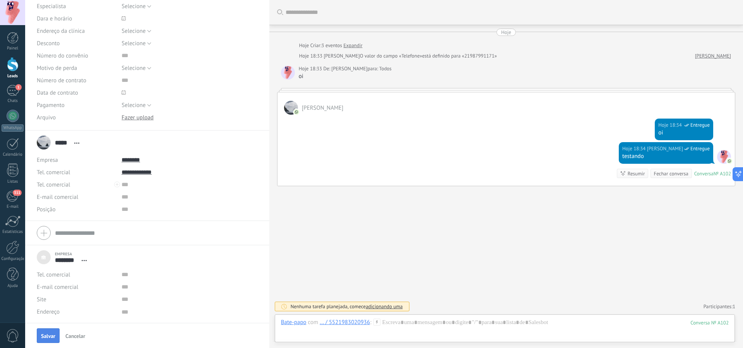
click at [44, 334] on span "Salvar" at bounding box center [48, 336] width 14 height 5
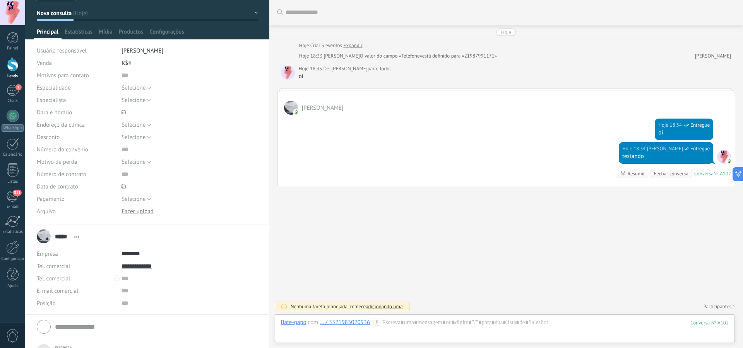
scroll to position [0, 0]
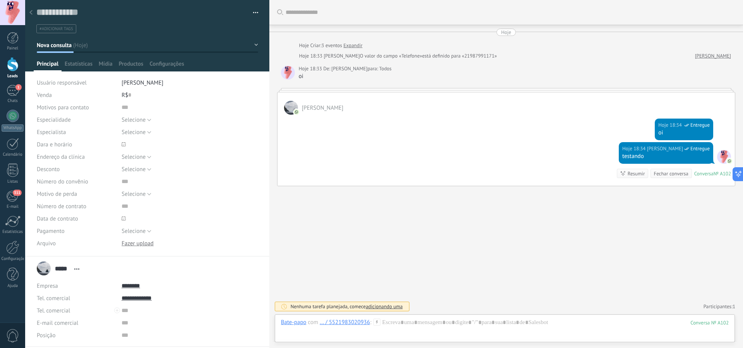
click at [10, 71] on div at bounding box center [13, 64] width 12 height 14
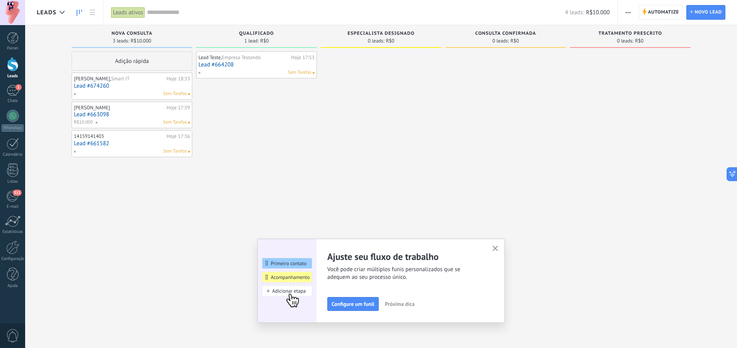
click at [498, 248] on icon "button" at bounding box center [495, 249] width 6 height 6
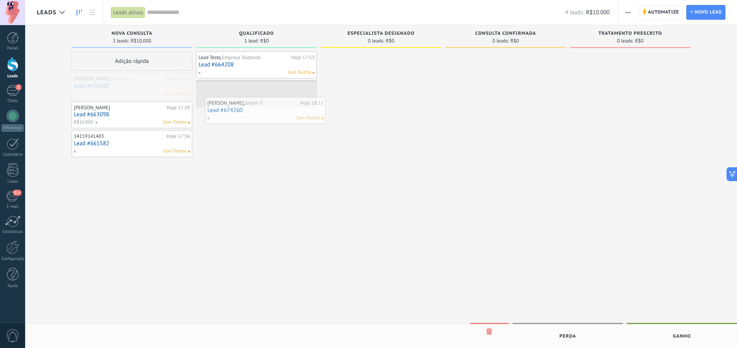
drag, startPoint x: 106, startPoint y: 88, endPoint x: 239, endPoint y: 112, distance: 135.2
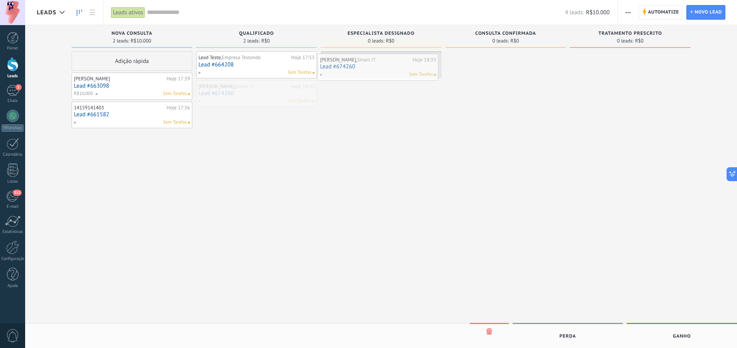
drag, startPoint x: 244, startPoint y: 95, endPoint x: 365, endPoint y: 68, distance: 124.3
click at [379, 65] on link "Lead #674260" at bounding box center [381, 64] width 116 height 7
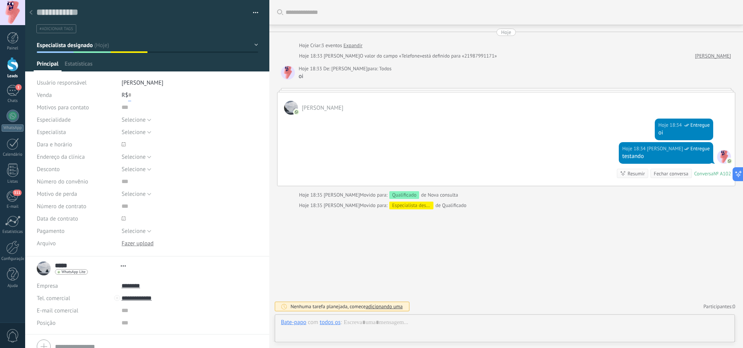
click at [129, 95] on input "text" at bounding box center [129, 95] width 3 height 12
type textarea "***"
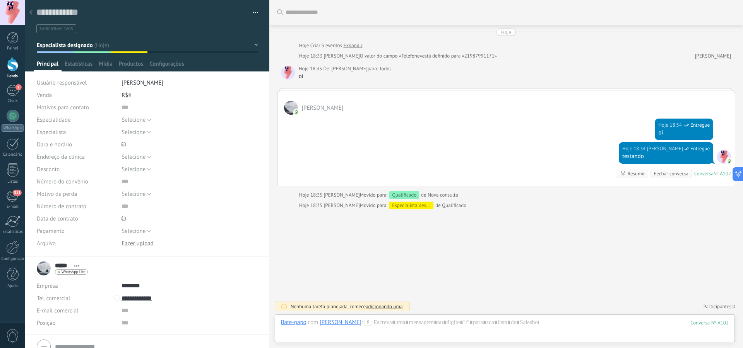
scroll to position [8, 0]
click at [53, 334] on span "Salvar" at bounding box center [48, 336] width 14 height 5
type input "*****"
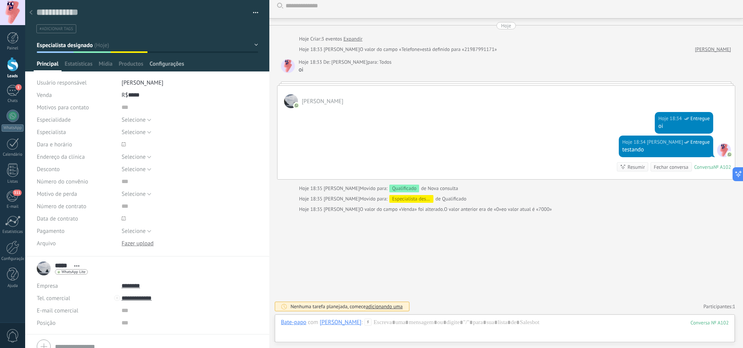
click at [165, 68] on span "Configurações" at bounding box center [166, 65] width 34 height 11
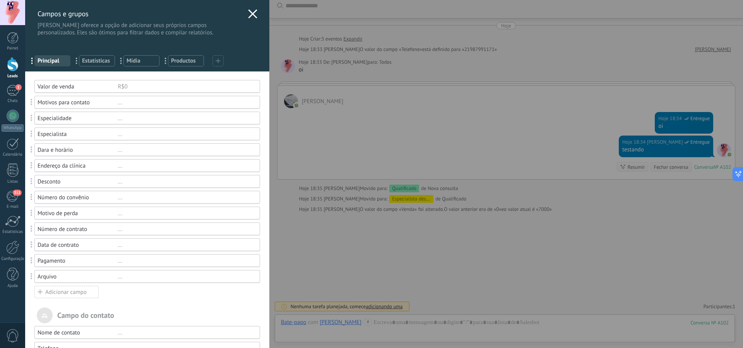
click at [81, 292] on div "Adicionar campo" at bounding box center [66, 292] width 64 height 12
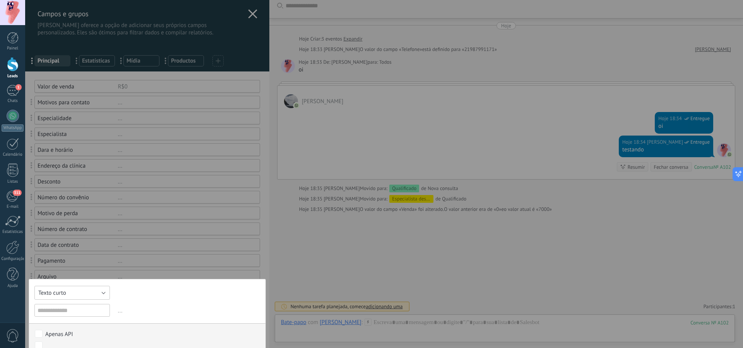
click at [97, 294] on button "Texto curto" at bounding box center [71, 293] width 75 height 14
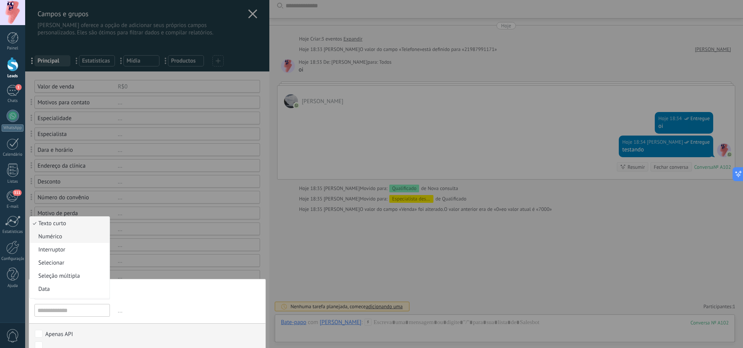
click at [70, 239] on span "Numérico" at bounding box center [68, 236] width 77 height 7
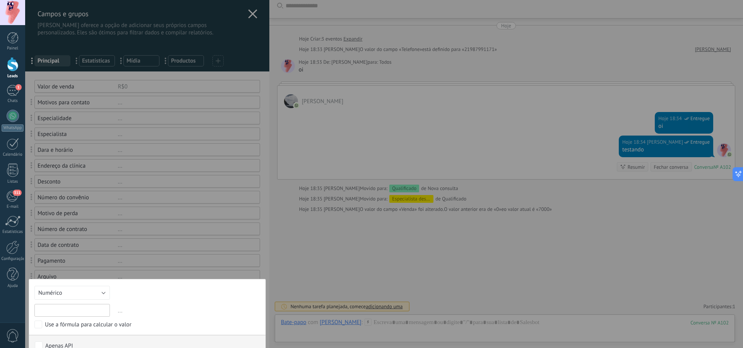
click at [76, 314] on input "text" at bounding box center [71, 310] width 75 height 13
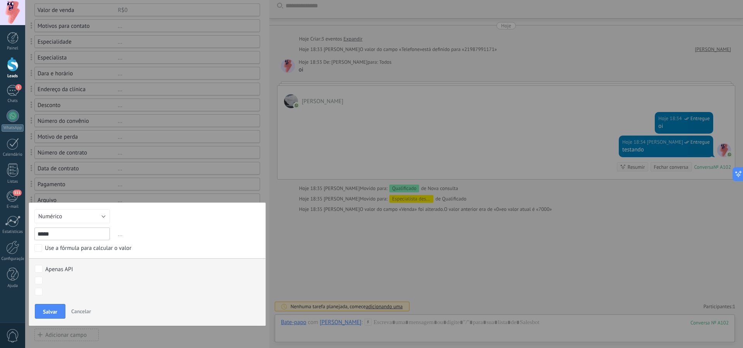
scroll to position [116, 0]
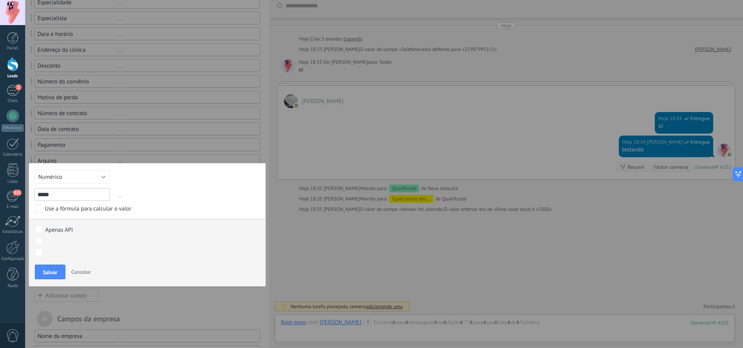
click at [33, 241] on div "Apenas API Nova consulta Qualificado Especialista designado Consulta confirmada…" at bounding box center [147, 241] width 236 height 45
click at [110, 236] on label at bounding box center [143, 241] width 222 height 13
click at [139, 226] on div at bounding box center [383, 174] width 717 height 348
click at [62, 196] on input "*****" at bounding box center [71, 194] width 75 height 13
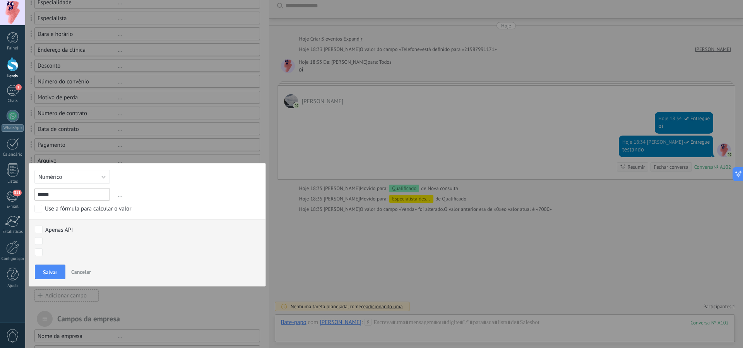
drag, startPoint x: 64, startPoint y: 196, endPoint x: 37, endPoint y: 197, distance: 27.1
click at [37, 197] on input "*****" at bounding box center [71, 194] width 75 height 13
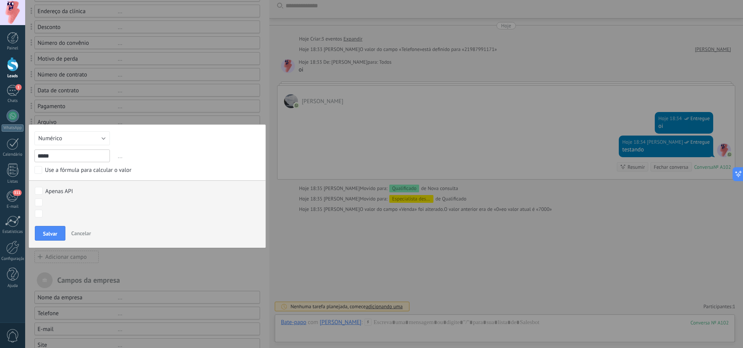
type input "*****"
click at [54, 236] on span "Salvar" at bounding box center [50, 233] width 14 height 5
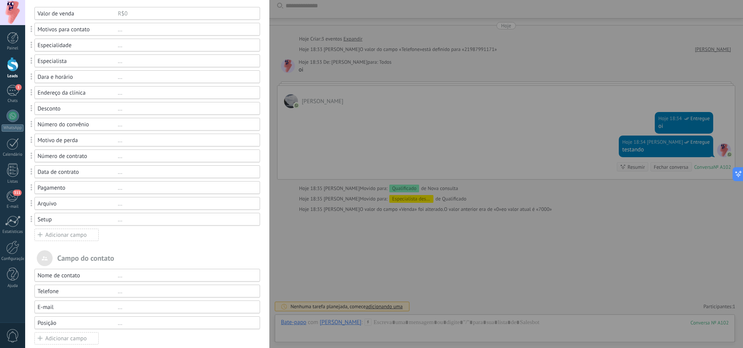
scroll to position [116, 0]
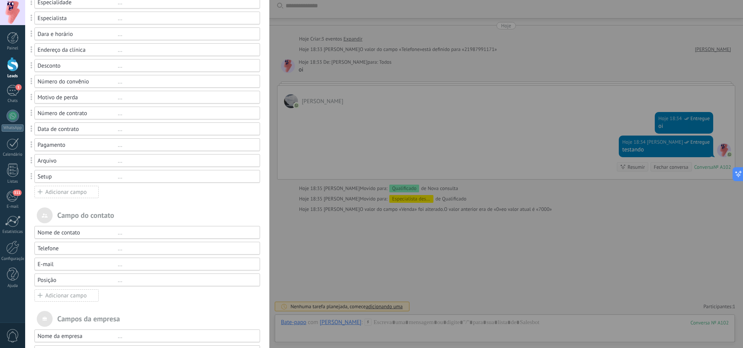
click at [64, 196] on div "Adicionar campo" at bounding box center [66, 192] width 64 height 12
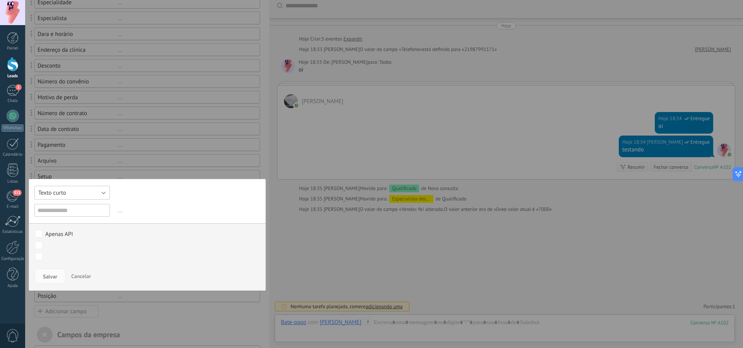
click at [83, 194] on button "Texto curto" at bounding box center [71, 193] width 75 height 14
click at [65, 206] on span "Numérico" at bounding box center [68, 206] width 77 height 7
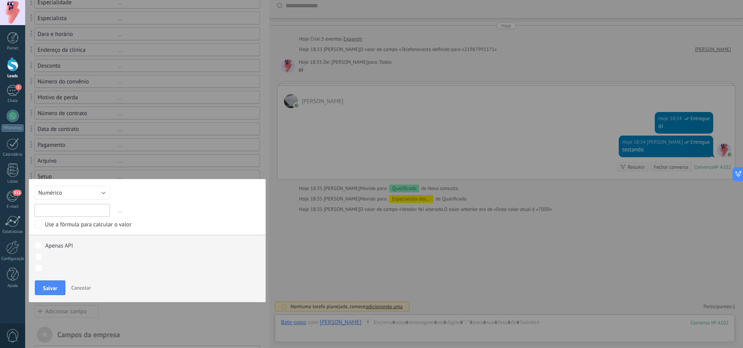
click at [66, 212] on input "text" at bounding box center [71, 210] width 75 height 13
type input "*******"
click at [77, 195] on button "Numérico" at bounding box center [71, 193] width 75 height 14
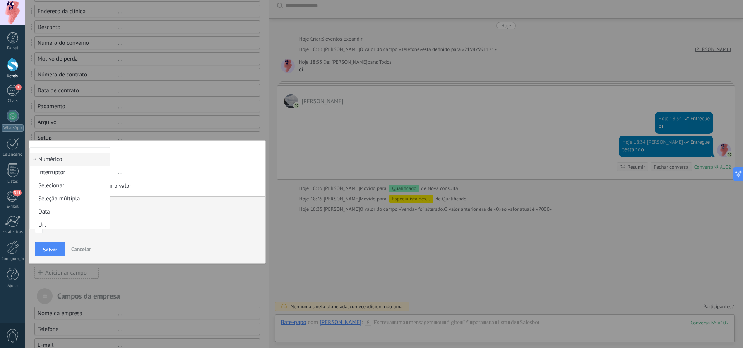
scroll to position [0, 0]
click at [152, 172] on span "..." at bounding box center [187, 172] width 143 height 13
click at [53, 248] on span "Salvar" at bounding box center [50, 249] width 14 height 5
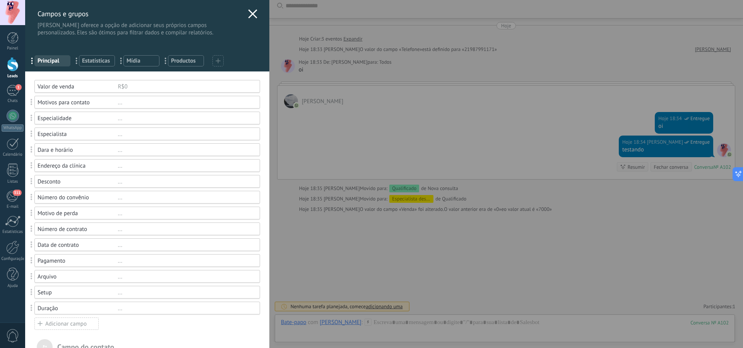
click at [248, 13] on icon at bounding box center [252, 13] width 9 height 9
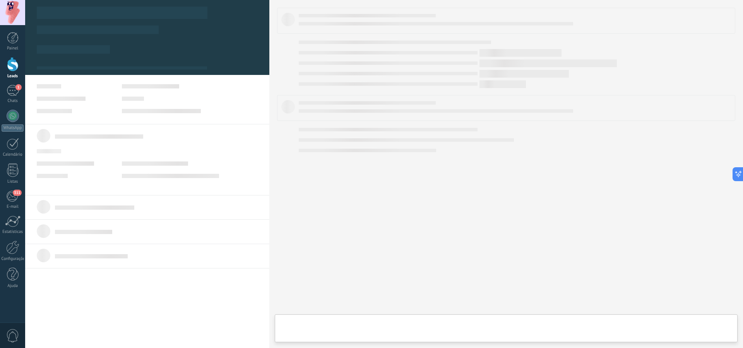
type textarea "***"
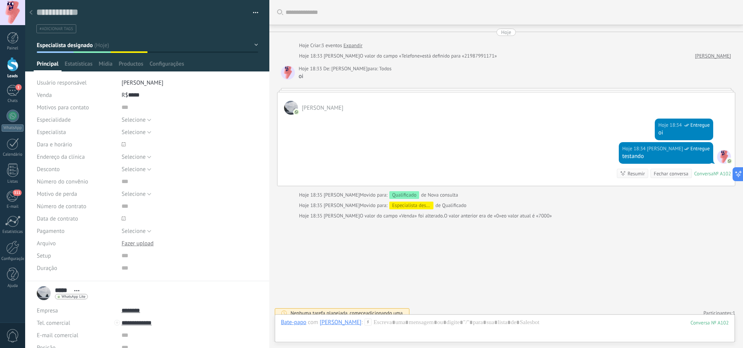
scroll to position [7, 0]
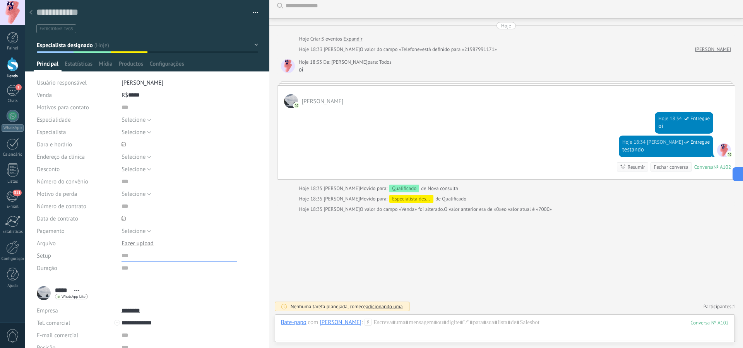
click at [128, 259] on input "numeric" at bounding box center [179, 256] width 116 height 12
type input "****"
click at [135, 271] on input "numeric" at bounding box center [179, 268] width 116 height 12
type input "**"
click at [207, 197] on div "Selecione Questões de preço Questões de qualidade Mudança de ideia Sem resposta…" at bounding box center [189, 194] width 136 height 12
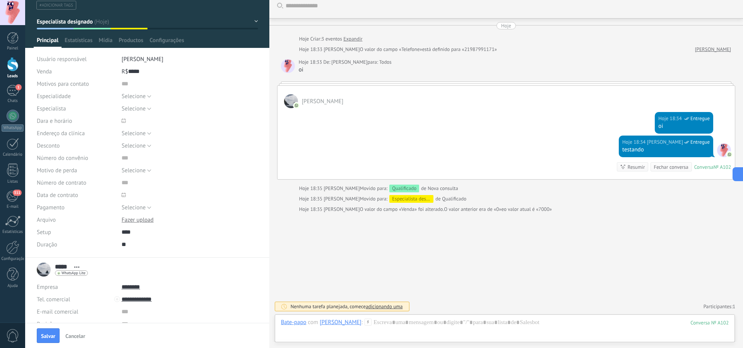
scroll to position [0, 0]
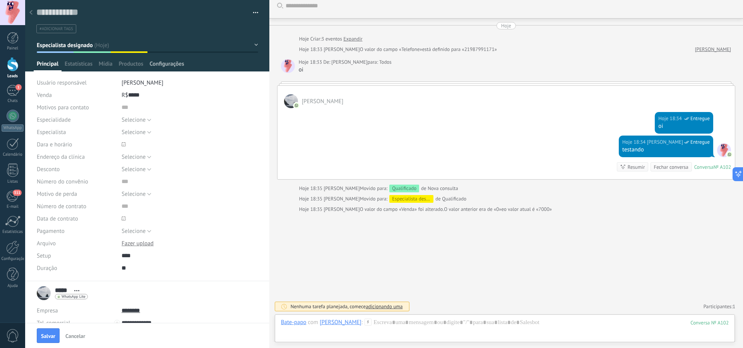
click at [164, 66] on span "Configurações" at bounding box center [166, 65] width 34 height 11
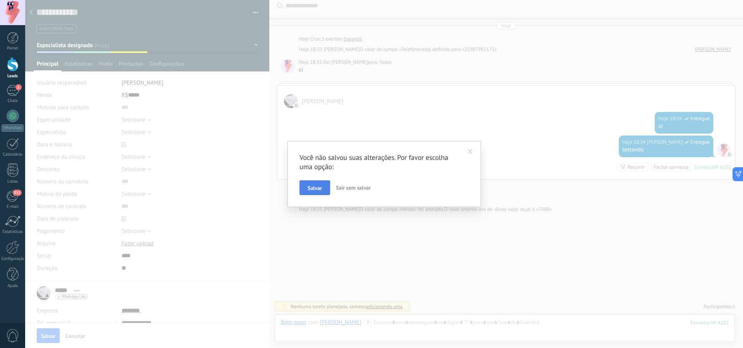
click at [317, 186] on span "Salvar" at bounding box center [314, 188] width 14 height 5
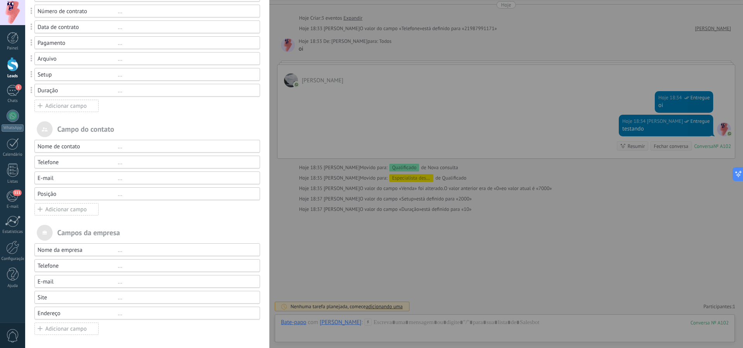
scroll to position [141, 0]
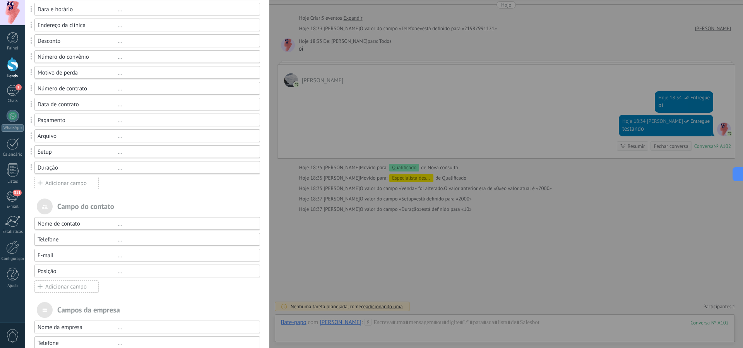
click at [75, 180] on div "Adicionar campo" at bounding box center [66, 183] width 64 height 12
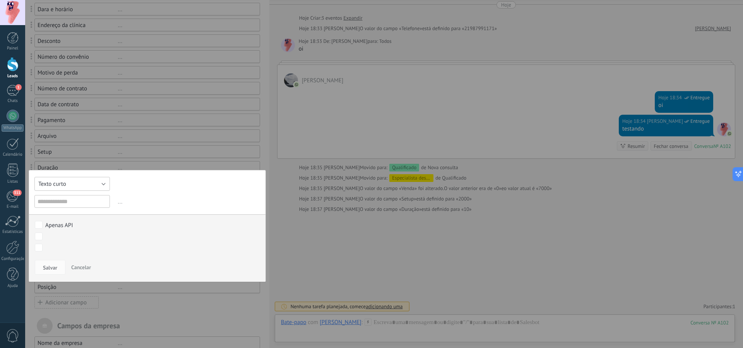
click at [92, 189] on button "Texto curto" at bounding box center [71, 184] width 75 height 14
click at [72, 201] on span "Numérico" at bounding box center [68, 197] width 77 height 7
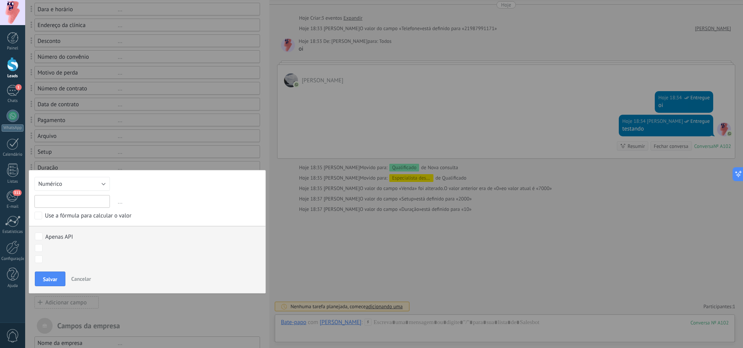
click at [74, 205] on input "text" at bounding box center [71, 201] width 75 height 13
type input "**********"
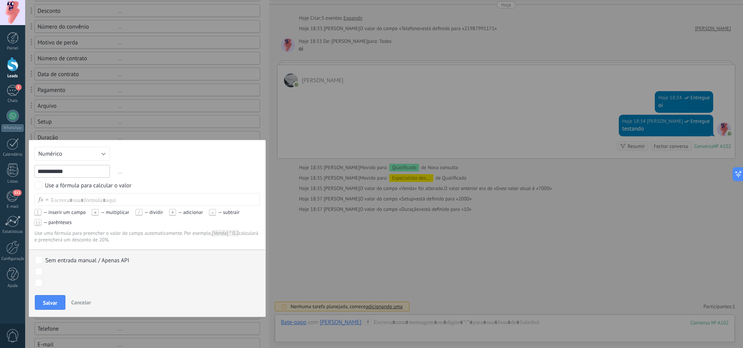
scroll to position [179, 0]
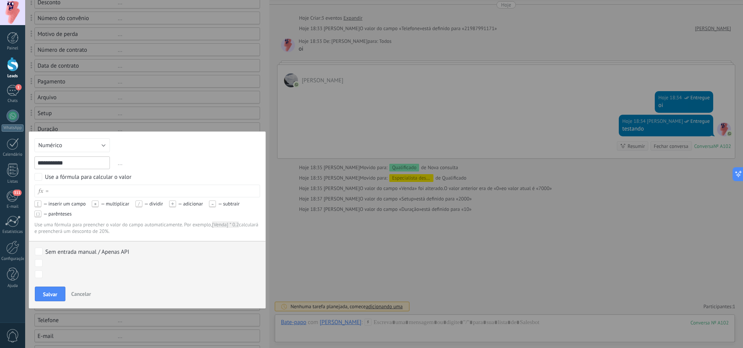
click at [73, 193] on div at bounding box center [154, 192] width 211 height 12
click at [36, 205] on span "[" at bounding box center [37, 204] width 7 height 7
click at [55, 196] on div at bounding box center [154, 192] width 211 height 12
click at [81, 200] on li "Venda" at bounding box center [97, 201] width 93 height 11
click at [94, 192] on div "******* * *****" at bounding box center [154, 192] width 211 height 12
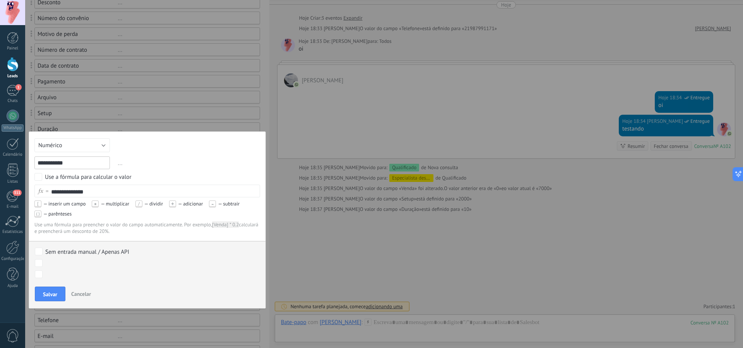
click at [94, 195] on div "******* * *****" at bounding box center [154, 192] width 211 height 12
click at [90, 191] on div "******* * *****" at bounding box center [154, 192] width 211 height 12
click at [97, 191] on div "******* * *****" at bounding box center [154, 192] width 211 height 12
click at [95, 190] on div "******* * *****" at bounding box center [154, 192] width 211 height 12
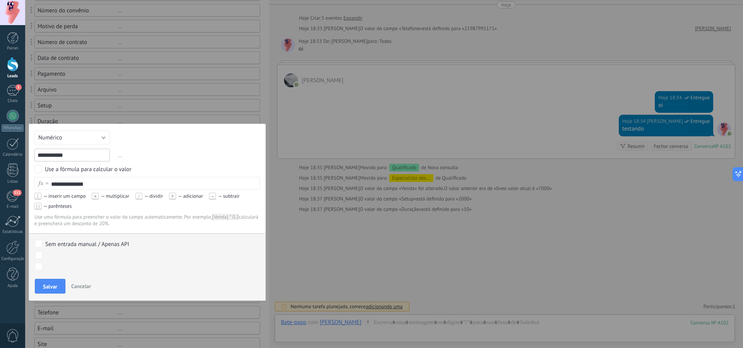
scroll to position [195, 0]
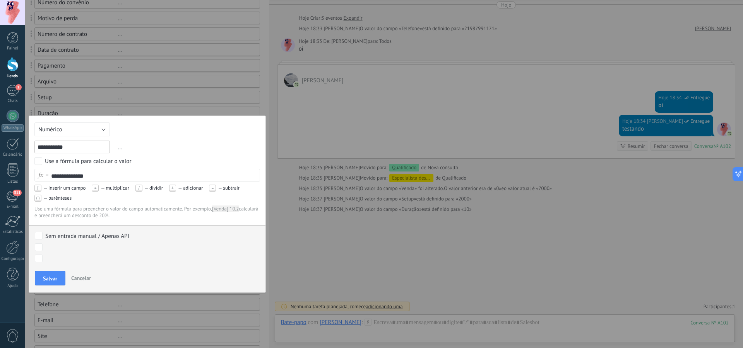
click at [92, 172] on div "******* * *****" at bounding box center [154, 176] width 211 height 12
click at [92, 174] on div "******* * *****" at bounding box center [154, 176] width 211 height 12
click at [91, 176] on div "******* * *****" at bounding box center [154, 176] width 211 height 12
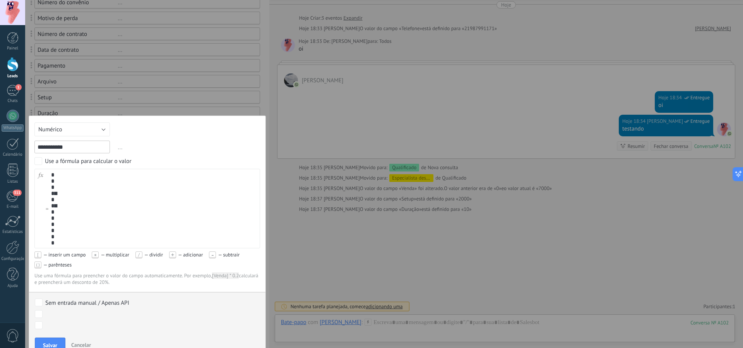
click at [91, 176] on div "******* * *****" at bounding box center [154, 208] width 211 height 79
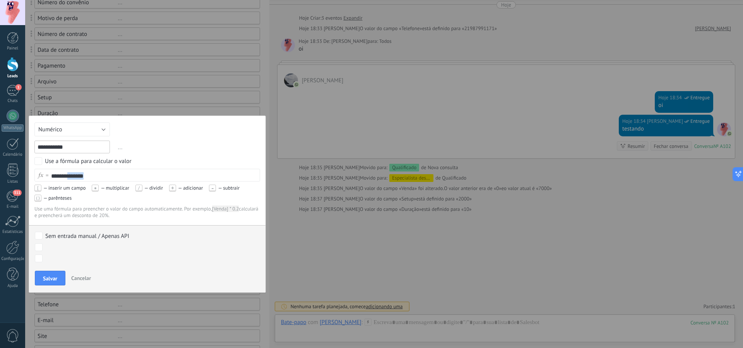
click at [91, 176] on div "******* * *****" at bounding box center [154, 176] width 211 height 12
click at [96, 179] on div "******* * *****" at bounding box center [154, 176] width 211 height 12
click at [94, 176] on div "******* * *****" at bounding box center [154, 175] width 211 height 12
click at [85, 279] on span "Cancelar" at bounding box center [81, 278] width 20 height 7
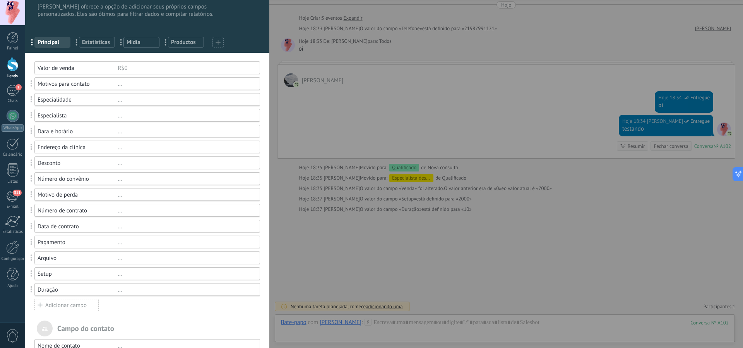
scroll to position [0, 0]
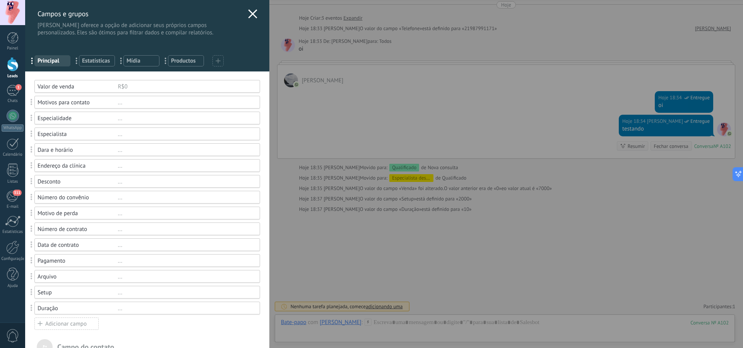
click at [97, 61] on span "Estatísticas" at bounding box center [97, 60] width 30 height 7
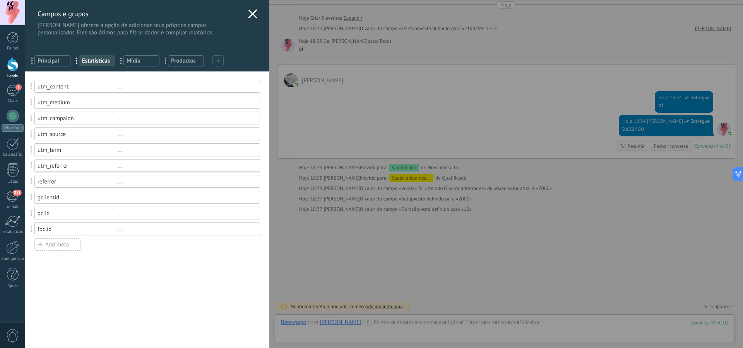
click at [52, 63] on span "Principal" at bounding box center [53, 60] width 30 height 7
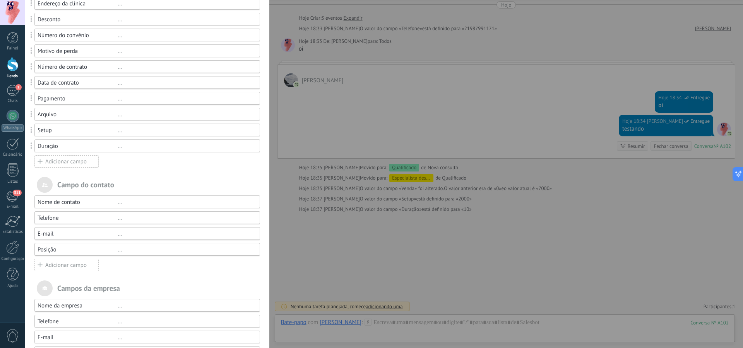
scroll to position [102, 0]
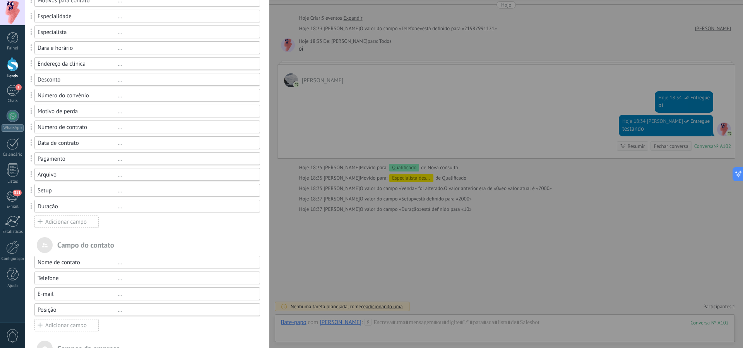
click at [65, 225] on div "Adicionar campo" at bounding box center [66, 222] width 64 height 12
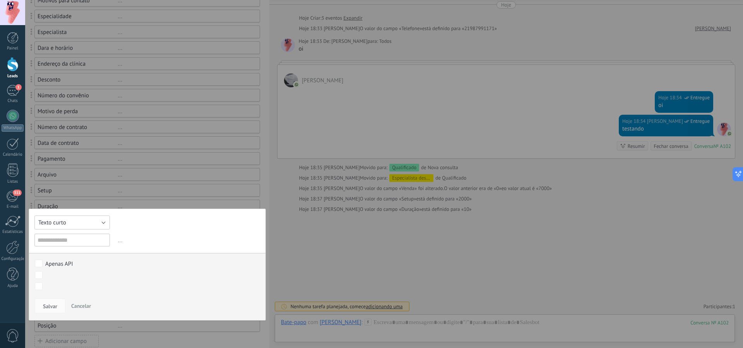
click at [82, 224] on button "Texto curto" at bounding box center [71, 223] width 75 height 14
click at [72, 237] on span "Numérico" at bounding box center [68, 235] width 77 height 7
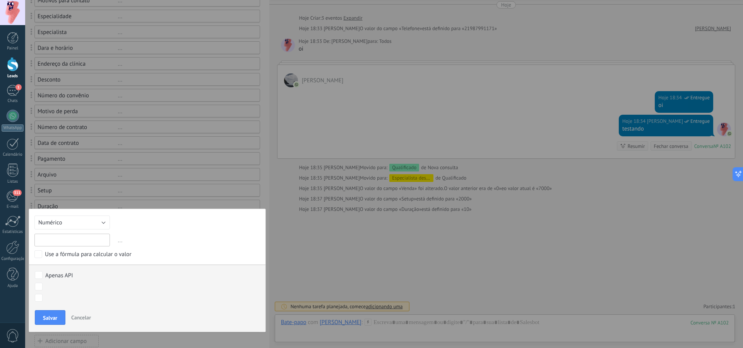
click at [75, 243] on input "text" at bounding box center [71, 240] width 75 height 13
click at [43, 256] on label "Use a fórmula para calcular o valor" at bounding box center [145, 255] width 223 height 8
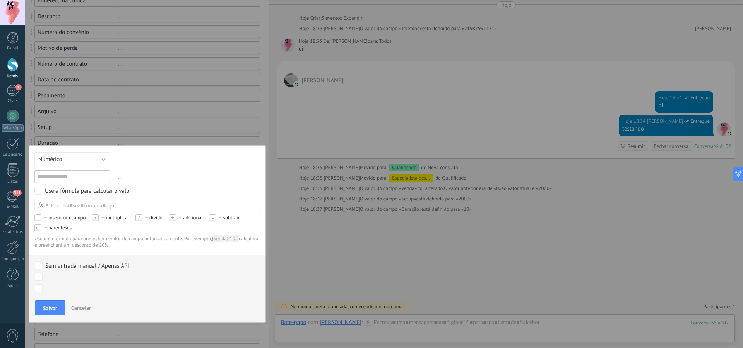
scroll to position [179, 0]
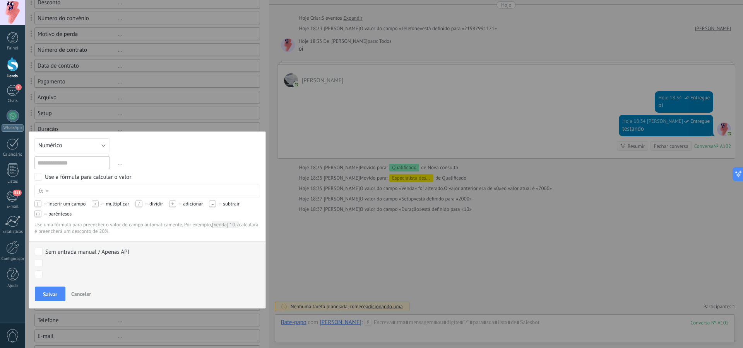
click at [80, 191] on div at bounding box center [154, 192] width 211 height 12
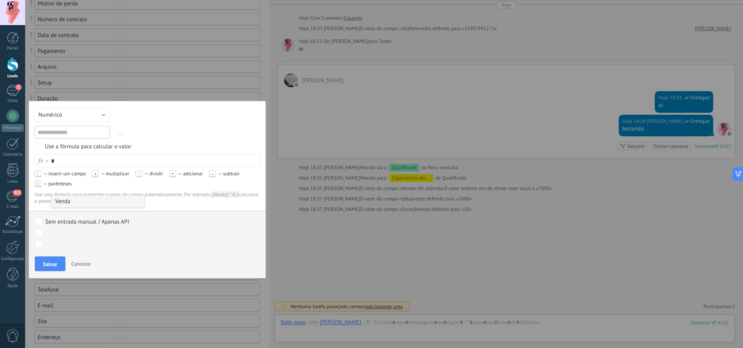
scroll to position [218, 0]
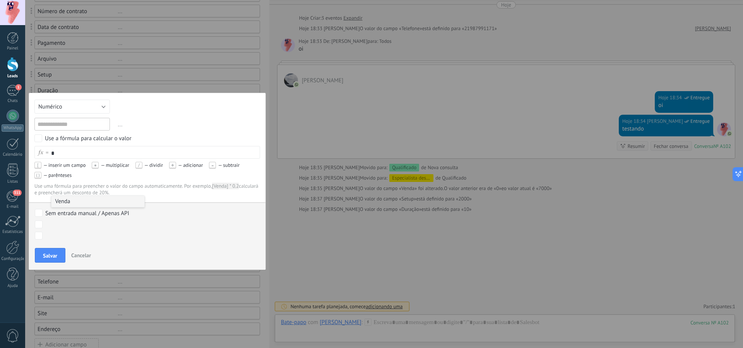
click at [82, 256] on span "Cancelar" at bounding box center [81, 255] width 20 height 7
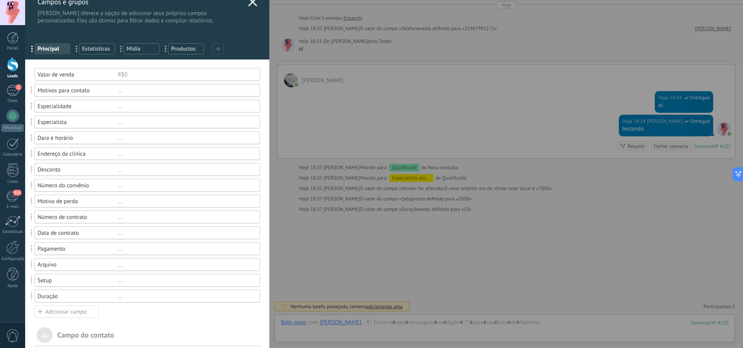
scroll to position [0, 0]
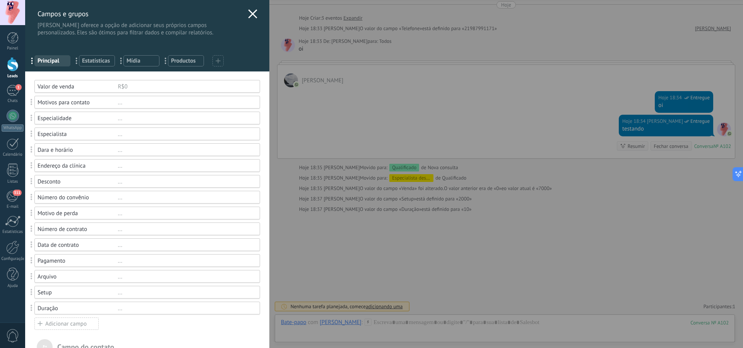
click at [251, 16] on use at bounding box center [252, 13] width 9 height 9
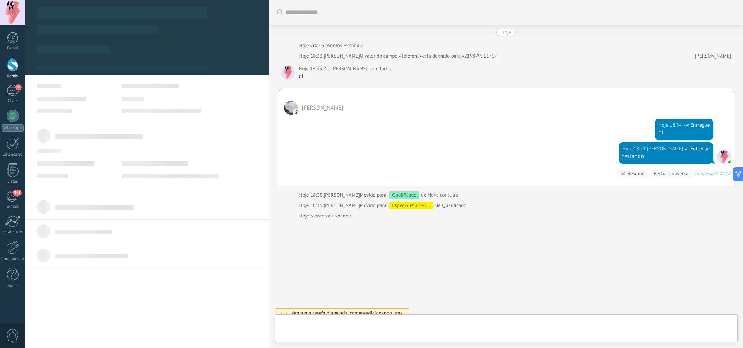
scroll to position [7, 0]
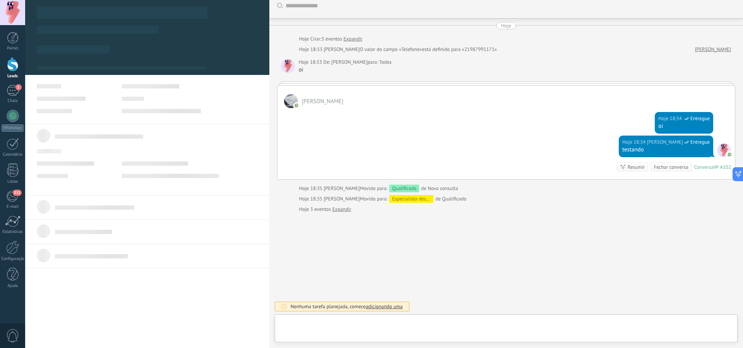
type textarea "***"
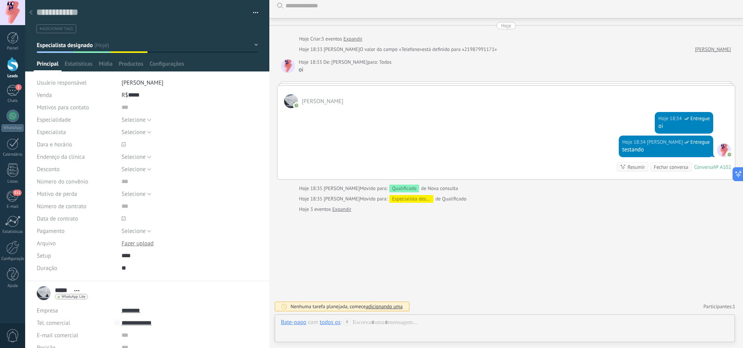
scroll to position [8, 0]
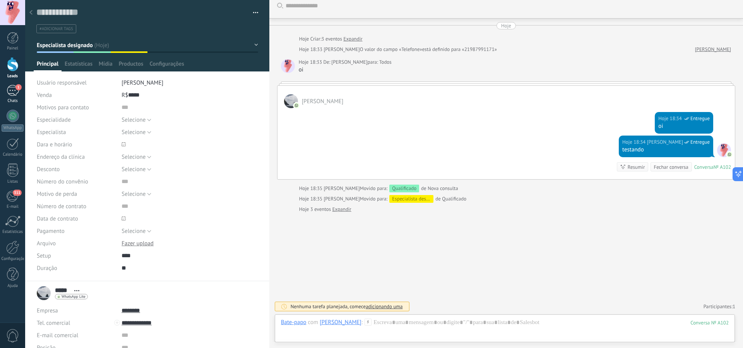
click at [16, 95] on div "1" at bounding box center [13, 90] width 12 height 11
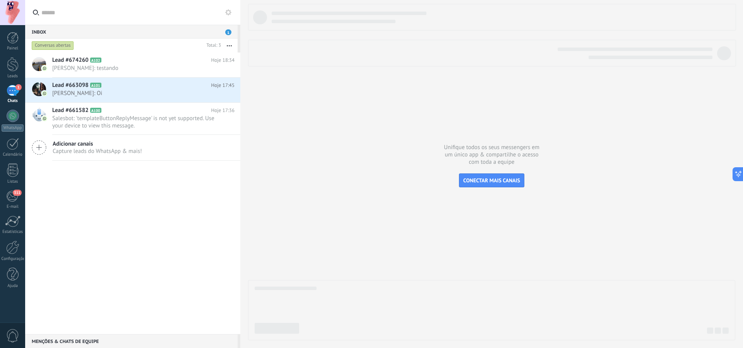
click at [228, 46] on icon "button" at bounding box center [229, 45] width 5 height 1
click at [226, 14] on use at bounding box center [228, 12] width 6 height 6
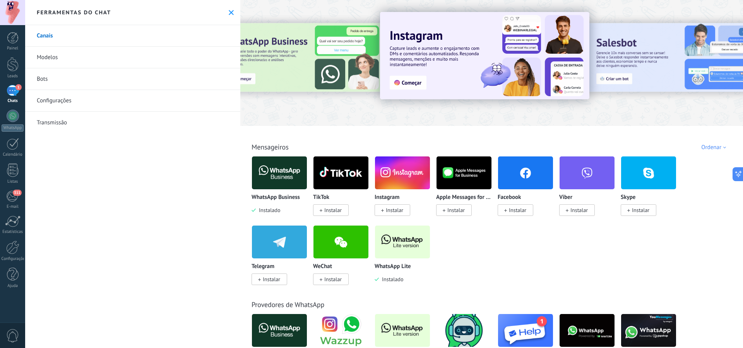
click at [99, 60] on link "Modelos" at bounding box center [132, 58] width 215 height 22
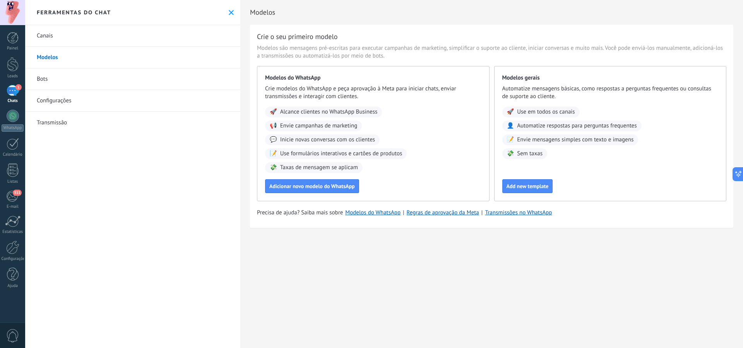
click at [95, 79] on link "Bots" at bounding box center [132, 79] width 215 height 22
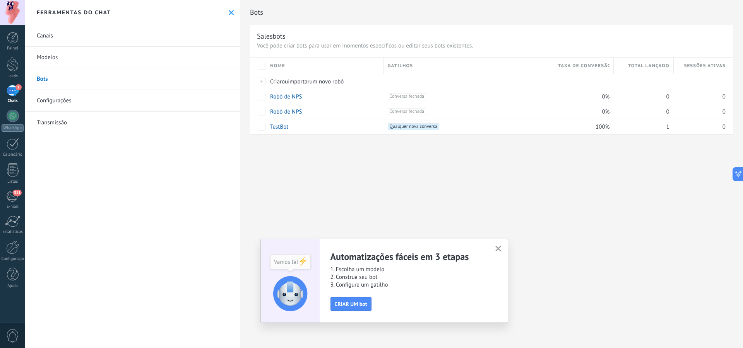
click at [101, 101] on link "Configurações" at bounding box center [132, 101] width 215 height 22
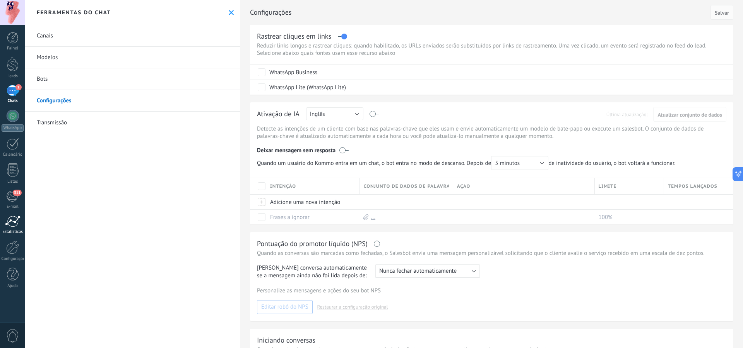
click at [14, 229] on link "Estatísticas" at bounding box center [12, 225] width 25 height 19
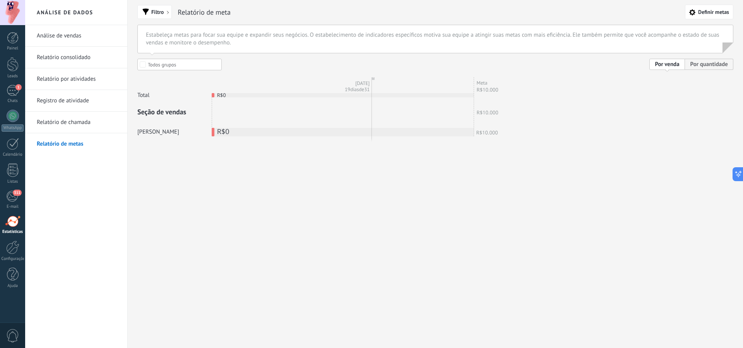
click at [83, 126] on link "Relatório de chamada" at bounding box center [78, 123] width 83 height 22
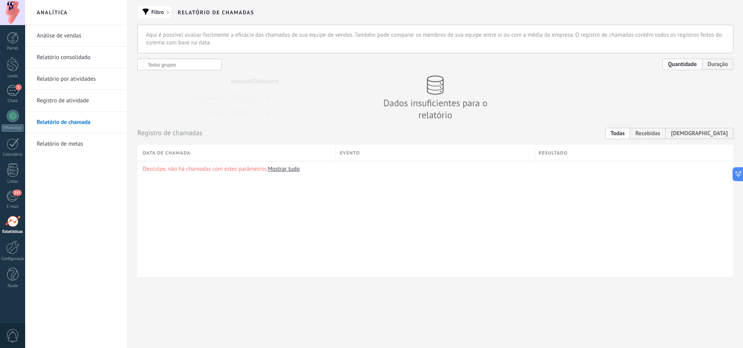
click at [81, 103] on link "Registro de atividade" at bounding box center [78, 101] width 83 height 22
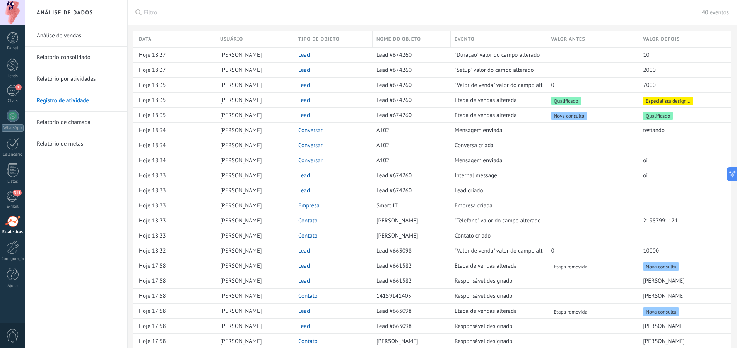
click at [72, 80] on link "Relatório por atividades" at bounding box center [78, 79] width 83 height 22
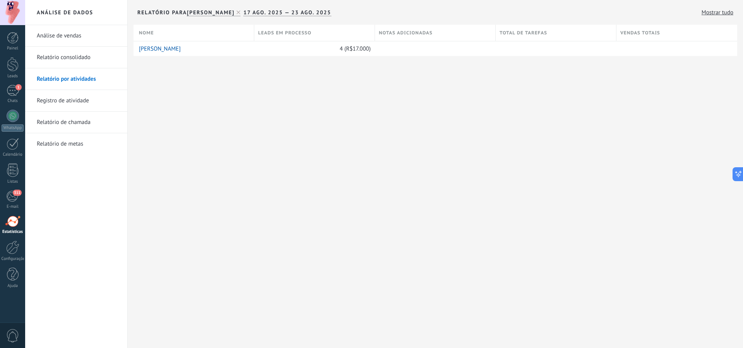
click at [76, 61] on link "Relatório consolidado" at bounding box center [78, 58] width 83 height 22
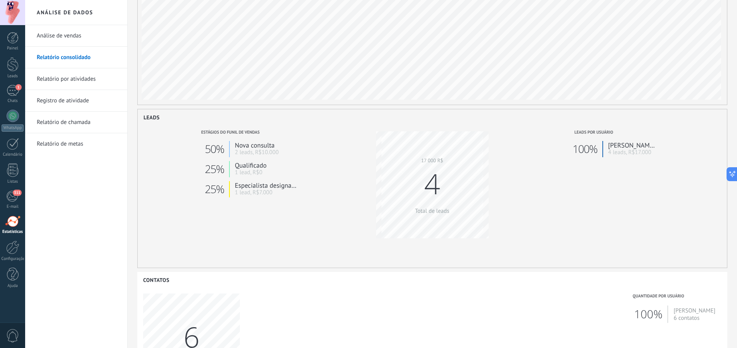
scroll to position [77, 0]
click at [66, 32] on link "Análise de vendas" at bounding box center [78, 36] width 83 height 22
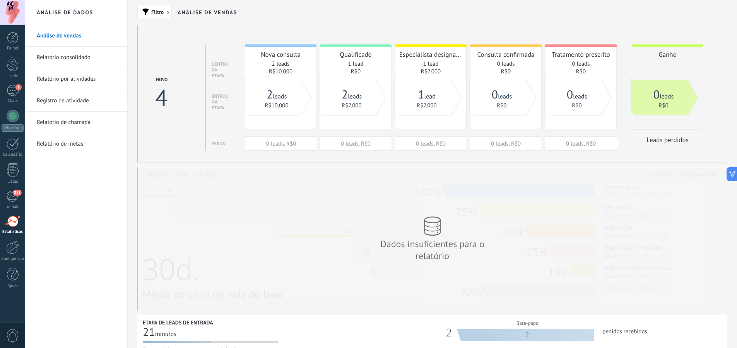
click at [51, 146] on link "Relatório de metas" at bounding box center [78, 144] width 83 height 22
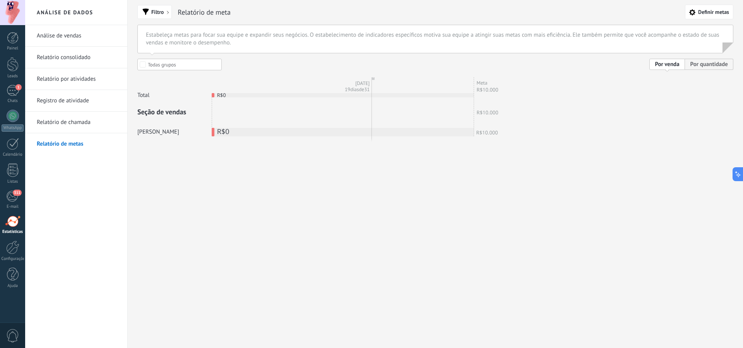
drag, startPoint x: 179, startPoint y: 135, endPoint x: 157, endPoint y: 133, distance: 22.5
click at [143, 136] on label "[PERSON_NAME]" at bounding box center [174, 131] width 74 height 7
click at [312, 116] on div "19/08/2025 19 dias de 31" at bounding box center [343, 107] width 262 height 61
click at [214, 132] on div "R$0 0 R$10.000 10" at bounding box center [213, 132] width 3 height 9
click at [328, 166] on div "Filtro Relatório de meta Definir metas Estabeleça metas para focar sua equipe e…" at bounding box center [435, 86] width 615 height 173
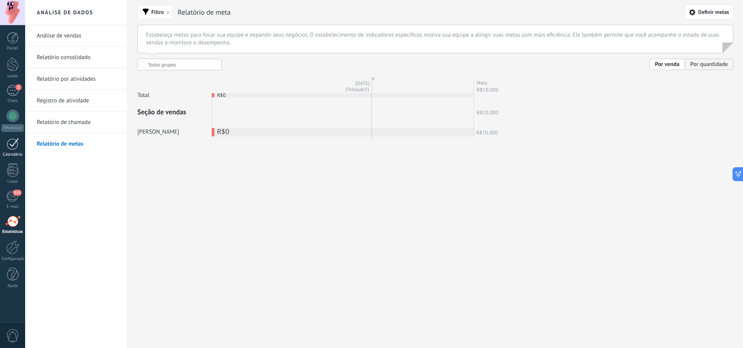
click at [15, 152] on link "Calendário" at bounding box center [12, 147] width 25 height 19
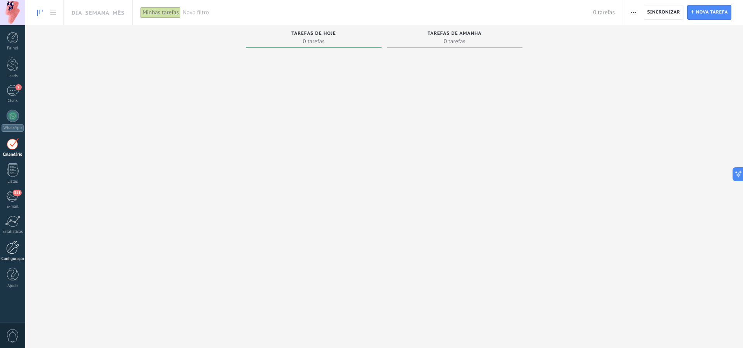
click at [11, 249] on div at bounding box center [12, 248] width 13 height 14
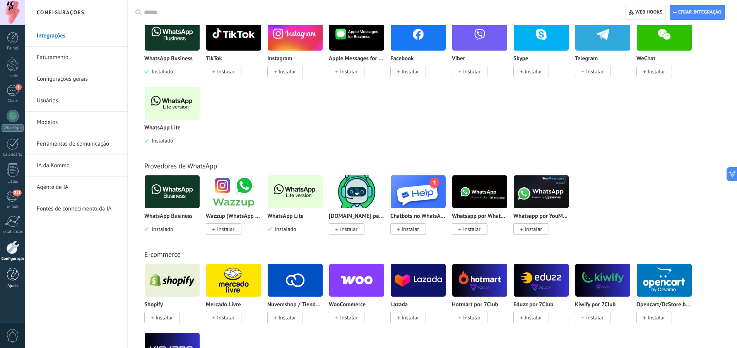
scroll to position [116, 0]
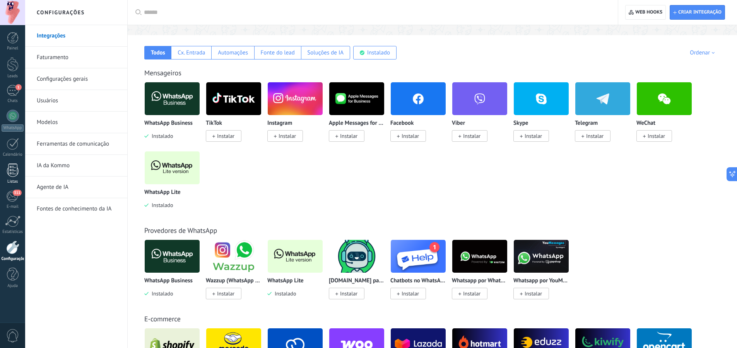
click at [10, 181] on div "Listas" at bounding box center [13, 181] width 22 height 5
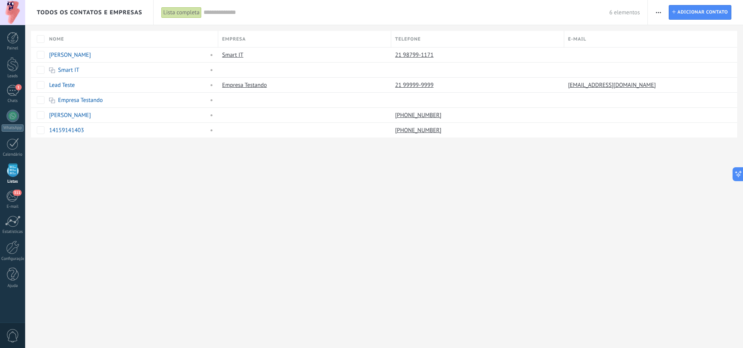
click at [216, 17] on div "6 elementos" at bounding box center [421, 12] width 436 height 25
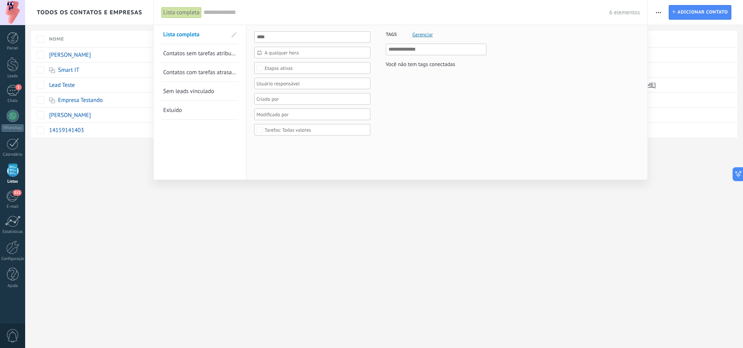
click at [214, 12] on input "text" at bounding box center [406, 13] width 406 height 8
click at [221, 196] on div at bounding box center [371, 174] width 743 height 348
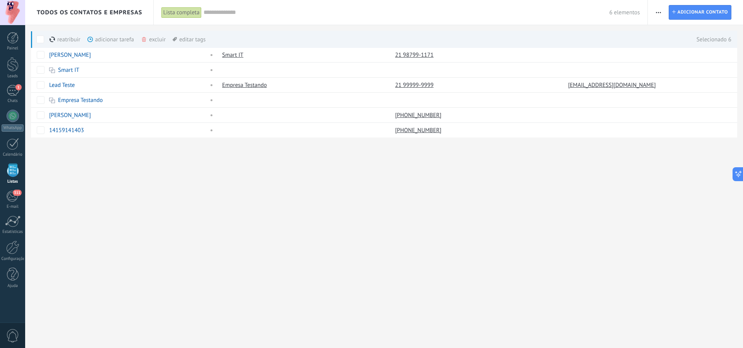
click at [659, 12] on icon "button" at bounding box center [658, 12] width 5 height 1
click at [595, 168] on div "Todos os contatos e Empresas Lista completa Aplicar 6 elementos Lista completa …" at bounding box center [383, 174] width 717 height 348
click at [19, 253] on link "Configurações" at bounding box center [12, 251] width 25 height 21
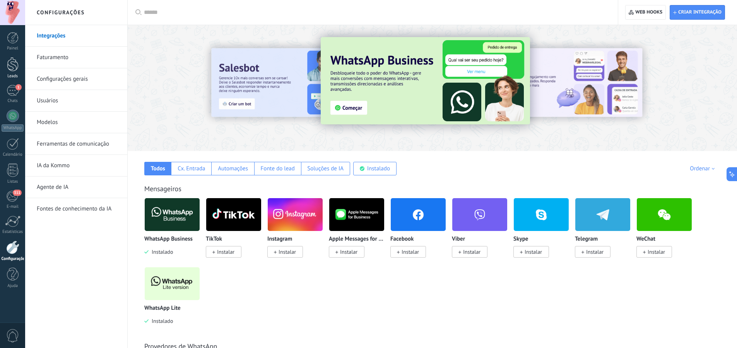
click at [15, 72] on link "Leads" at bounding box center [12, 68] width 25 height 22
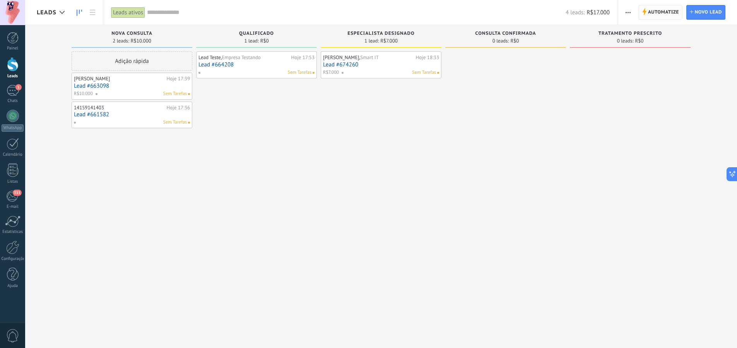
click at [661, 16] on span "Automatize" at bounding box center [663, 12] width 31 height 14
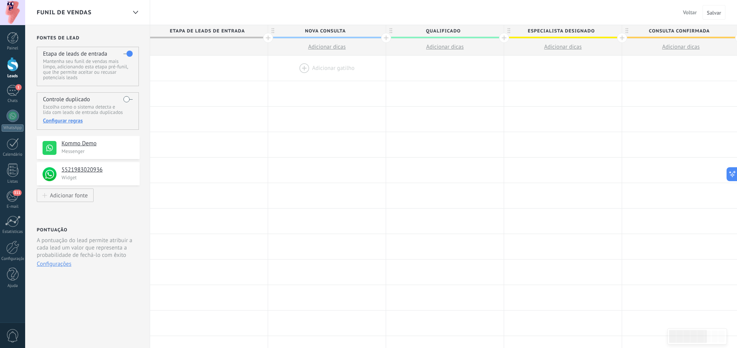
click at [327, 70] on div at bounding box center [327, 68] width 118 height 25
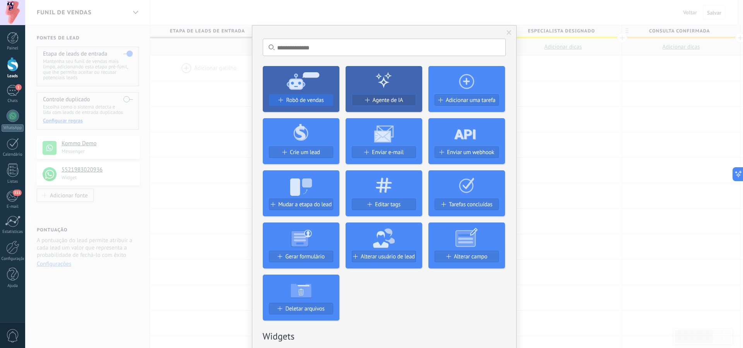
click at [293, 98] on span "Robô de vendas" at bounding box center [305, 100] width 38 height 7
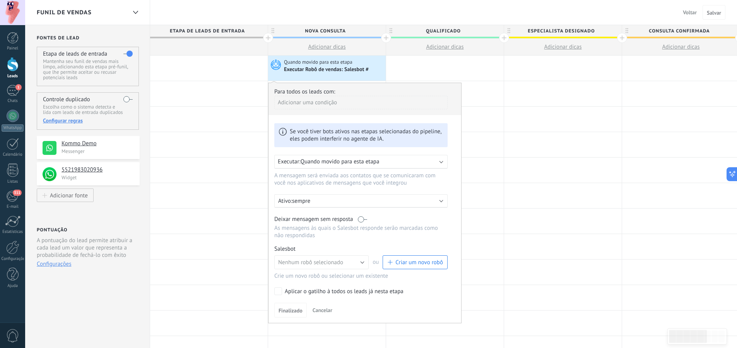
click at [333, 164] on span "Quando movido para esta etapa" at bounding box center [339, 161] width 79 height 7
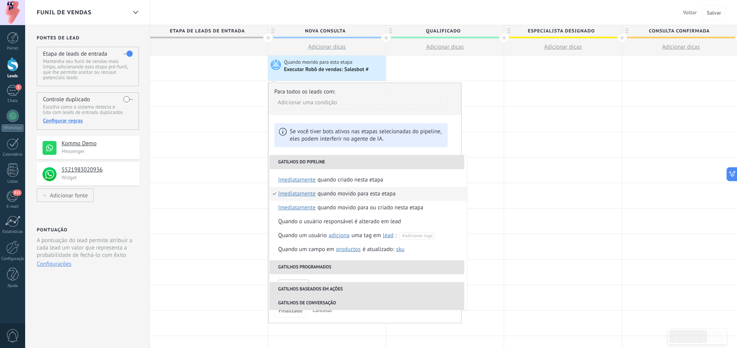
click at [352, 195] on div "Quando movido para esta etapa" at bounding box center [357, 194] width 78 height 14
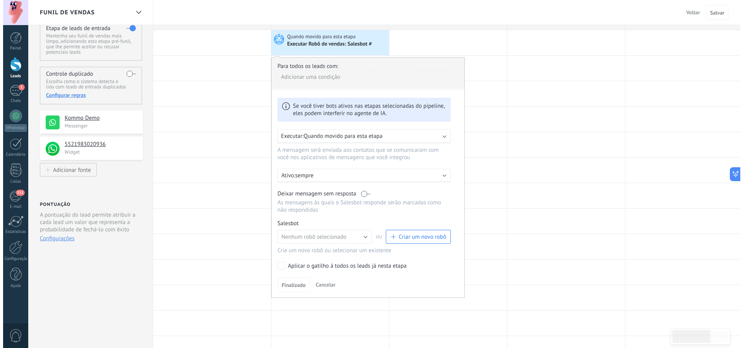
scroll to position [39, 0]
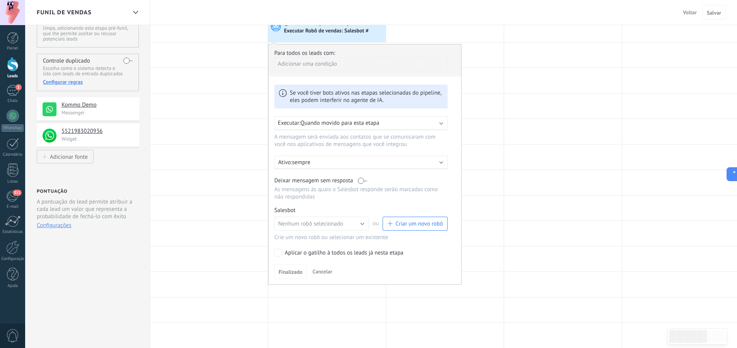
click at [423, 224] on span "Criar um novo robô" at bounding box center [419, 223] width 48 height 7
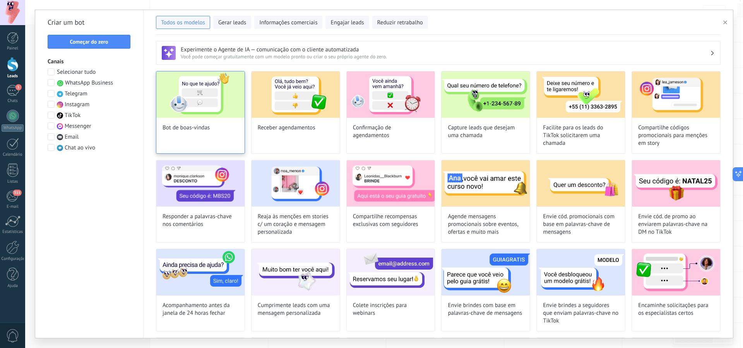
click at [203, 111] on img at bounding box center [200, 95] width 88 height 46
type input "**********"
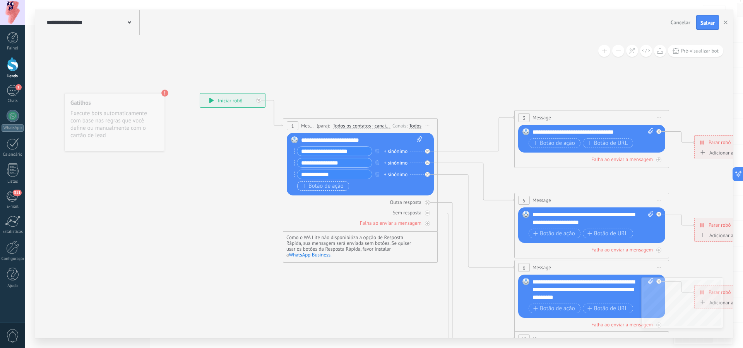
click at [326, 188] on span "Botão de ação" at bounding box center [323, 186] width 42 height 6
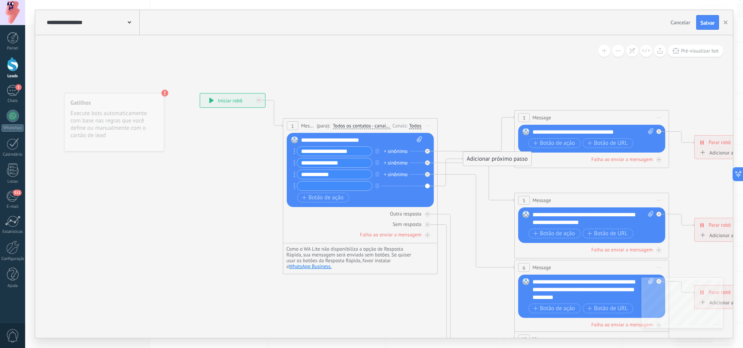
click at [427, 186] on div "Substituir Remover Converter para mensagem de voz Arraste a imagem aqui para an…" at bounding box center [360, 170] width 147 height 74
click at [376, 184] on icon "button" at bounding box center [377, 186] width 4 height 5
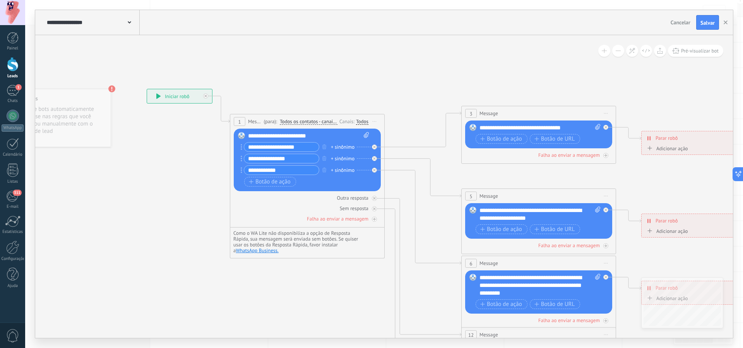
drag, startPoint x: 473, startPoint y: 102, endPoint x: 423, endPoint y: 97, distance: 50.2
click at [417, 98] on icon at bounding box center [555, 290] width 1205 height 789
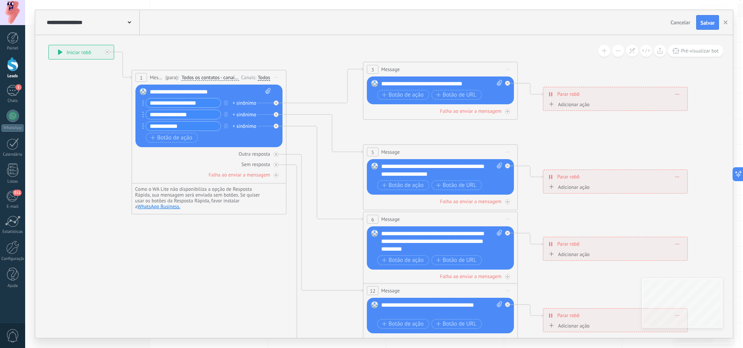
drag, startPoint x: 464, startPoint y: 94, endPoint x: 381, endPoint y: 53, distance: 92.7
click at [381, 53] on icon at bounding box center [457, 245] width 1205 height 789
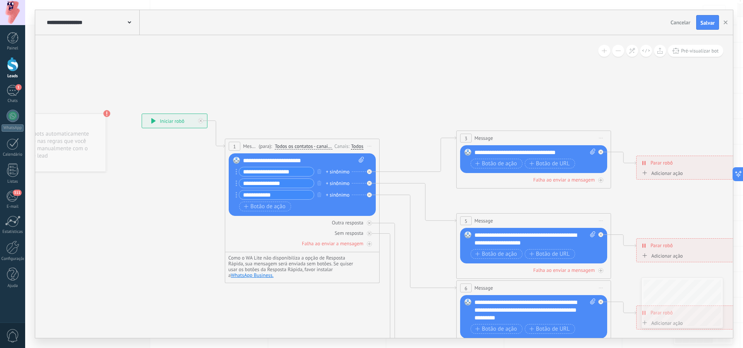
drag, startPoint x: 313, startPoint y: 44, endPoint x: 405, endPoint y: 113, distance: 114.2
click at [405, 113] on icon at bounding box center [550, 314] width 1205 height 789
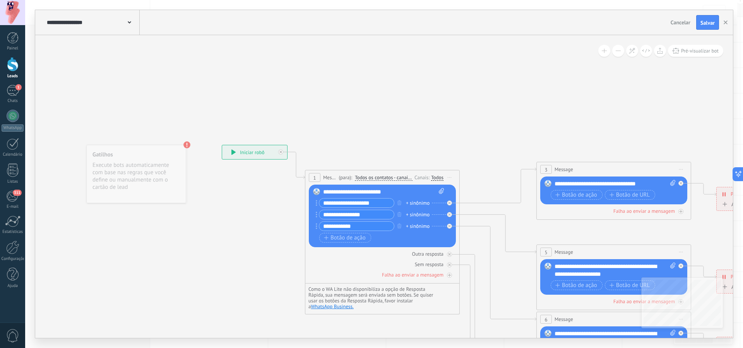
drag, startPoint x: 362, startPoint y: 90, endPoint x: 432, endPoint y: 119, distance: 75.1
click at [432, 119] on icon at bounding box center [630, 346] width 1205 height 789
click at [256, 151] on div "**********" at bounding box center [255, 153] width 65 height 14
click at [233, 152] on icon at bounding box center [234, 152] width 4 height 5
click at [708, 23] on span "Salvar" at bounding box center [707, 22] width 14 height 5
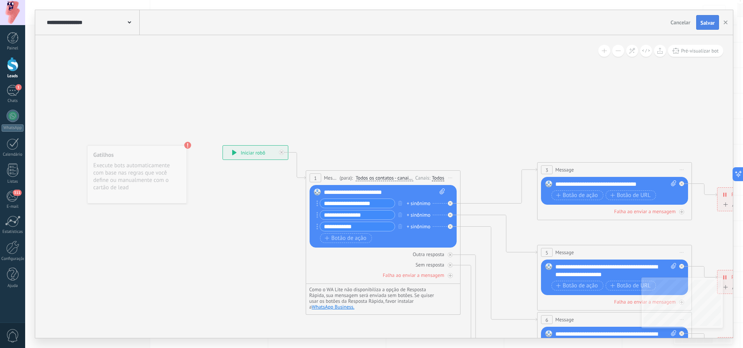
click at [708, 23] on button "Salvar" at bounding box center [707, 22] width 23 height 15
click at [697, 53] on span "Pré-visualizar bot" at bounding box center [700, 51] width 38 height 7
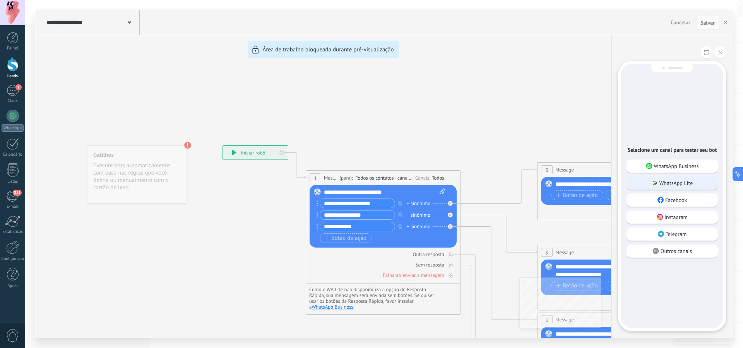
click at [683, 184] on p "WhatsApp Lite" at bounding box center [676, 183] width 34 height 7
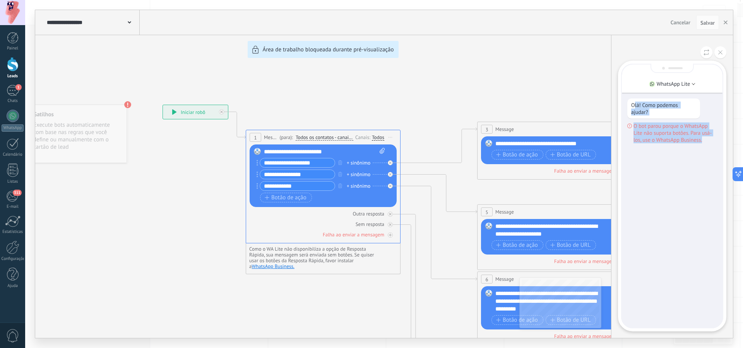
drag, startPoint x: 702, startPoint y: 138, endPoint x: 635, endPoint y: 102, distance: 76.7
click at [635, 102] on div "Olá! Como podemos ajudar? O bot parou porque o WhatsApp Lite não suporta botões…" at bounding box center [672, 121] width 90 height 45
click at [553, 76] on div "**********" at bounding box center [383, 174] width 697 height 328
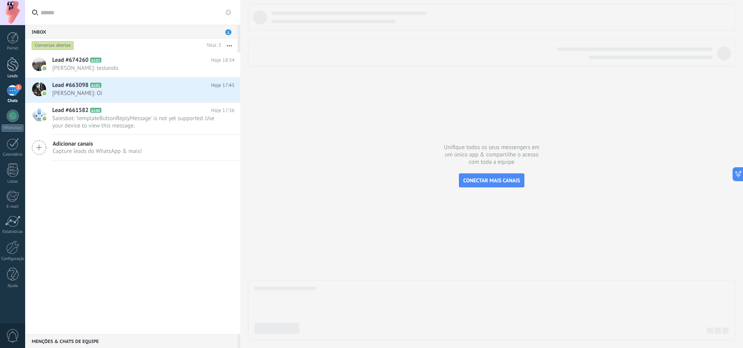
click at [14, 71] on div at bounding box center [13, 64] width 12 height 14
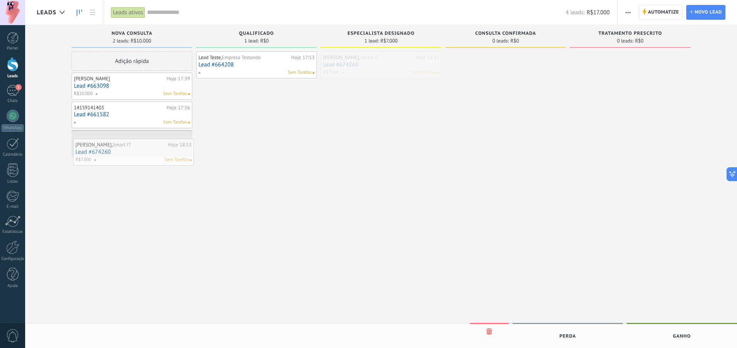
drag, startPoint x: 375, startPoint y: 61, endPoint x: 128, endPoint y: 149, distance: 262.5
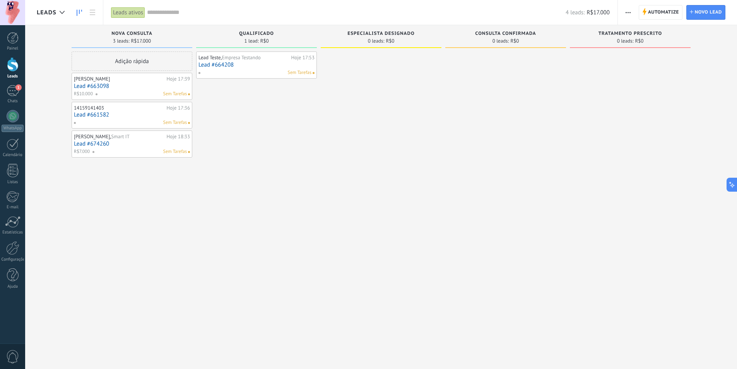
scroll to position [13, 0]
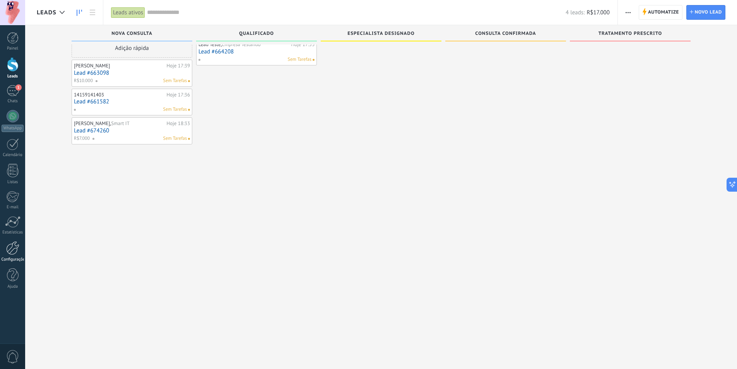
click at [15, 251] on div at bounding box center [12, 248] width 13 height 14
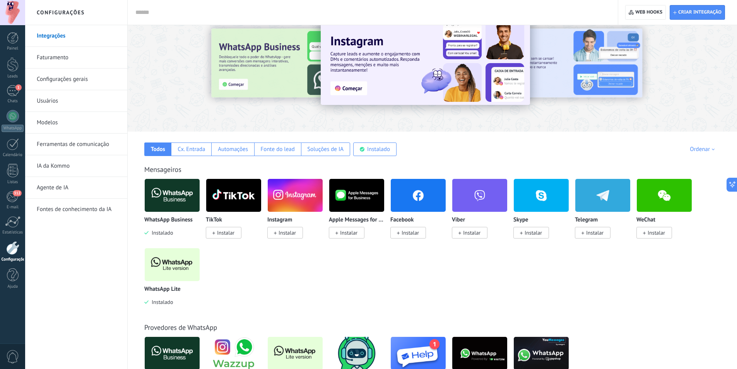
scroll to position [39, 0]
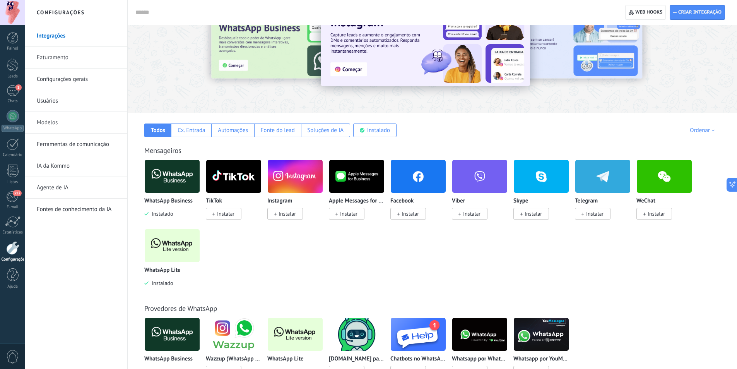
click at [174, 174] on img at bounding box center [172, 176] width 55 height 38
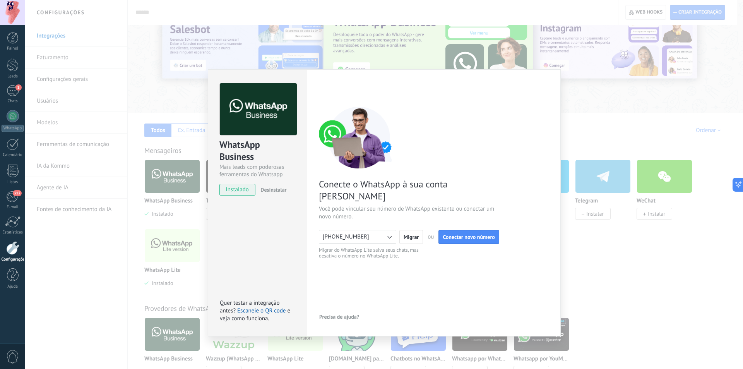
click at [124, 256] on div "WhatsApp Business Mais leads com poderosas ferramentas do Whatsapp instalado De…" at bounding box center [383, 184] width 717 height 369
